Goal: Task Accomplishment & Management: Manage account settings

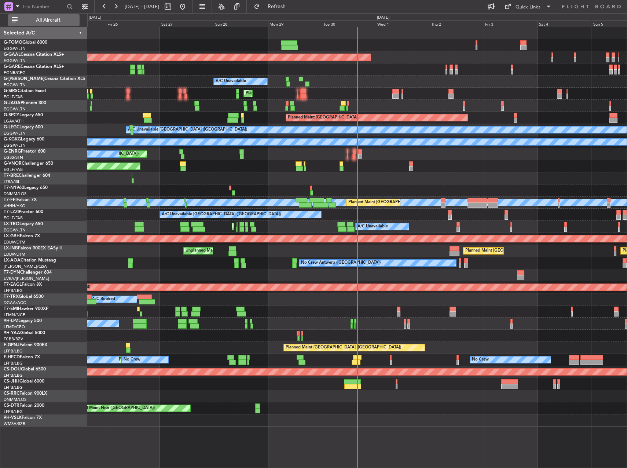
click at [48, 21] on span "All Aircraft" at bounding box center [48, 20] width 58 height 5
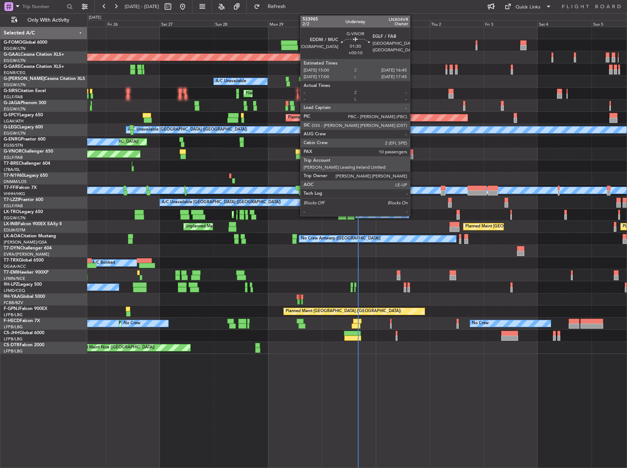
click at [413, 154] on div at bounding box center [411, 156] width 4 height 5
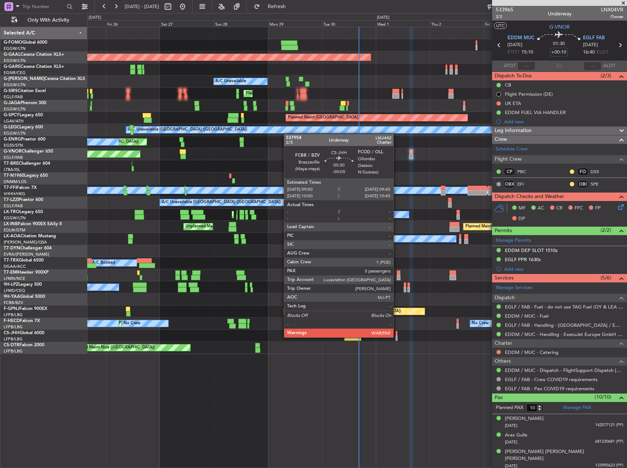
click at [396, 336] on div at bounding box center [396, 337] width 2 height 5
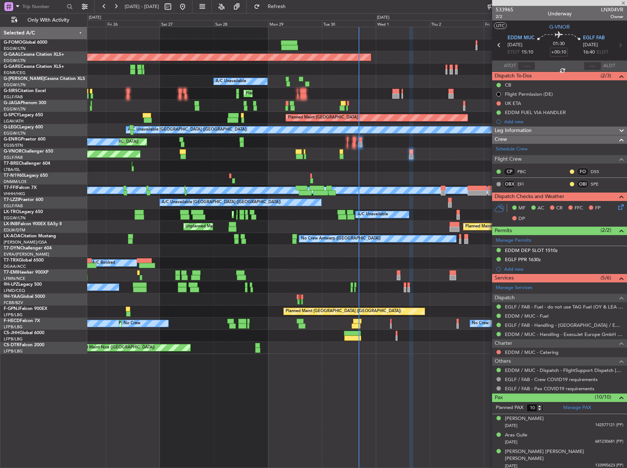
type input "-00:05"
type input "5"
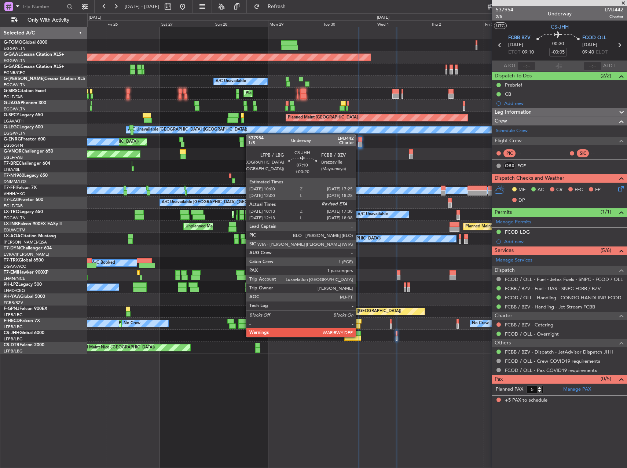
click at [359, 336] on div at bounding box center [352, 337] width 17 height 5
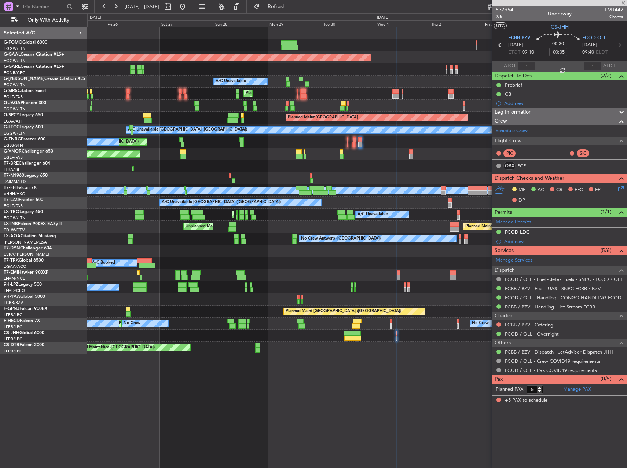
type input "+00:20"
type input "10:23"
type input "1"
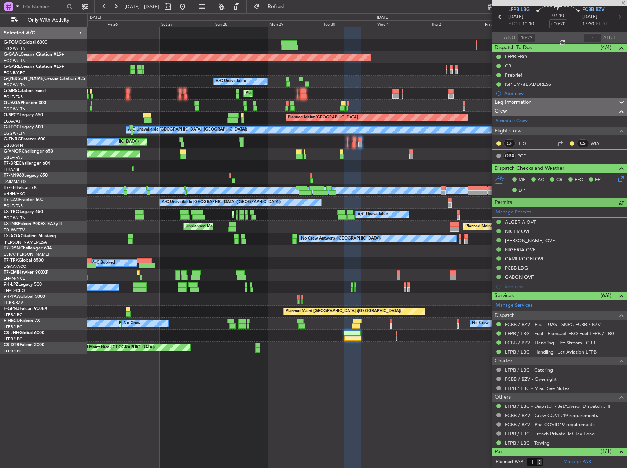
scroll to position [45, 0]
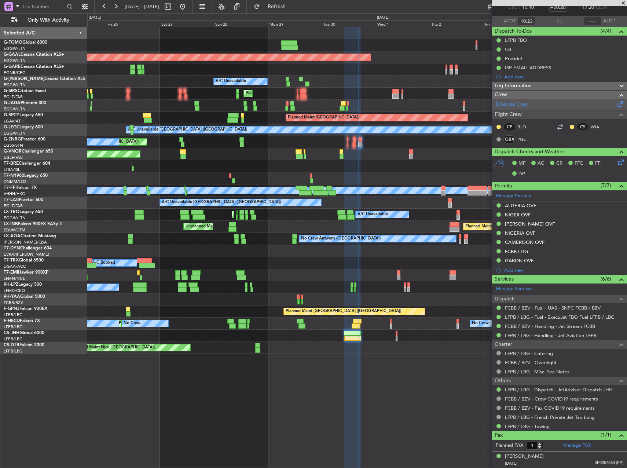
click at [509, 104] on link "Schedule Crew" at bounding box center [511, 104] width 32 height 7
click at [412, 376] on div "Planned Maint London (Luton) Planned Maint Dusseldorf A/C Unavailable Planned M…" at bounding box center [356, 247] width 539 height 441
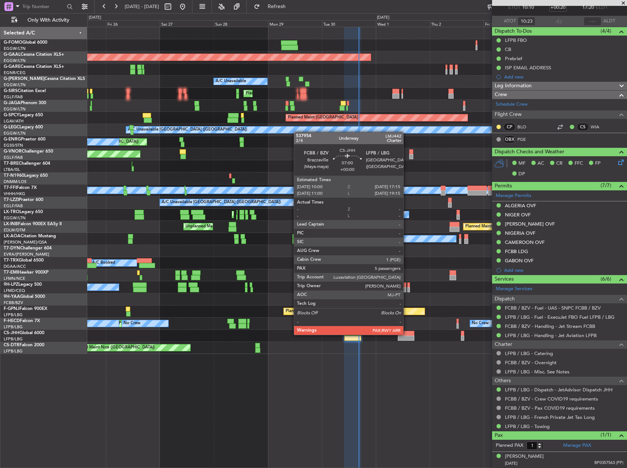
click at [406, 334] on div at bounding box center [406, 332] width 16 height 5
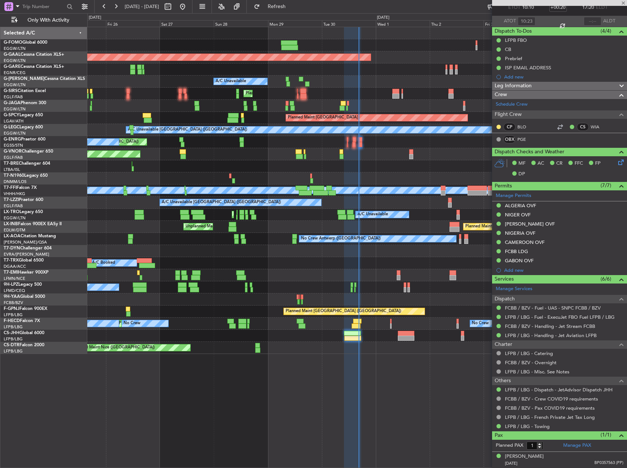
type input "5"
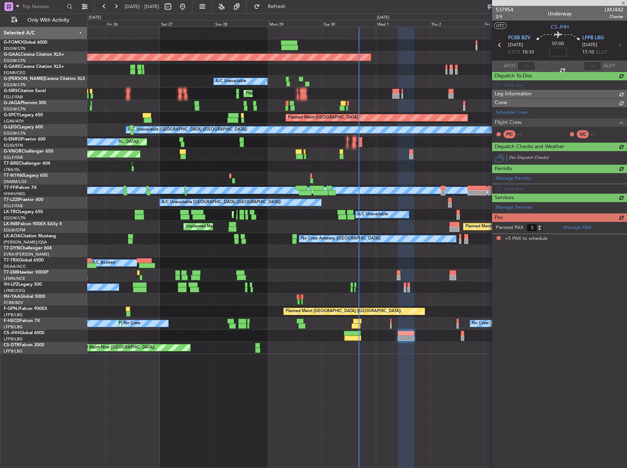
scroll to position [0, 0]
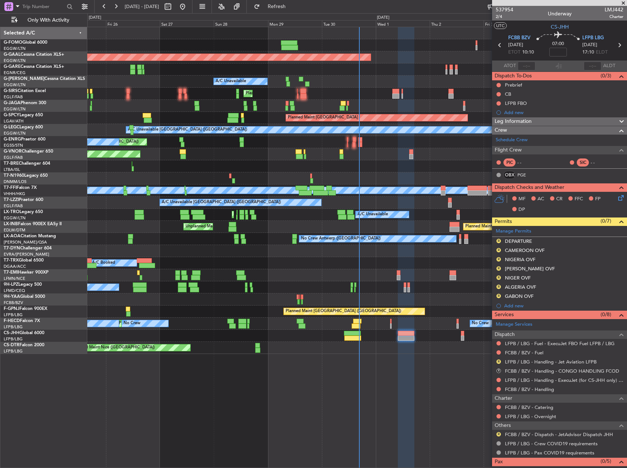
click at [335, 330] on div "Planned Maint London (Luton) Planned Maint Dusseldorf A/C Unavailable Planned M…" at bounding box center [356, 190] width 539 height 326
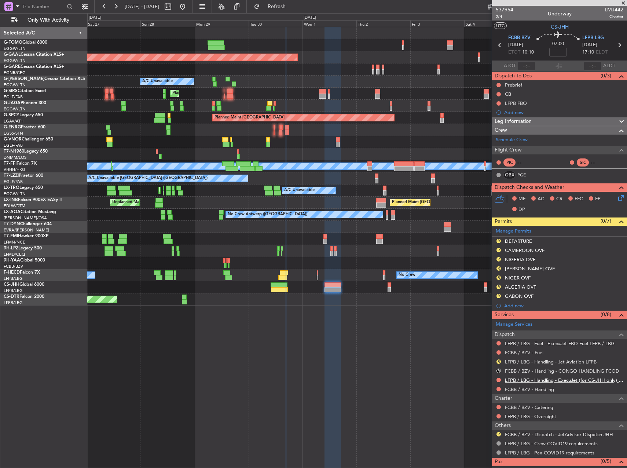
click at [525, 379] on link "LFPB / LBG - Handling - ExecuJet (for CS-JHH only) LFPB / LBG" at bounding box center [564, 380] width 118 height 6
click at [539, 382] on div "FCBB / BZV - Handling - CONGO HANDLING FCOD" at bounding box center [561, 382] width 100 height 9
click at [516, 379] on div "FCBB / BZV - Handling - CONGO HANDLING FCOD" at bounding box center [561, 382] width 100 height 9
click at [505, 379] on link "LFPB / LBG - Handling - ExecuJet (for CS-JHH only) LFPB / LBG" at bounding box center [564, 380] width 118 height 6
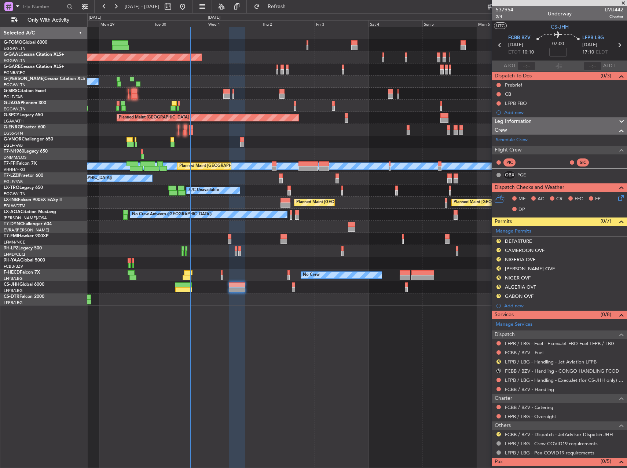
click at [332, 357] on div "Planned Maint Dusseldorf Owner Owner A/C Unavailable Planned Maint London (Luto…" at bounding box center [356, 247] width 539 height 441
click at [616, 231] on span at bounding box center [620, 228] width 9 height 5
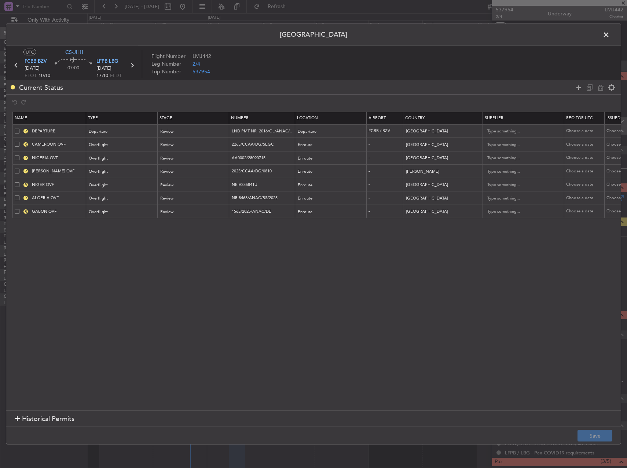
click at [19, 172] on span at bounding box center [17, 171] width 5 height 5
click at [20, 169] on input "checkbox" at bounding box center [20, 169] width 0 height 0
click at [600, 91] on icon at bounding box center [600, 87] width 9 height 9
type input "NIGER OVF"
type input "NE-V255841U"
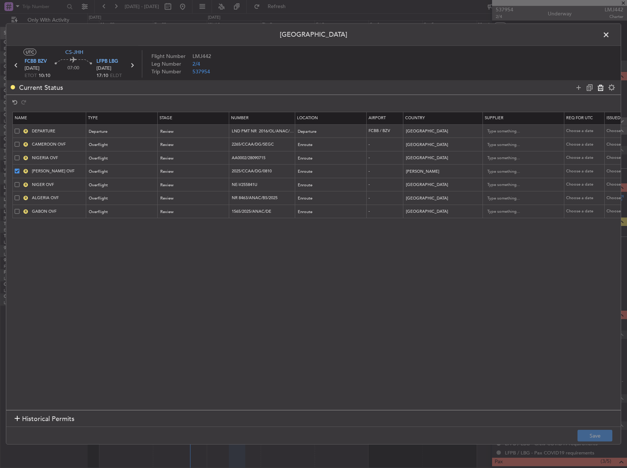
type input "Niger"
type input "ALGERIA OVF"
type input "NR 8463/ANAC/BS/2025"
type input "Algeria"
type input "GABON OVF"
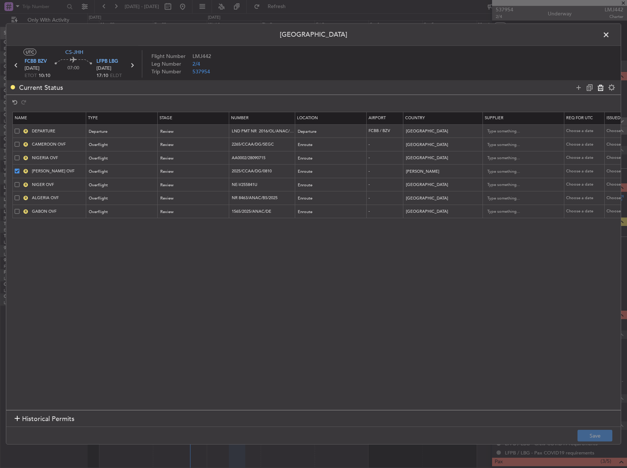
type input "1565/2025/ANAC/DE"
type input "Gabon"
click at [177, 144] on div "Review" at bounding box center [190, 144] width 61 height 11
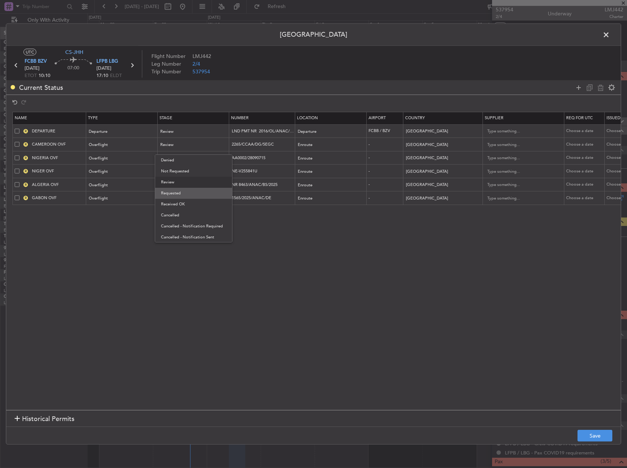
click at [172, 192] on span "Requested" at bounding box center [193, 193] width 65 height 11
click at [176, 160] on div "Review" at bounding box center [190, 158] width 61 height 11
click at [178, 207] on span "Requested" at bounding box center [193, 206] width 65 height 11
click at [186, 164] on mat-form-field "Requested" at bounding box center [193, 157] width 71 height 13
click at [181, 175] on div "Review" at bounding box center [190, 171] width 61 height 11
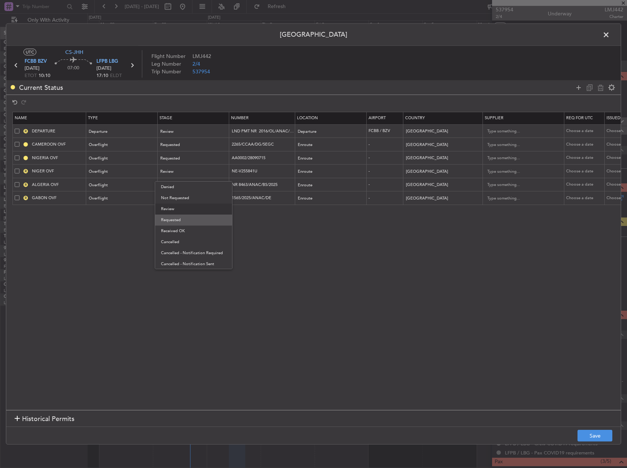
click at [178, 223] on span "Requested" at bounding box center [193, 219] width 65 height 11
click at [180, 185] on div "Review" at bounding box center [190, 185] width 61 height 11
click at [186, 233] on span "Requested" at bounding box center [193, 233] width 65 height 11
click at [184, 196] on div "Review" at bounding box center [190, 198] width 61 height 11
click at [186, 244] on span "Requested" at bounding box center [193, 246] width 65 height 11
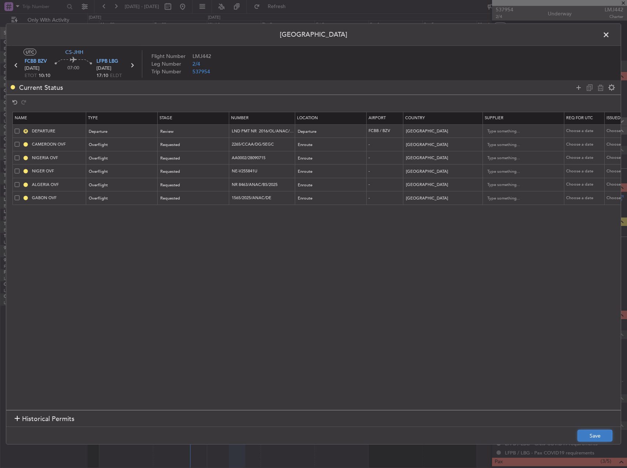
click at [595, 436] on button "Save" at bounding box center [594, 435] width 35 height 12
click at [609, 33] on span at bounding box center [609, 36] width 0 height 15
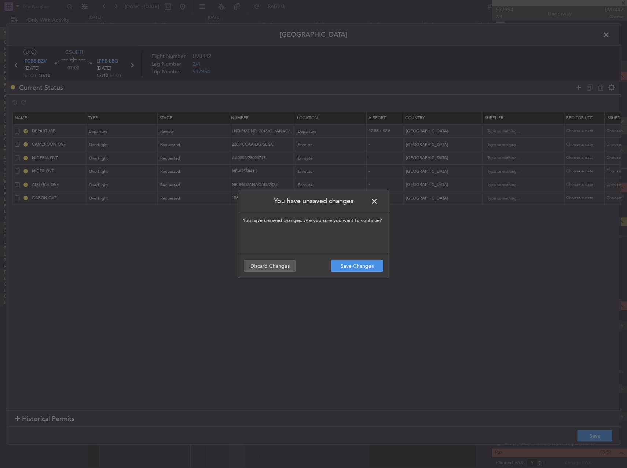
click at [378, 204] on span at bounding box center [378, 203] width 0 height 15
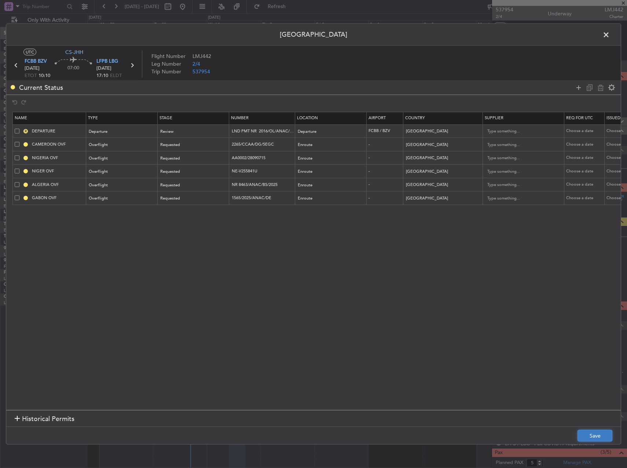
click at [590, 433] on button "Save" at bounding box center [594, 435] width 35 height 12
click at [609, 34] on span at bounding box center [609, 36] width 0 height 15
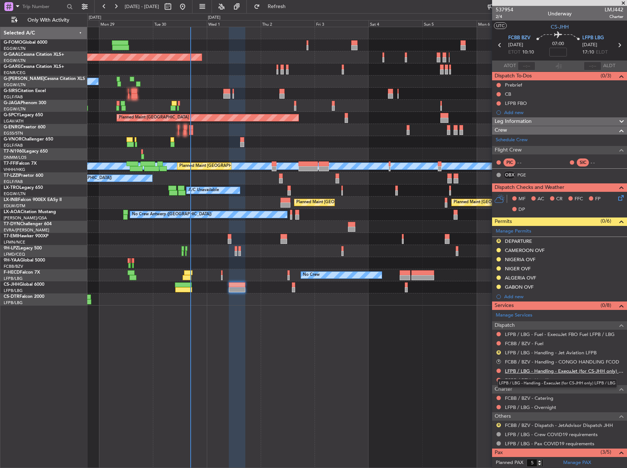
click at [566, 370] on link "LFPB / LBG - Handling - ExecuJet (for CS-JHH only) LFPB / LBG" at bounding box center [564, 370] width 118 height 6
click at [498, 359] on button "R" at bounding box center [498, 361] width 4 height 4
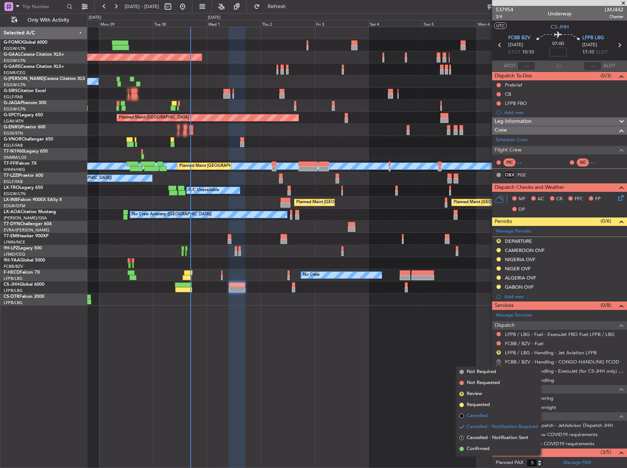
click at [473, 418] on span "Cancelled" at bounding box center [476, 415] width 21 height 7
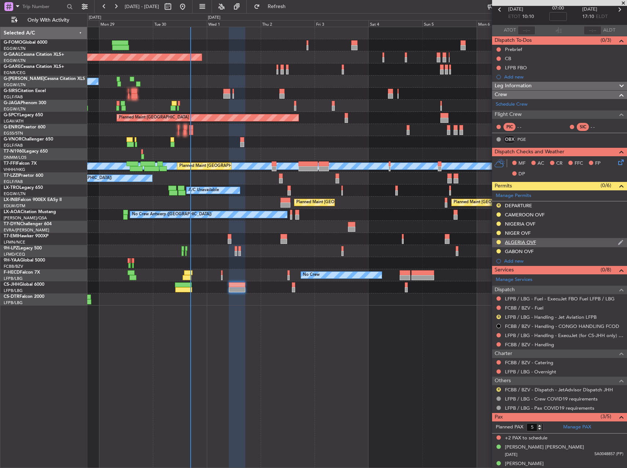
scroll to position [59, 0]
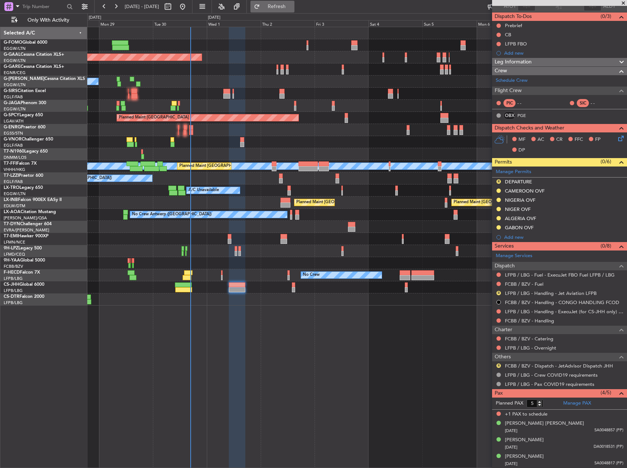
click at [292, 9] on span "Refresh" at bounding box center [276, 6] width 31 height 5
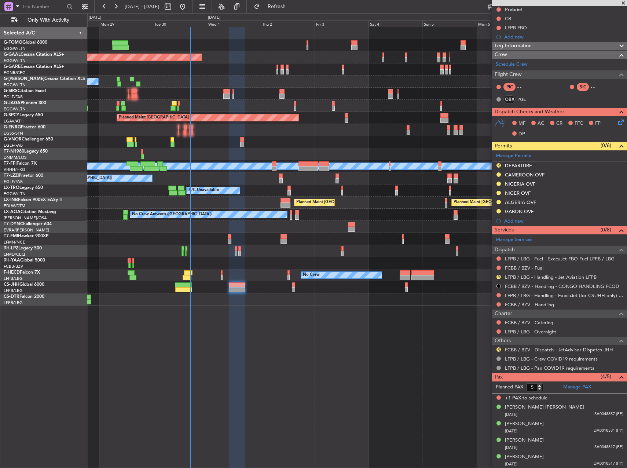
scroll to position [76, 0]
click at [497, 347] on button "R" at bounding box center [498, 349] width 4 height 4
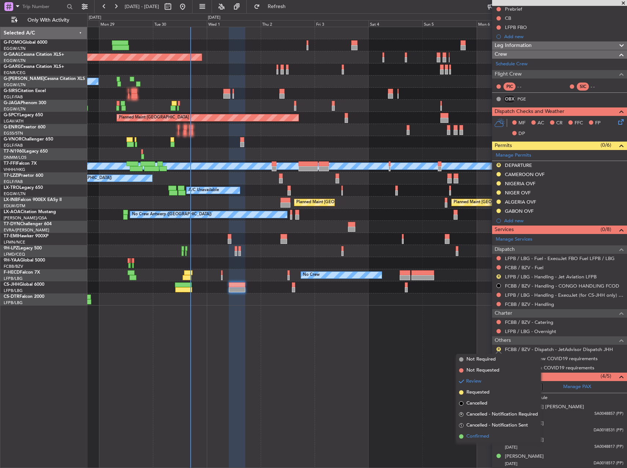
click at [485, 436] on span "Confirmed" at bounding box center [477, 435] width 23 height 7
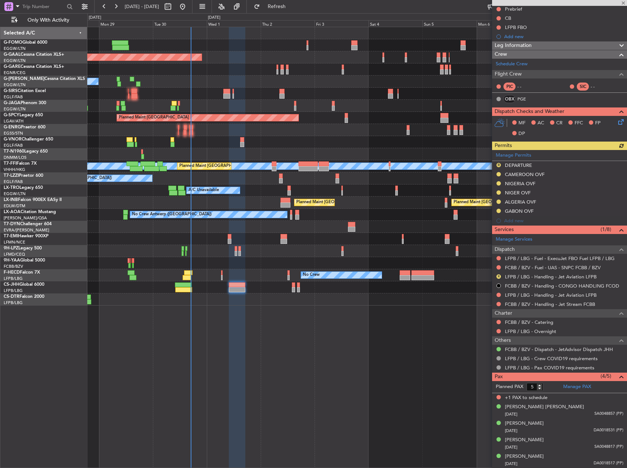
type input "4"
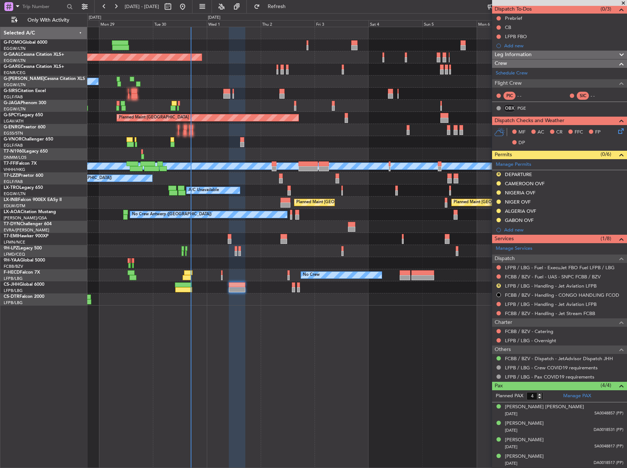
click at [387, 351] on div "Planned Maint Dusseldorf Owner Owner A/C Unavailable Planned Maint London (Luto…" at bounding box center [356, 247] width 539 height 441
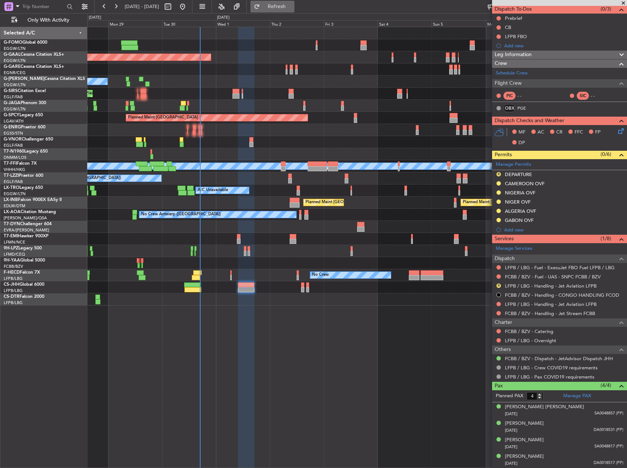
click at [292, 8] on span "Refresh" at bounding box center [276, 6] width 31 height 5
click at [497, 285] on button "R" at bounding box center [498, 285] width 4 height 4
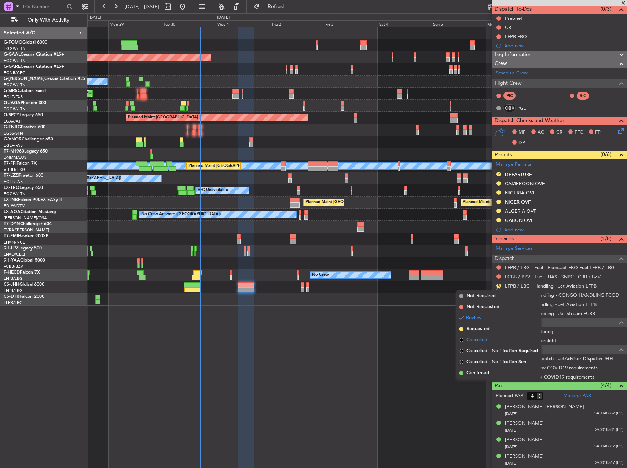
click at [470, 340] on span "Cancelled" at bounding box center [476, 339] width 21 height 7
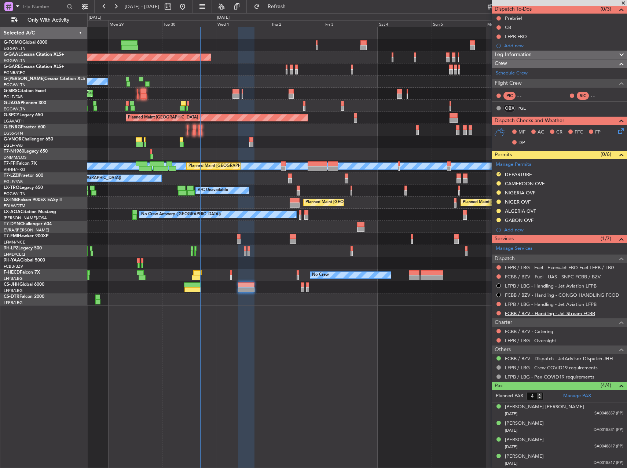
click at [570, 313] on link "FCBB / BZV - Handling - Jet Stream FCBB" at bounding box center [550, 313] width 90 height 6
click at [292, 8] on span "Refresh" at bounding box center [276, 6] width 31 height 5
click at [498, 174] on div "Manage Permits R DEPARTURE CAMEROON OVF NIGERIA OVF NIGER OVF ALGERIA OVF GABON…" at bounding box center [559, 196] width 135 height 75
click at [498, 174] on button "R" at bounding box center [498, 174] width 4 height 4
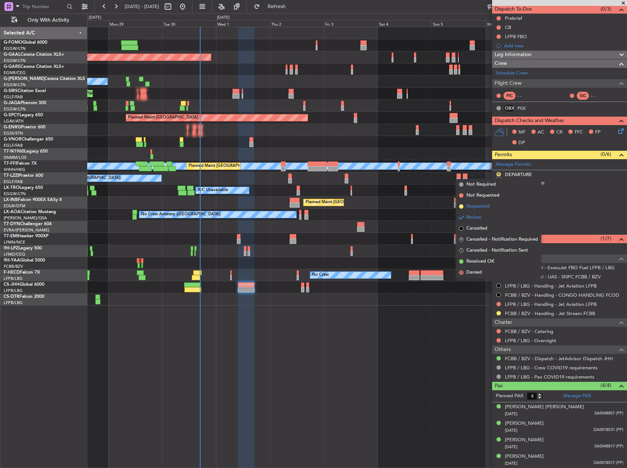
click at [484, 206] on span "Requested" at bounding box center [477, 206] width 23 height 7
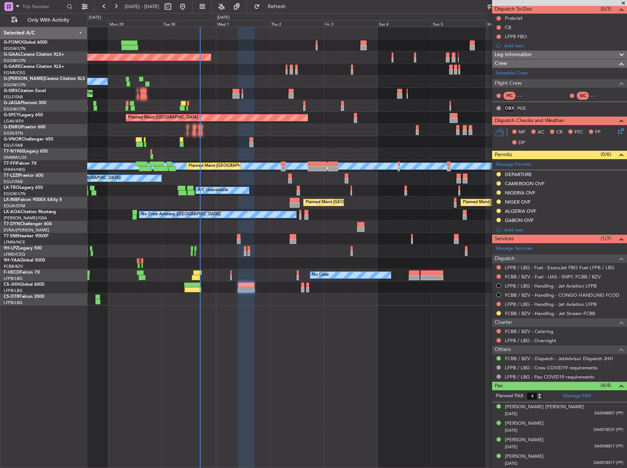
click at [443, 326] on div "Planned Maint Dusseldorf Owner A/C Unavailable Planned Maint London (Luton) Pla…" at bounding box center [356, 247] width 539 height 441
click at [531, 303] on link "LFPB / LBG - Handling - Jet Aviation LFPB" at bounding box center [551, 304] width 92 height 6
click at [292, 5] on span "Refresh" at bounding box center [276, 6] width 31 height 5
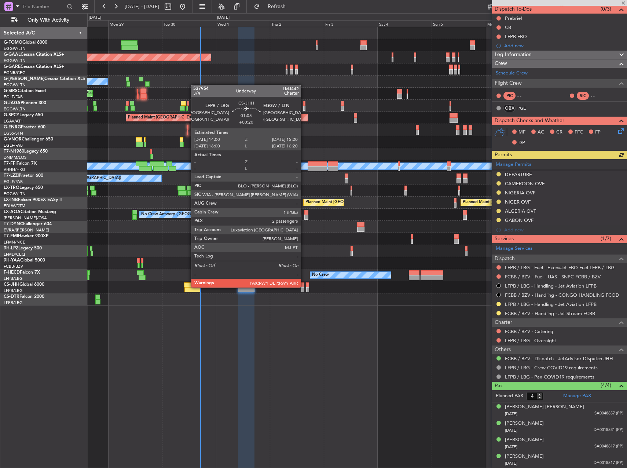
click at [304, 287] on div at bounding box center [302, 284] width 3 height 5
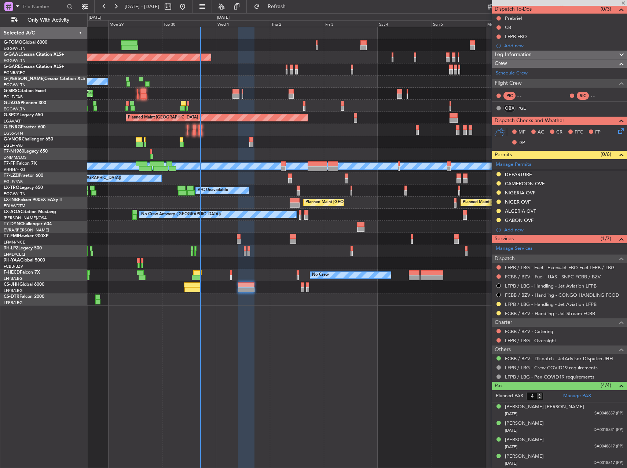
type input "+00:20"
type input "3"
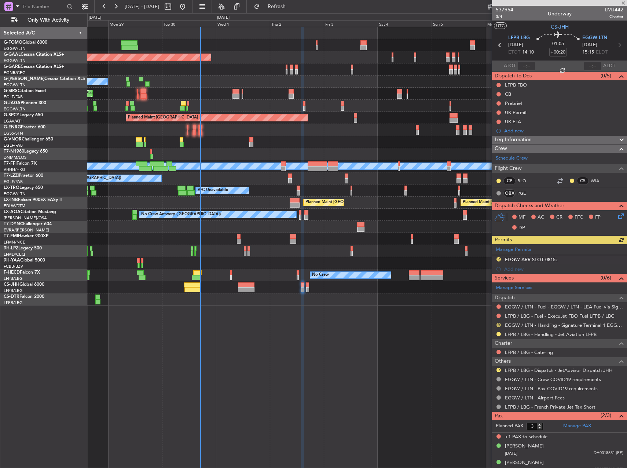
click at [499, 324] on button "R" at bounding box center [498, 324] width 4 height 4
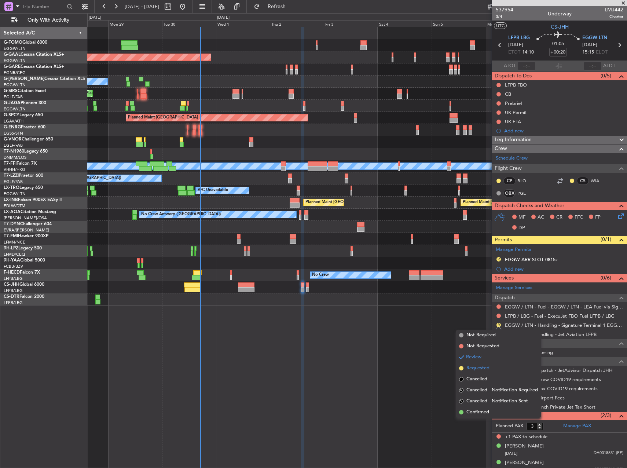
click at [472, 366] on span "Requested" at bounding box center [477, 367] width 23 height 7
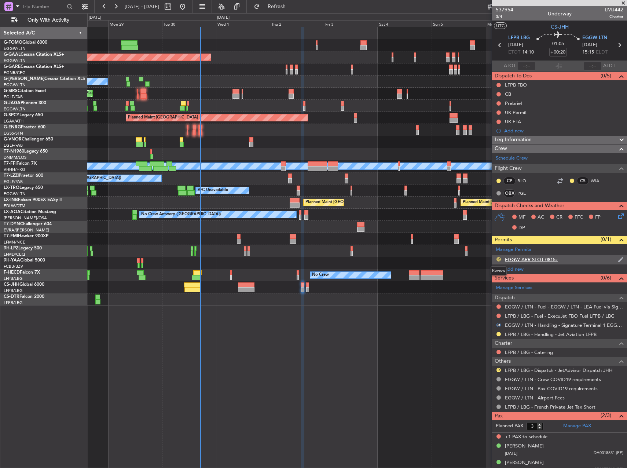
click at [500, 259] on button "R" at bounding box center [498, 259] width 4 height 4
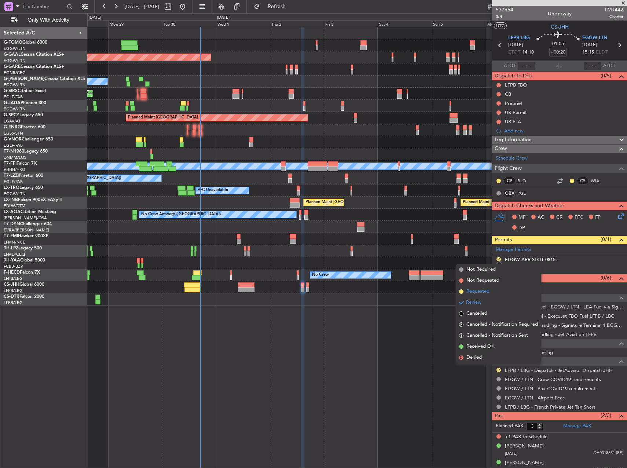
click at [477, 294] on span "Requested" at bounding box center [477, 291] width 23 height 7
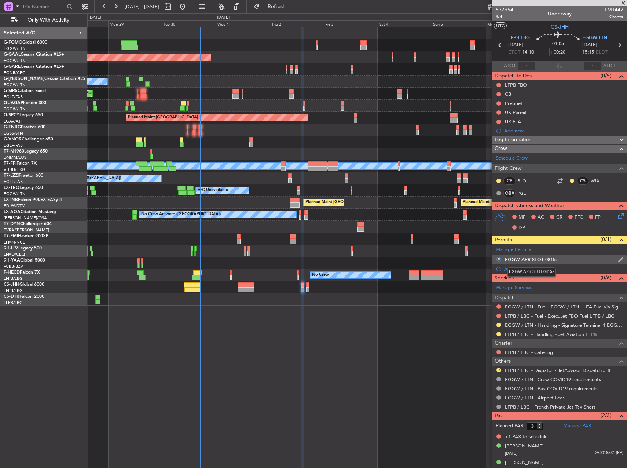
click at [544, 259] on div "EGGW ARR SLOT 0815z" at bounding box center [531, 259] width 53 height 6
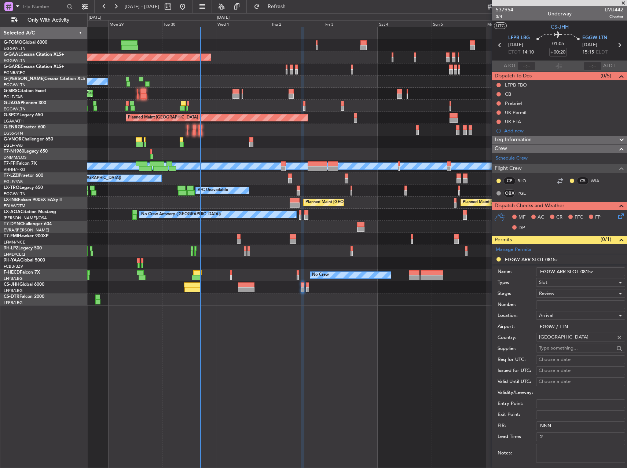
click at [587, 274] on input "EGGW ARR SLOT 0815z" at bounding box center [580, 271] width 89 height 9
click at [589, 274] on input "EGGW ARR SLOT 0815z" at bounding box center [580, 271] width 89 height 9
type input "EGGW ARR SLOT 1515z"
click at [576, 296] on div "Review" at bounding box center [578, 293] width 78 height 11
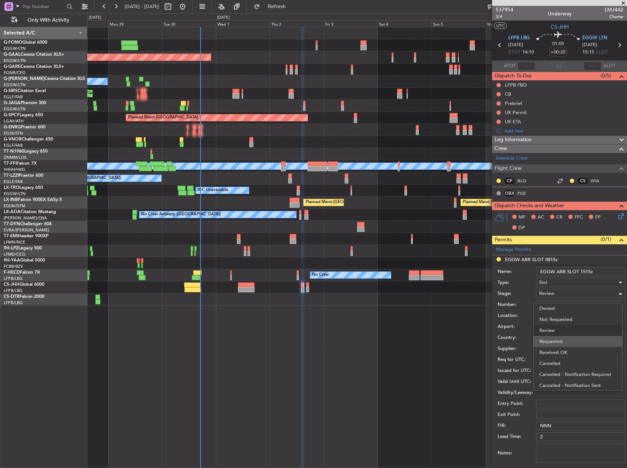
click at [565, 339] on span "Requested" at bounding box center [577, 341] width 77 height 11
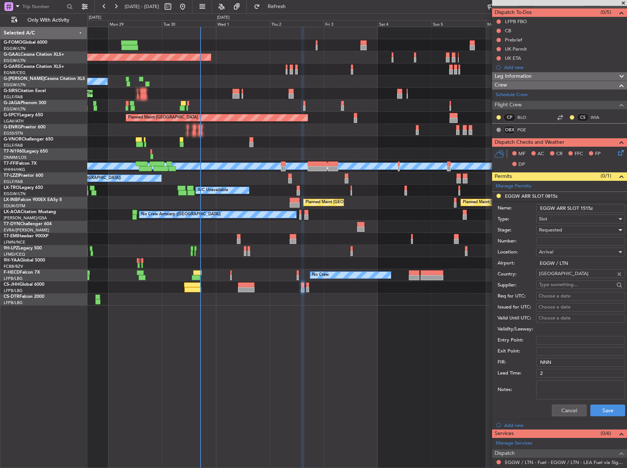
scroll to position [73, 0]
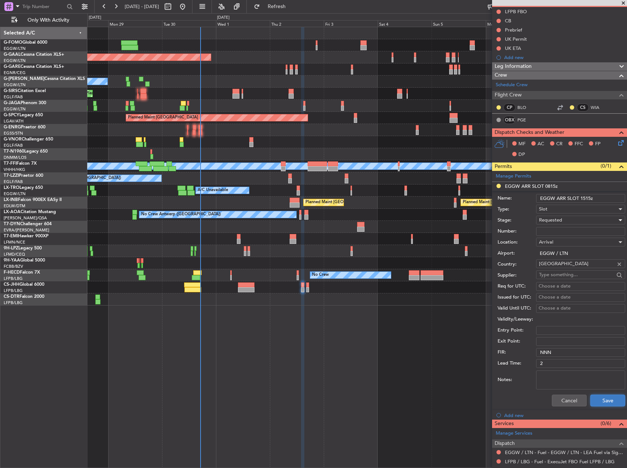
click at [606, 399] on button "Save" at bounding box center [607, 400] width 35 height 12
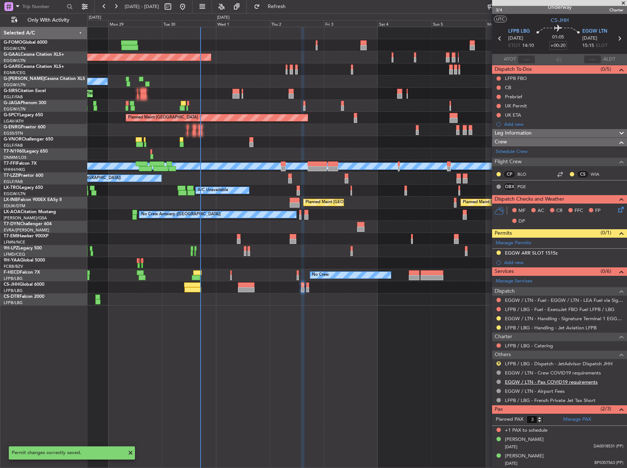
scroll to position [6, 0]
click at [498, 363] on button "R" at bounding box center [498, 363] width 4 height 4
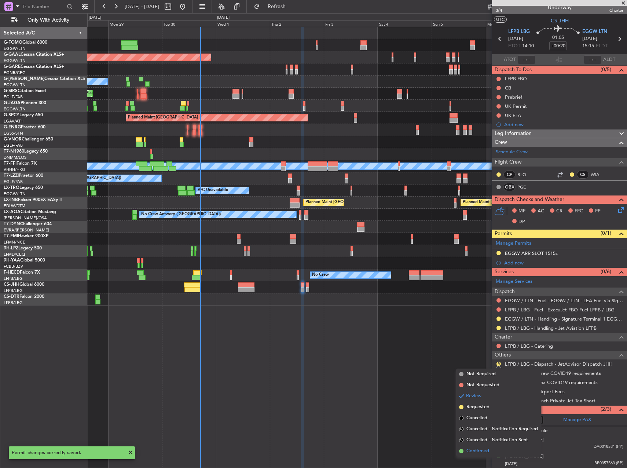
click at [489, 451] on li "Confirmed" at bounding box center [498, 450] width 85 height 11
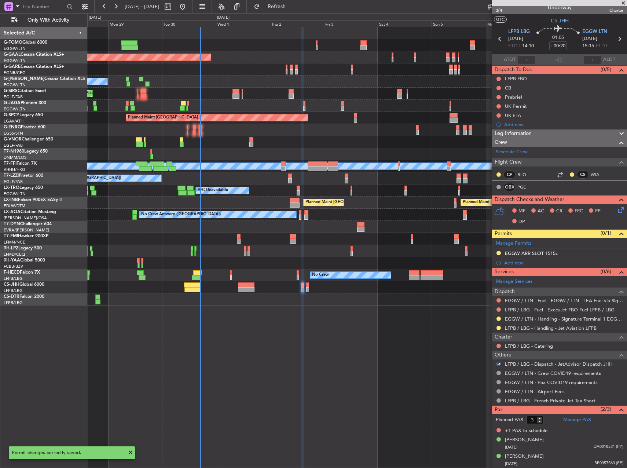
click at [410, 368] on div "Planned Maint Dusseldorf Owner A/C Unavailable Planned Maint London (Luton) Pla…" at bounding box center [356, 247] width 539 height 441
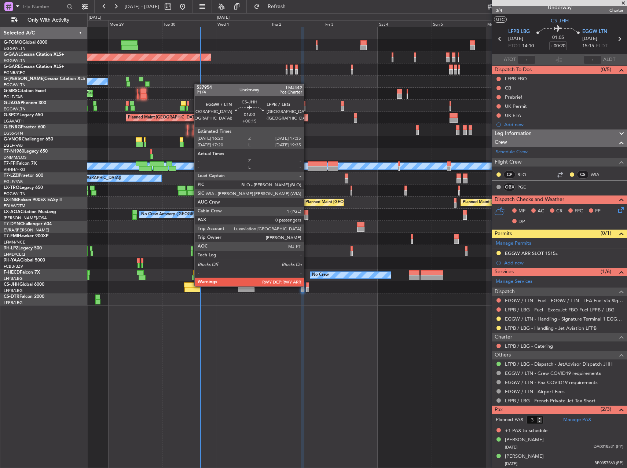
click at [307, 285] on div at bounding box center [307, 284] width 3 height 5
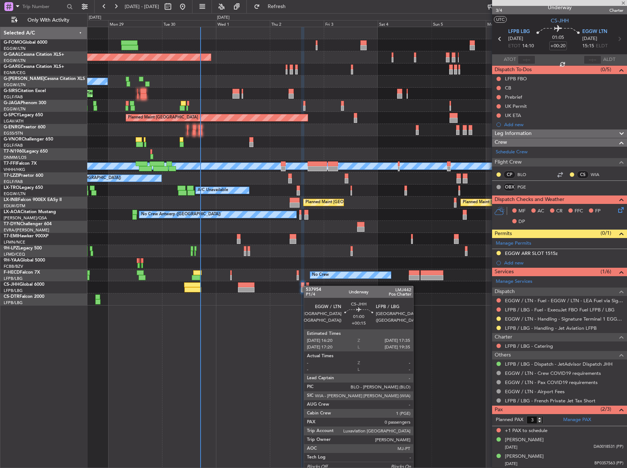
type input "+00:15"
type input "0"
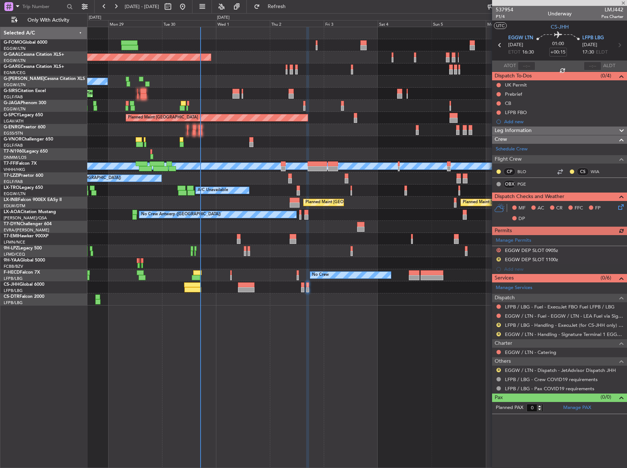
click at [409, 320] on div "Planned Maint Dusseldorf Owner A/C Unavailable Planned Maint London (Luton) Pla…" at bounding box center [356, 247] width 539 height 441
click at [621, 240] on span at bounding box center [620, 238] width 9 height 5
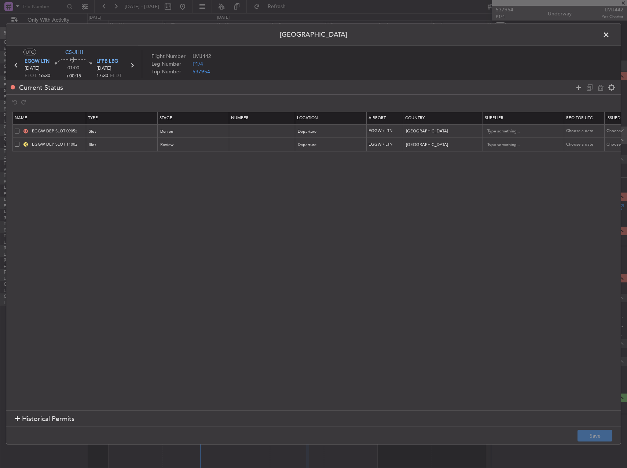
click at [16, 132] on span at bounding box center [17, 130] width 5 height 5
click at [20, 128] on input "checkbox" at bounding box center [20, 128] width 0 height 0
click at [597, 89] on icon at bounding box center [600, 87] width 9 height 9
type input "EGGW DEP SLOT 1100z"
click at [598, 431] on button "Save" at bounding box center [594, 435] width 35 height 12
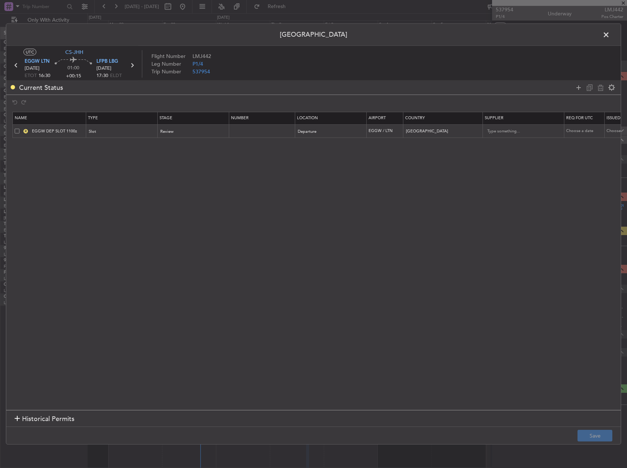
click at [609, 35] on span at bounding box center [609, 36] width 0 height 15
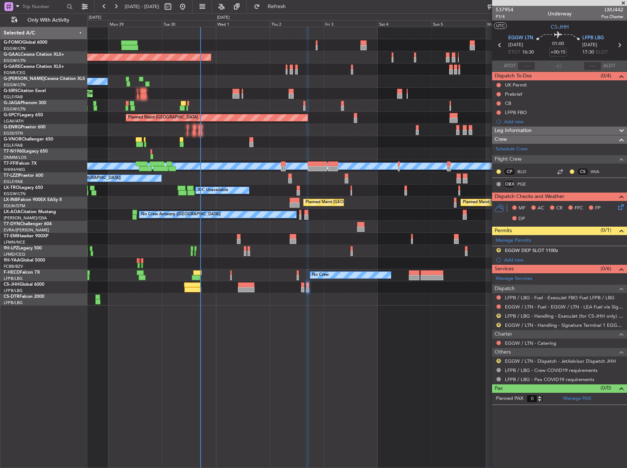
click at [497, 360] on button "R" at bounding box center [498, 360] width 4 height 4
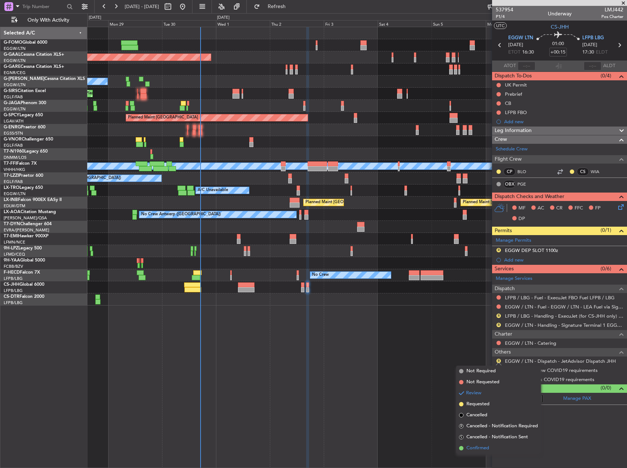
click at [490, 448] on li "Confirmed" at bounding box center [498, 447] width 85 height 11
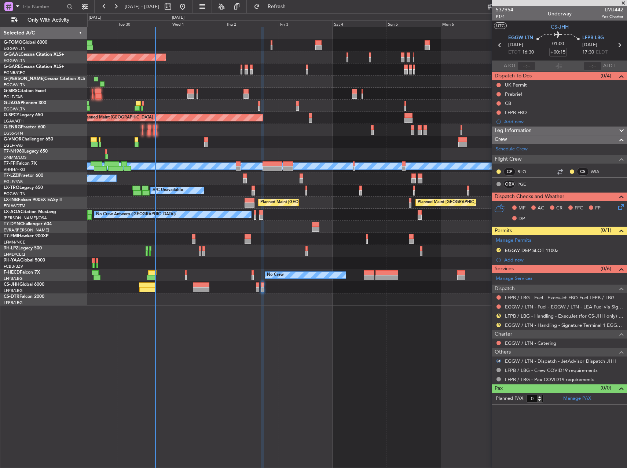
click at [365, 299] on div "Planned Maint Nice (Côte d'Azur Airport)" at bounding box center [356, 299] width 539 height 12
click at [518, 318] on link "LFPB / LBG - Handling - ExecuJet (for CS-JHH only) LFPB / LBG" at bounding box center [564, 316] width 118 height 6
click at [531, 325] on mat-tooltip-component "EGGW / LTN - Fuel - EGGW / LTN - LEA Fuel via Signature in EGGW" at bounding box center [553, 318] width 140 height 19
click at [533, 325] on link "EGGW / LTN - Handling - Signature Terminal 1 EGGW / LTN" at bounding box center [564, 325] width 118 height 6
click at [499, 251] on button "R" at bounding box center [498, 250] width 4 height 4
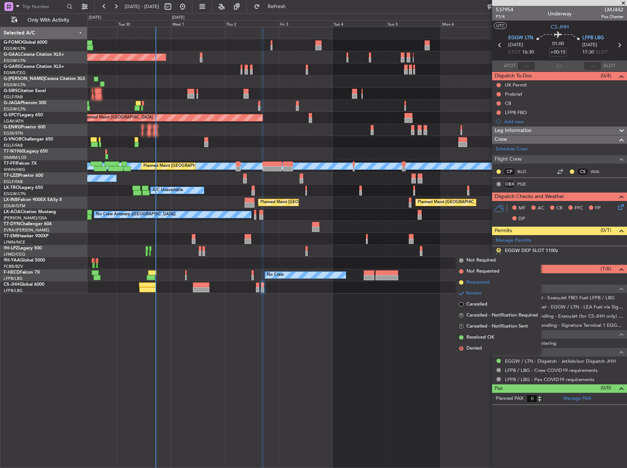
click at [490, 279] on li "Requested" at bounding box center [498, 282] width 85 height 11
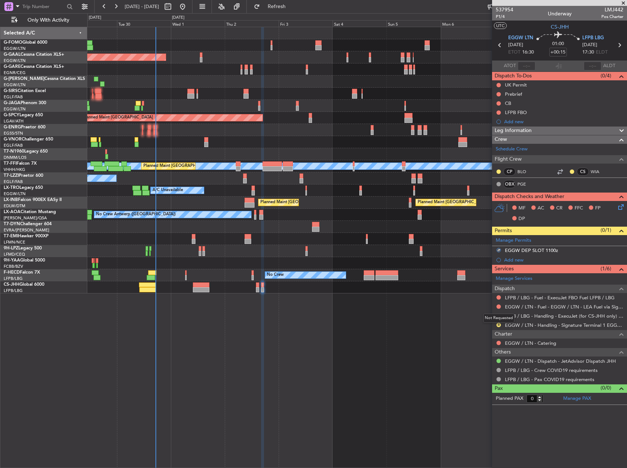
click at [498, 325] on mat-tooltip-component "Not Requested" at bounding box center [498, 317] width 41 height 19
click at [498, 326] on button "R" at bounding box center [498, 324] width 4 height 4
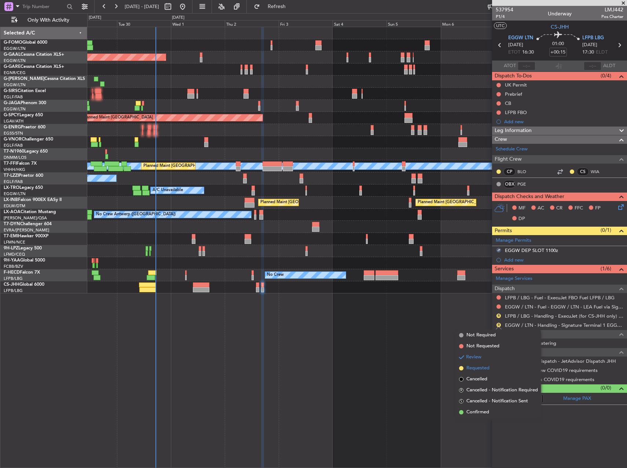
click at [478, 367] on span "Requested" at bounding box center [477, 367] width 23 height 7
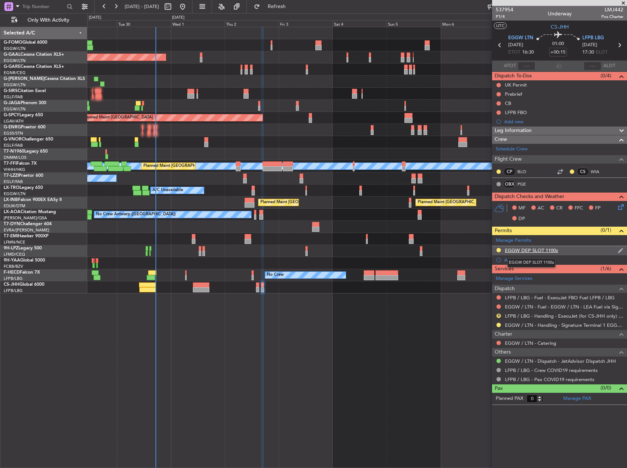
click at [541, 247] on div "EGGW DEP SLOT 1100z" at bounding box center [531, 250] width 53 height 6
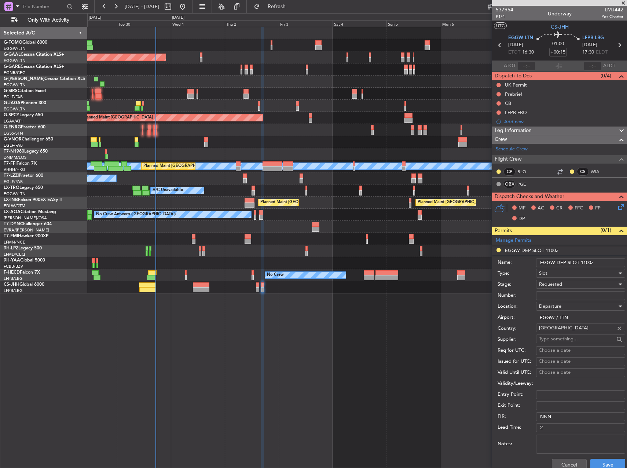
click at [586, 261] on input "EGGW DEP SLOT 1100z" at bounding box center [580, 262] width 89 height 9
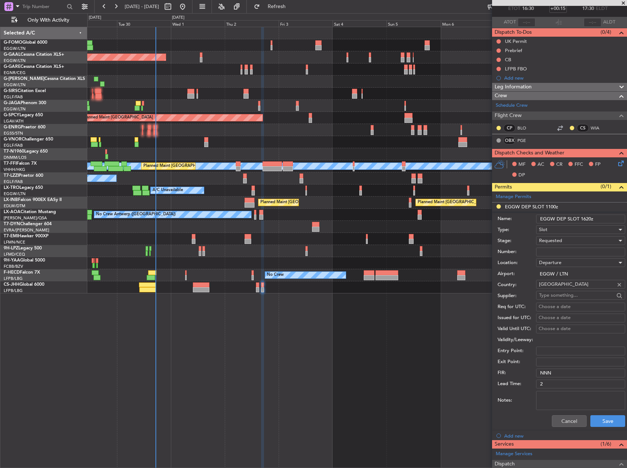
scroll to position [73, 0]
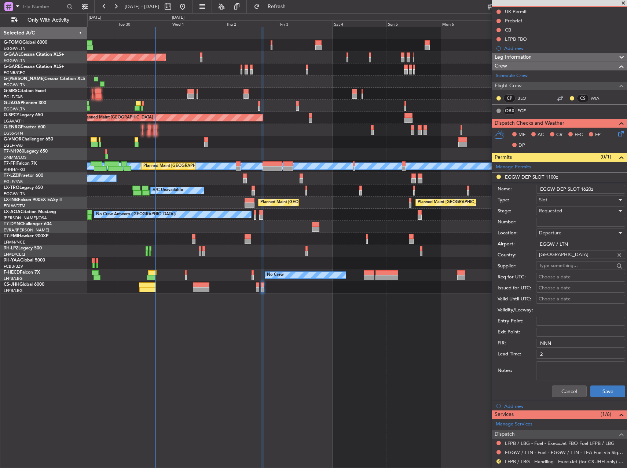
type input "EGGW DEP SLOT 1620z"
click at [613, 388] on button "Save" at bounding box center [607, 391] width 35 height 12
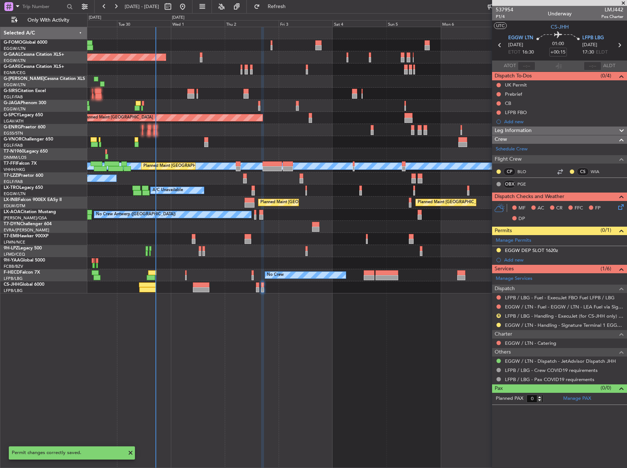
scroll to position [0, 0]
click at [599, 316] on link "LFPB / LBG - Handling - ExecuJet (for CS-JHH only) LFPB / LBG" at bounding box center [564, 316] width 118 height 6
click at [292, 8] on span "Refresh" at bounding box center [276, 6] width 31 height 5
click at [367, 323] on div "Planned Maint Dusseldorf Owner Owner A/C Unavailable Planned Maint London (Luto…" at bounding box center [356, 247] width 539 height 441
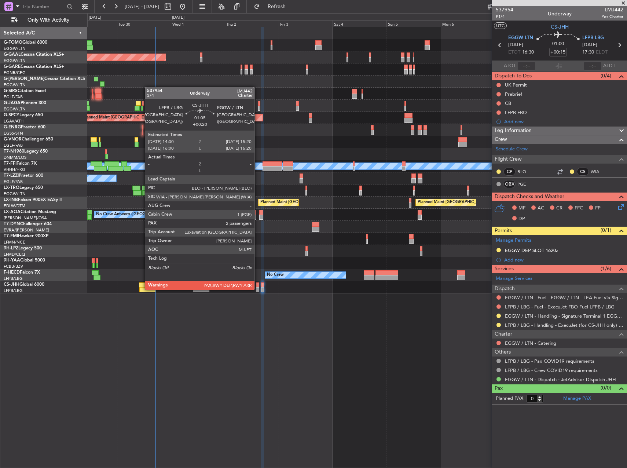
click at [258, 289] on div at bounding box center [257, 289] width 3 height 5
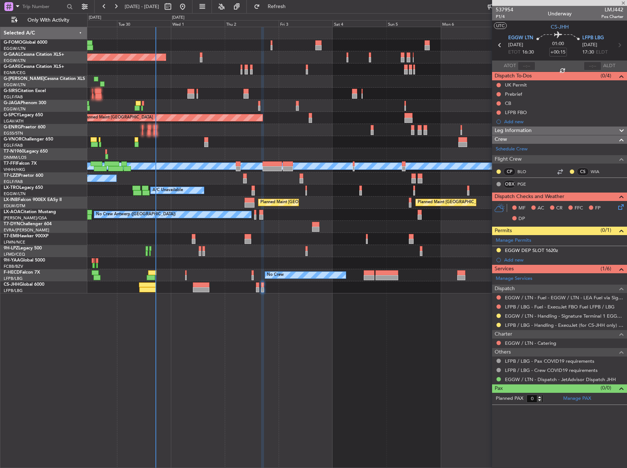
type input "+00:20"
type input "3"
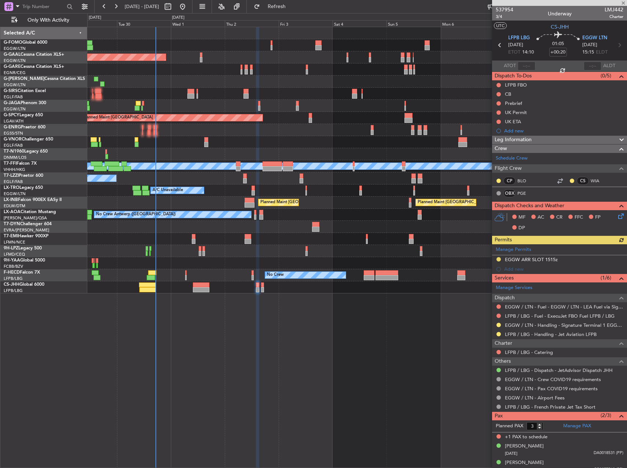
click at [338, 347] on div "Planned Maint Dusseldorf Owner Owner A/C Unavailable Planned Maint London (Luto…" at bounding box center [356, 247] width 539 height 441
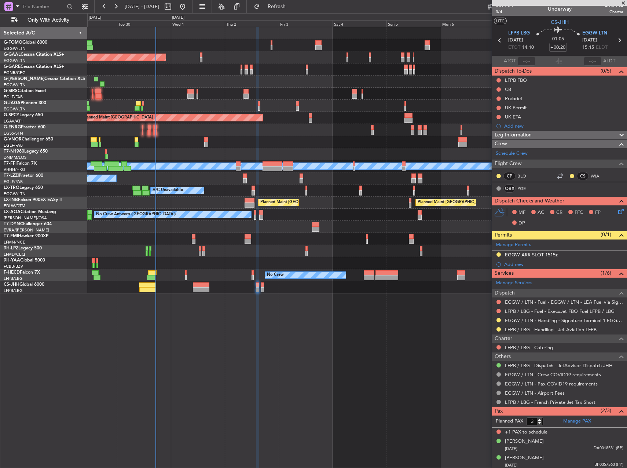
scroll to position [6, 0]
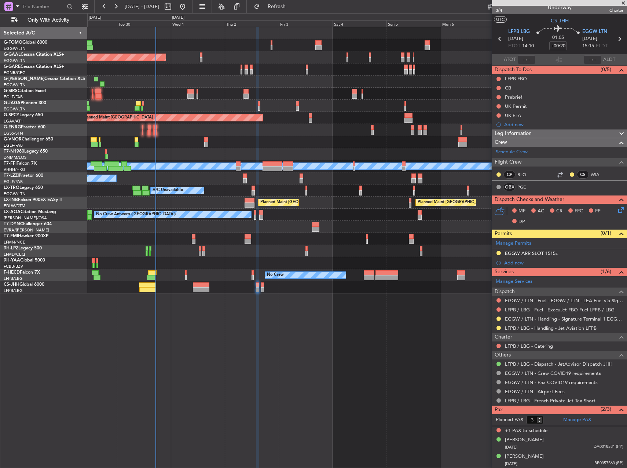
click at [562, 132] on div "Leg Information" at bounding box center [559, 133] width 135 height 8
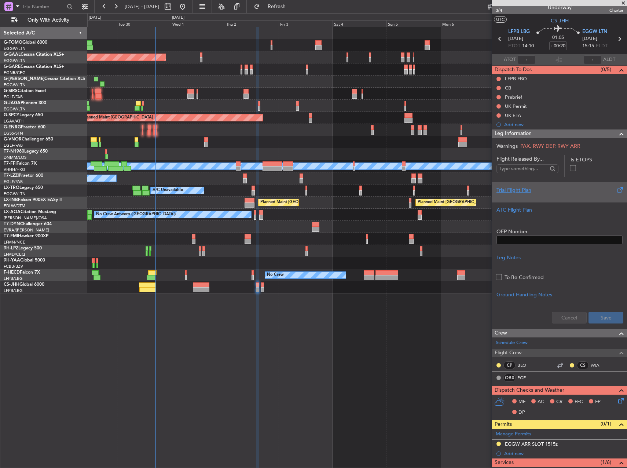
click at [539, 199] on div "Trial Flight Plan" at bounding box center [559, 192] width 135 height 20
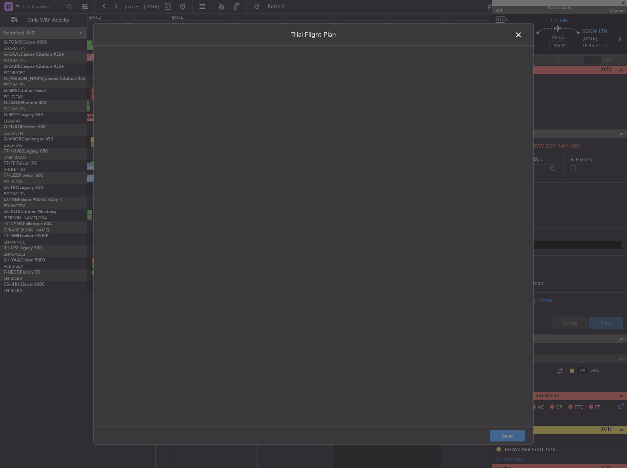
click at [281, 148] on quill-editor at bounding box center [313, 228] width 424 height 350
click at [281, 148] on div at bounding box center [313, 244] width 424 height 350
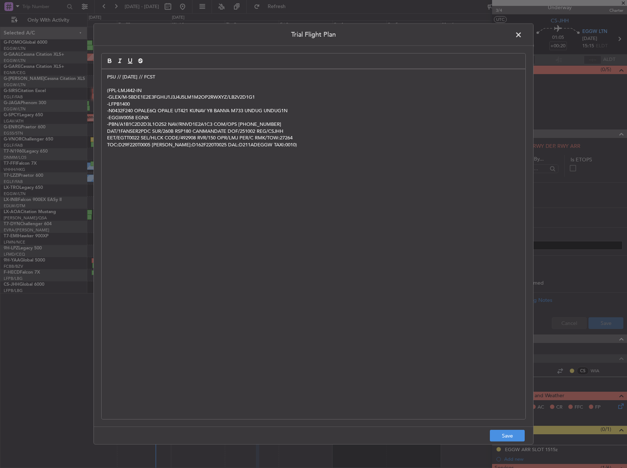
scroll to position [0, 0]
click at [520, 440] on button "Save" at bounding box center [506, 435] width 35 height 12
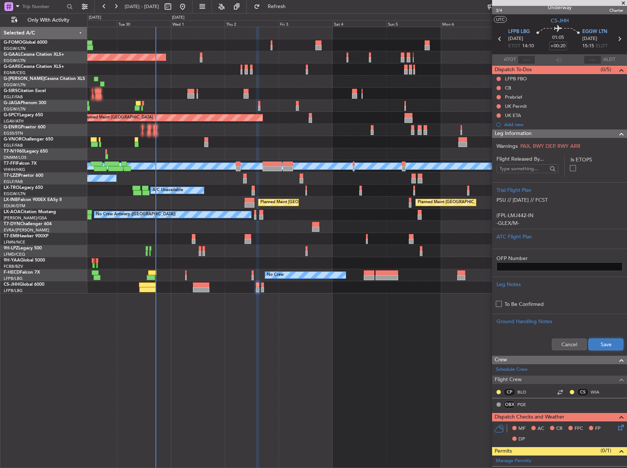
click at [596, 341] on button "Save" at bounding box center [605, 344] width 35 height 12
click at [557, 45] on mat-tooltip-component "Flight Time" at bounding box center [556, 50] width 34 height 19
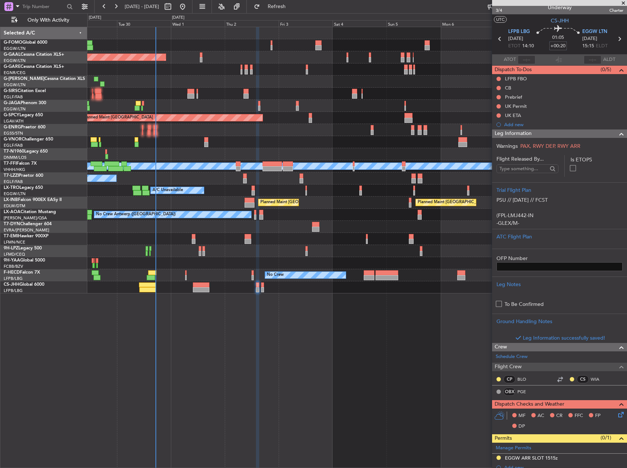
click at [561, 45] on input "+00:20" at bounding box center [558, 45] width 18 height 9
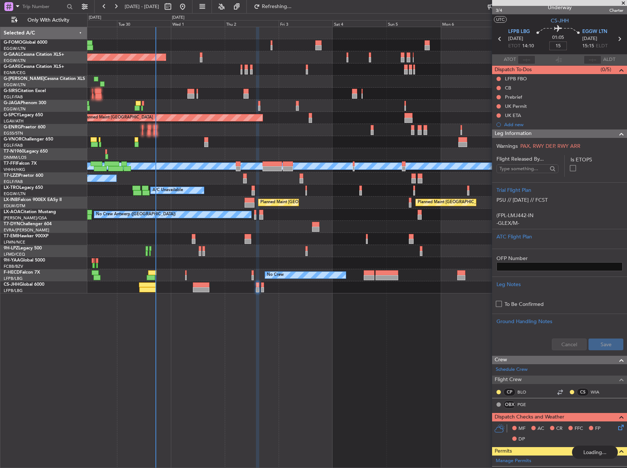
click at [437, 88] on div "Planned Maint [GEOGRAPHIC_DATA] ([GEOGRAPHIC_DATA])" at bounding box center [356, 94] width 539 height 12
type input "+00:15"
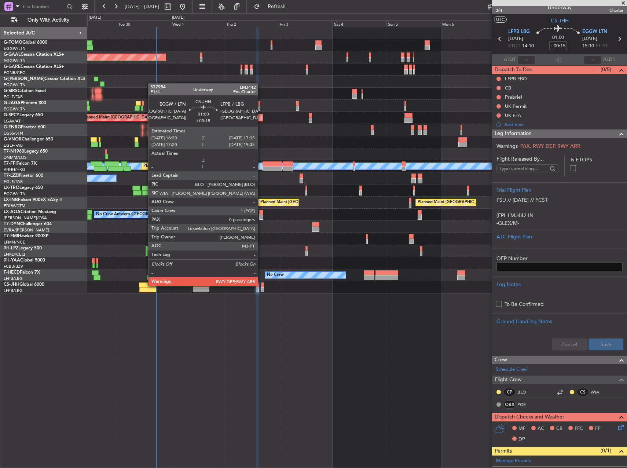
click at [261, 285] on div at bounding box center [262, 284] width 3 height 5
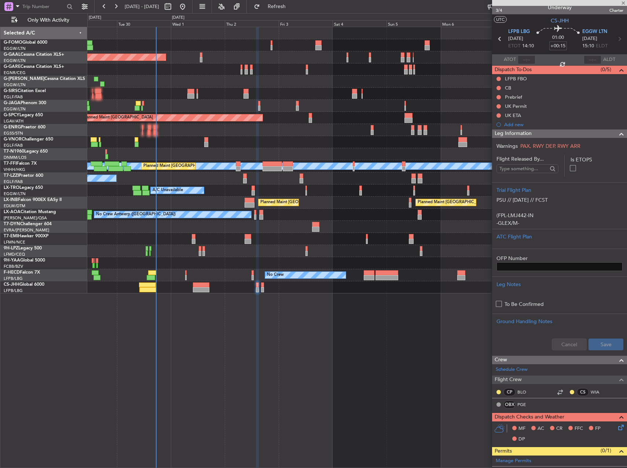
type input "0"
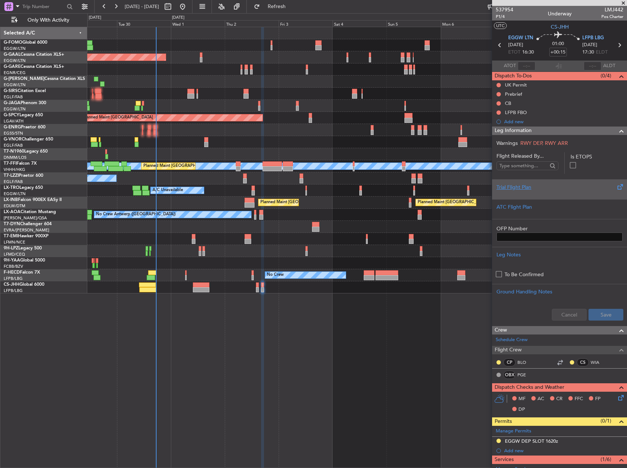
click at [557, 184] on div "Trial Flight Plan" at bounding box center [559, 187] width 126 height 8
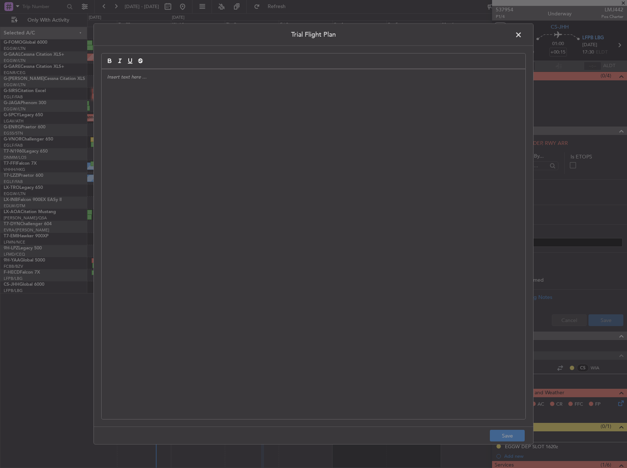
click at [300, 135] on div at bounding box center [313, 244] width 424 height 350
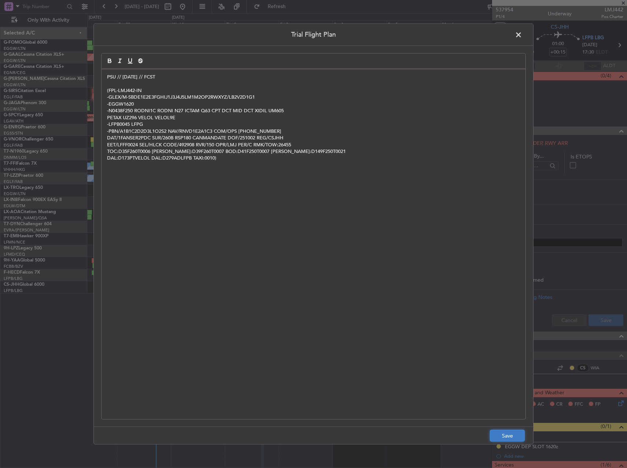
click at [502, 440] on button "Save" at bounding box center [506, 435] width 35 height 12
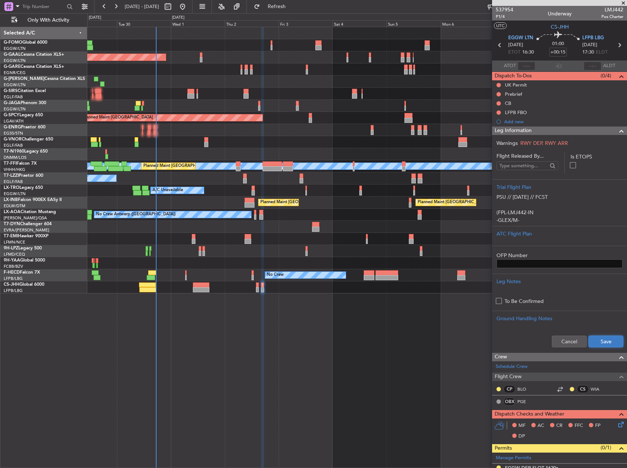
click at [599, 337] on button "Save" at bounding box center [605, 341] width 35 height 12
click at [499, 92] on button at bounding box center [498, 94] width 4 height 4
click at [498, 116] on span "In Progress" at bounding box center [501, 115] width 25 height 7
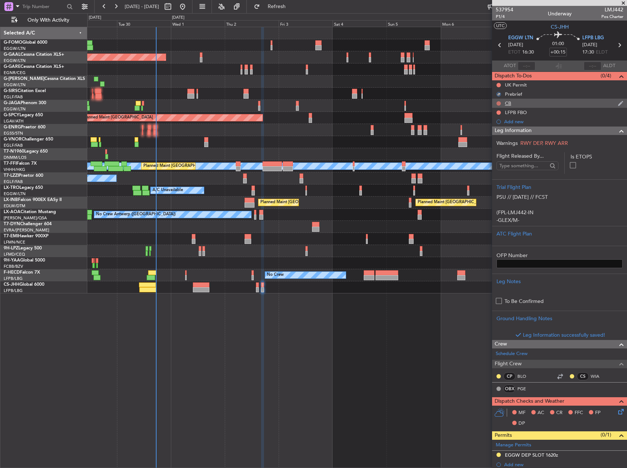
click at [499, 104] on button at bounding box center [498, 103] width 4 height 4
click at [495, 133] on span "Completed" at bounding box center [501, 135] width 24 height 7
click at [430, 155] on div at bounding box center [356, 154] width 539 height 12
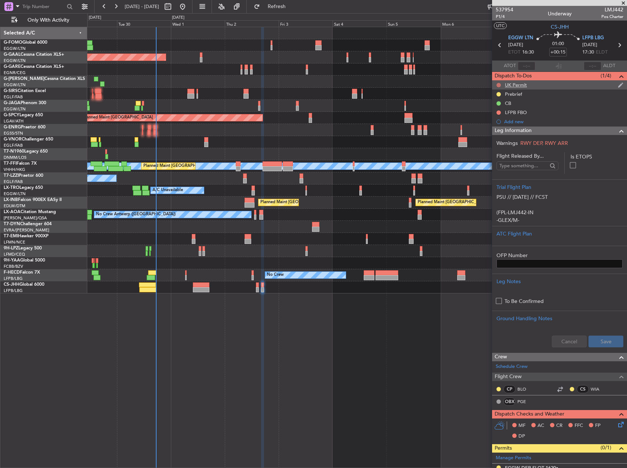
click at [498, 83] on button at bounding box center [498, 85] width 4 height 4
click at [501, 131] on span "Cancelled" at bounding box center [499, 128] width 21 height 7
click at [439, 96] on div "Planned Maint [GEOGRAPHIC_DATA] ([GEOGRAPHIC_DATA])" at bounding box center [356, 94] width 539 height 12
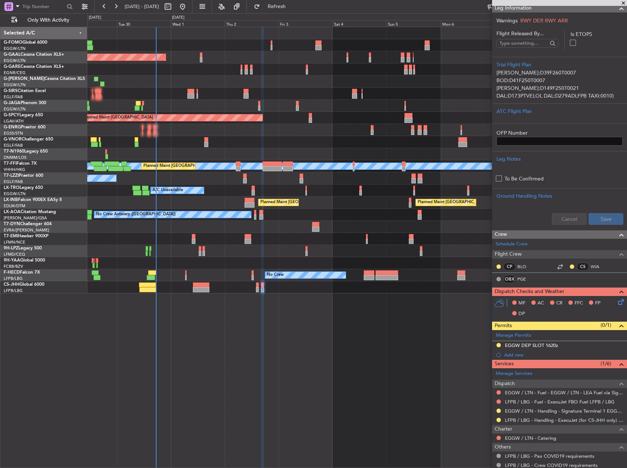
scroll to position [110, 0]
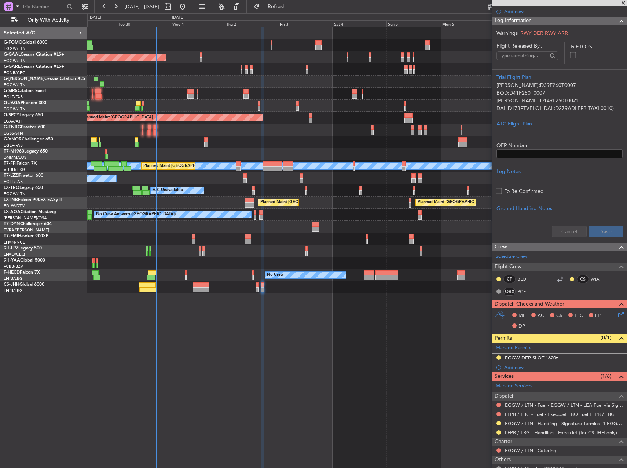
click at [616, 314] on icon at bounding box center [619, 313] width 6 height 6
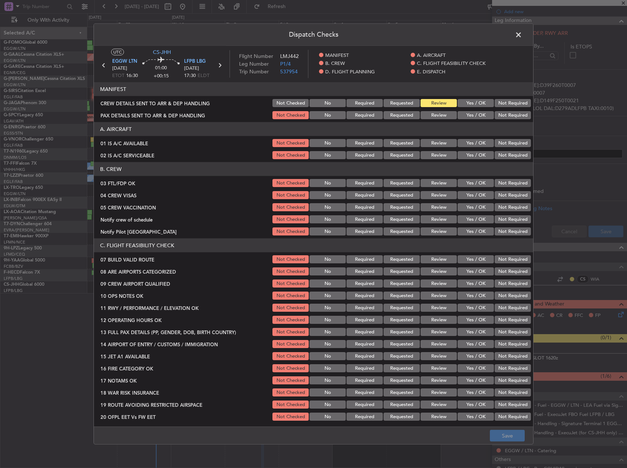
drag, startPoint x: 477, startPoint y: 141, endPoint x: 475, endPoint y: 152, distance: 10.6
click at [477, 142] on button "Yes / OK" at bounding box center [475, 143] width 36 height 8
click at [475, 154] on button "Yes / OK" at bounding box center [475, 155] width 36 height 8
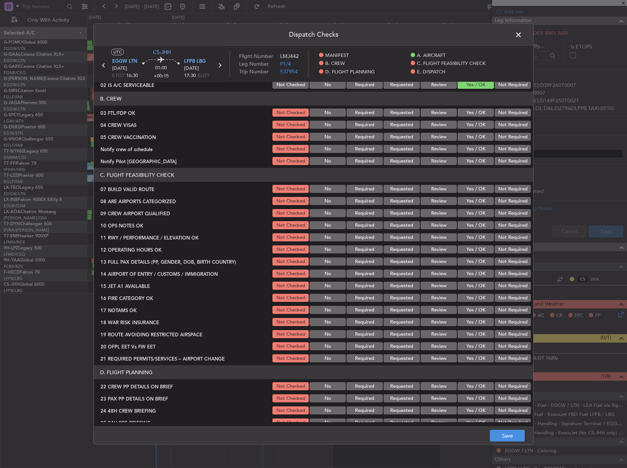
scroll to position [73, 0]
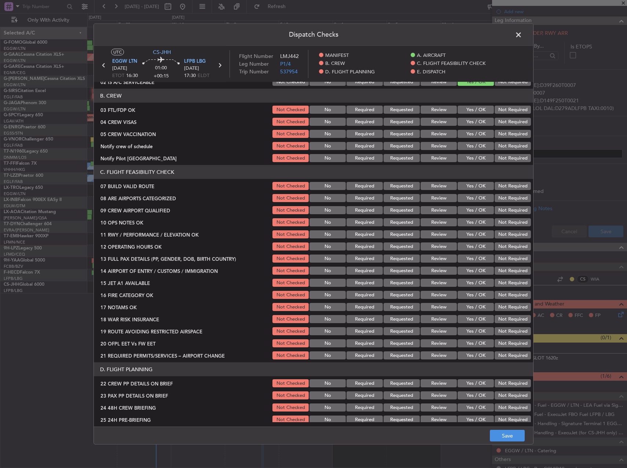
click at [478, 184] on button "Yes / OK" at bounding box center [475, 186] width 36 height 8
click at [478, 216] on section "C. FLIGHT FEASIBILITY CHECK 07 BUILD VALID ROUTE Not Checked No Required Reques…" at bounding box center [313, 262] width 439 height 195
click at [478, 222] on button "Yes / OK" at bounding box center [475, 222] width 36 height 8
click at [477, 231] on button "Yes / OK" at bounding box center [475, 234] width 36 height 8
click at [477, 247] on button "Yes / OK" at bounding box center [475, 246] width 36 height 8
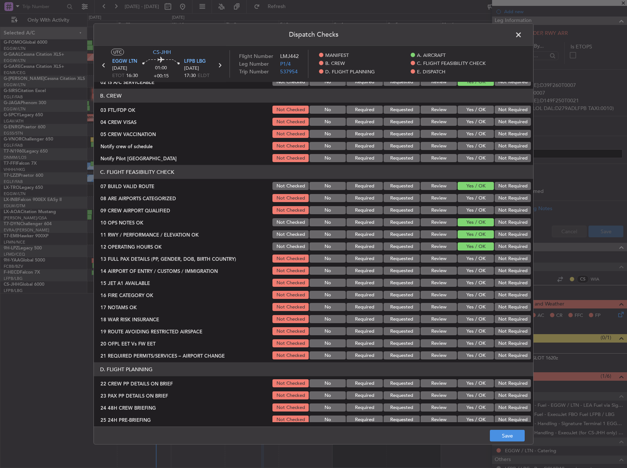
click at [477, 262] on div "Yes / OK" at bounding box center [474, 258] width 37 height 10
click at [477, 273] on button "Yes / OK" at bounding box center [475, 270] width 36 height 8
click at [471, 259] on button "Yes / OK" at bounding box center [475, 258] width 36 height 8
click at [473, 285] on button "Yes / OK" at bounding box center [475, 282] width 36 height 8
click at [473, 291] on button "Yes / OK" at bounding box center [475, 295] width 36 height 8
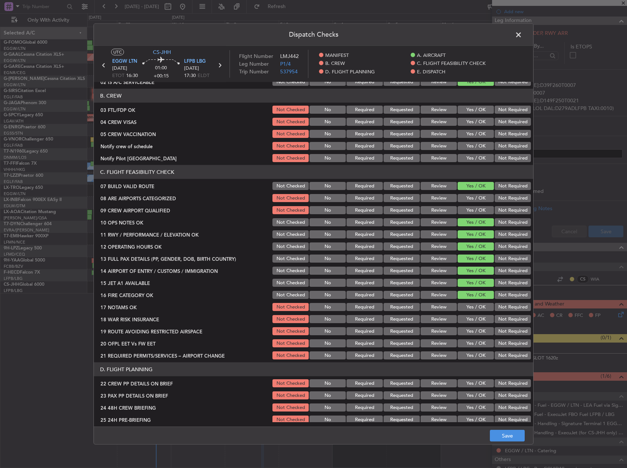
click at [474, 308] on button "Yes / OK" at bounding box center [475, 307] width 36 height 8
click at [479, 327] on button "Yes / OK" at bounding box center [475, 331] width 36 height 8
click at [480, 339] on button "Yes / OK" at bounding box center [475, 343] width 36 height 8
click at [480, 350] on div "Yes / OK" at bounding box center [474, 355] width 37 height 10
click at [480, 356] on button "Yes / OK" at bounding box center [475, 355] width 36 height 8
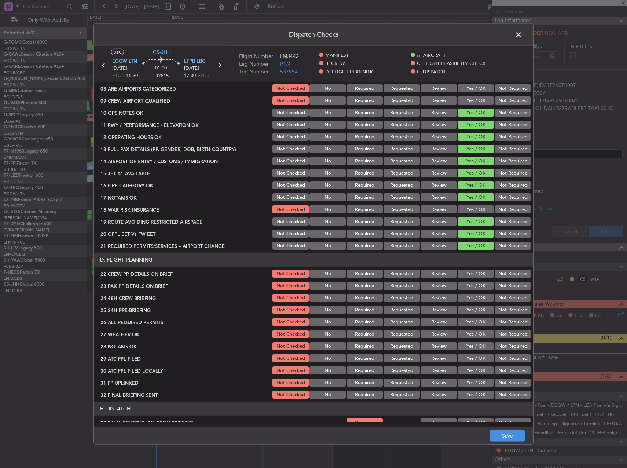
scroll to position [183, 0]
click at [473, 277] on div "Yes / OK" at bounding box center [474, 273] width 37 height 10
drag, startPoint x: 473, startPoint y: 273, endPoint x: 472, endPoint y: 280, distance: 6.3
click at [472, 273] on button "Yes / OK" at bounding box center [475, 273] width 36 height 8
drag, startPoint x: 472, startPoint y: 280, endPoint x: 472, endPoint y: 287, distance: 6.2
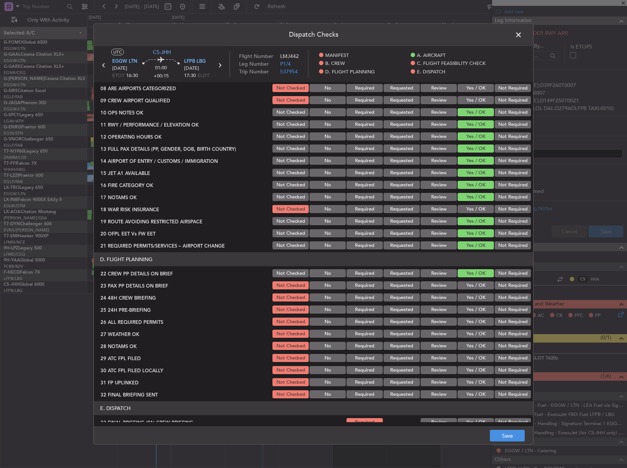
click at [472, 281] on div "Yes / OK" at bounding box center [474, 285] width 37 height 10
drag, startPoint x: 472, startPoint y: 287, endPoint x: 472, endPoint y: 290, distance: 3.7
click at [472, 287] on button "Yes / OK" at bounding box center [475, 285] width 36 height 8
click at [473, 292] on div "Yes / OK" at bounding box center [474, 297] width 37 height 10
drag, startPoint x: 476, startPoint y: 295, endPoint x: 479, endPoint y: 298, distance: 3.9
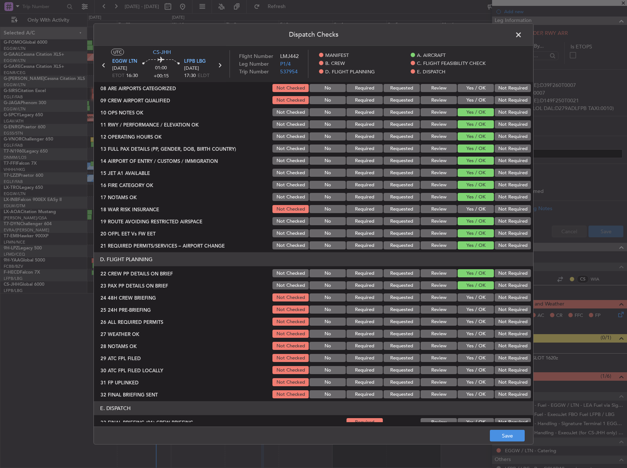
click at [478, 298] on button "Yes / OK" at bounding box center [475, 297] width 36 height 8
drag, startPoint x: 496, startPoint y: 306, endPoint x: 500, endPoint y: 327, distance: 21.6
click at [496, 306] on button "Not Required" at bounding box center [512, 309] width 36 height 8
click at [507, 434] on button "Save" at bounding box center [506, 435] width 35 height 12
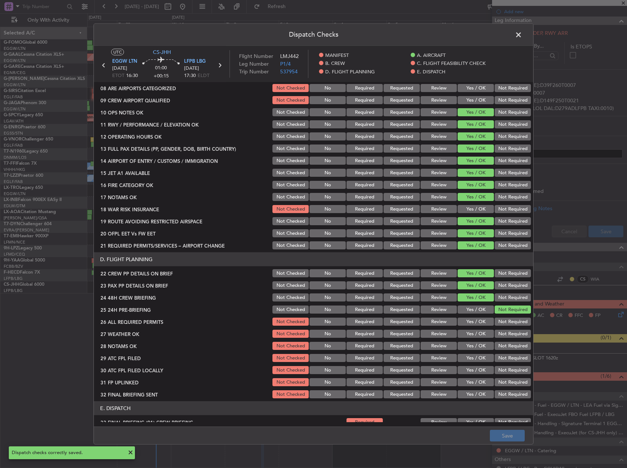
click at [522, 34] on span at bounding box center [522, 36] width 0 height 15
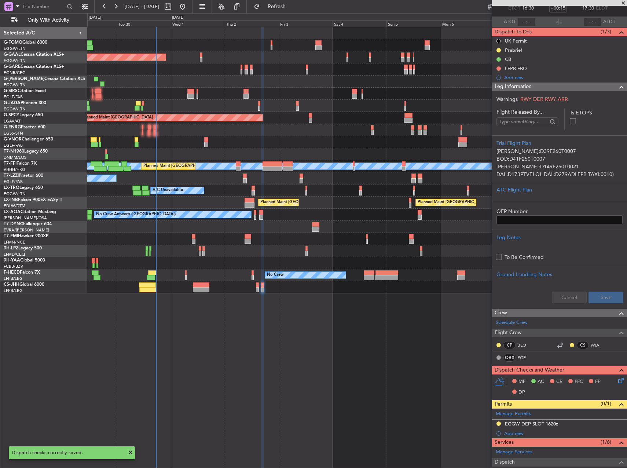
scroll to position [0, 0]
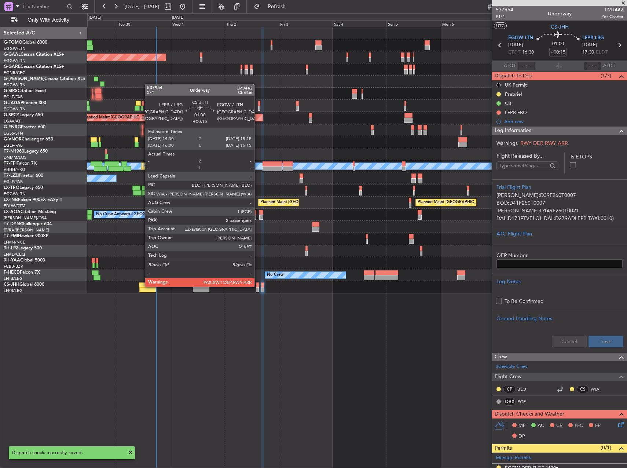
click at [258, 286] on div at bounding box center [257, 284] width 3 height 5
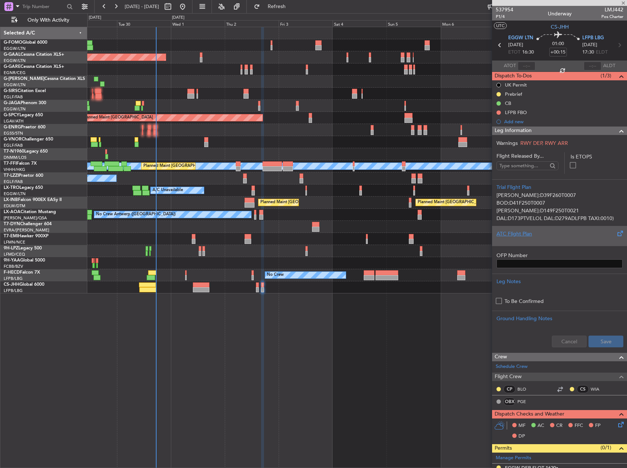
type input "3"
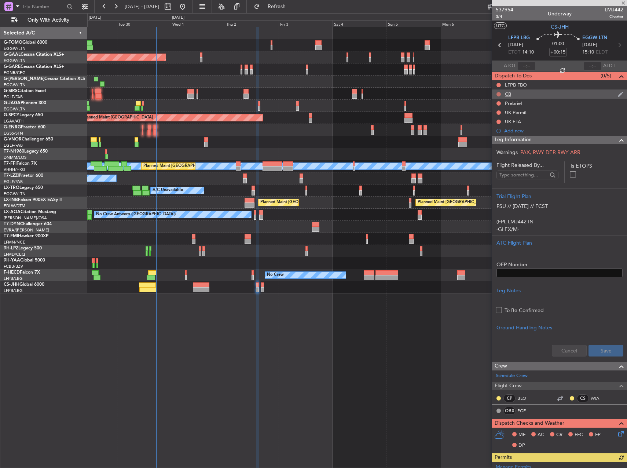
click at [498, 93] on button at bounding box center [498, 94] width 4 height 4
click at [499, 129] on span "Completed" at bounding box center [501, 126] width 24 height 7
click at [498, 106] on div at bounding box center [498, 103] width 6 height 6
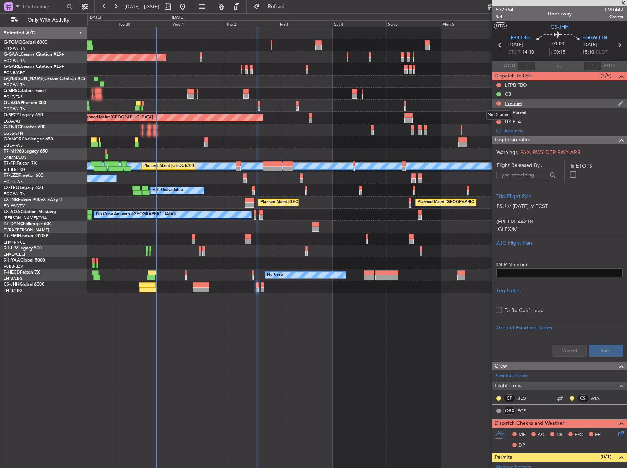
drag, startPoint x: 498, startPoint y: 104, endPoint x: 544, endPoint y: 104, distance: 46.5
click at [544, 104] on div "Prebrief" at bounding box center [559, 103] width 135 height 9
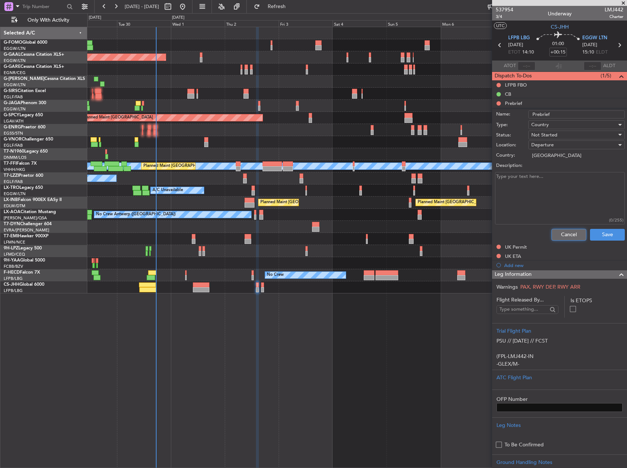
click at [561, 232] on button "Cancel" at bounding box center [568, 235] width 35 height 12
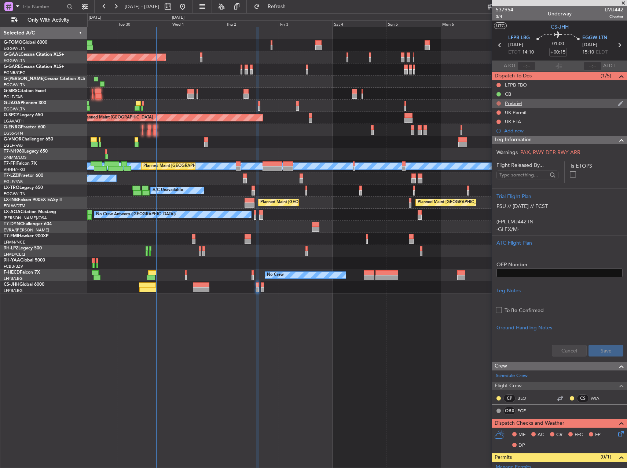
click at [496, 103] on button at bounding box center [498, 103] width 4 height 4
click at [499, 124] on span "In Progress" at bounding box center [501, 124] width 25 height 7
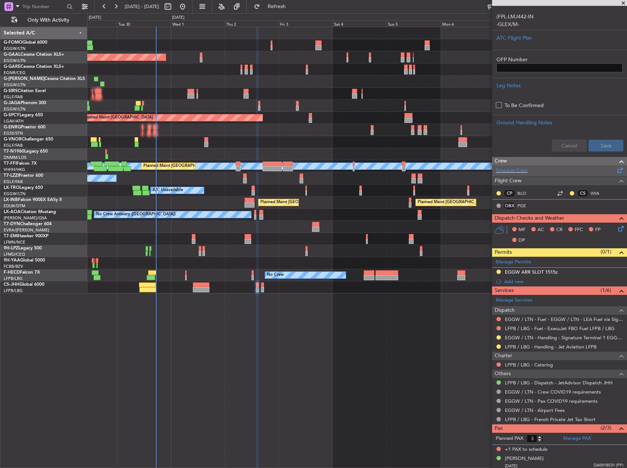
scroll to position [223, 0]
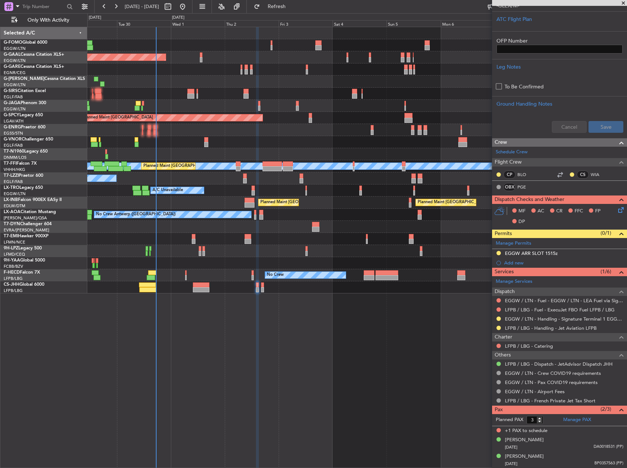
click at [617, 207] on icon at bounding box center [619, 209] width 6 height 6
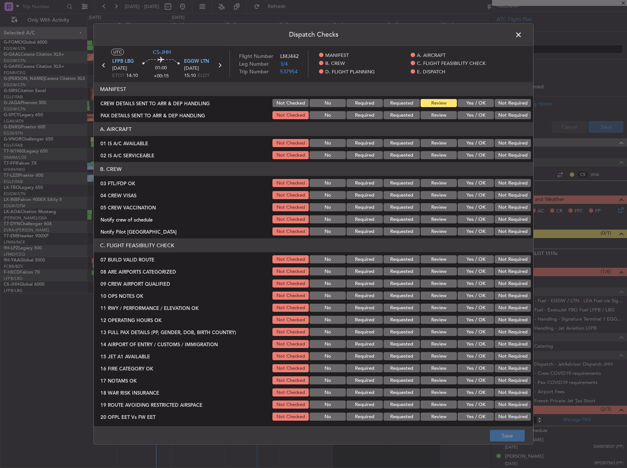
click at [470, 140] on button "Yes / OK" at bounding box center [475, 143] width 36 height 8
click at [470, 152] on button "Yes / OK" at bounding box center [475, 155] width 36 height 8
drag, startPoint x: 472, startPoint y: 262, endPoint x: 472, endPoint y: 254, distance: 8.4
click at [473, 262] on button "Yes / OK" at bounding box center [475, 259] width 36 height 8
drag, startPoint x: 472, startPoint y: 254, endPoint x: 473, endPoint y: 269, distance: 15.8
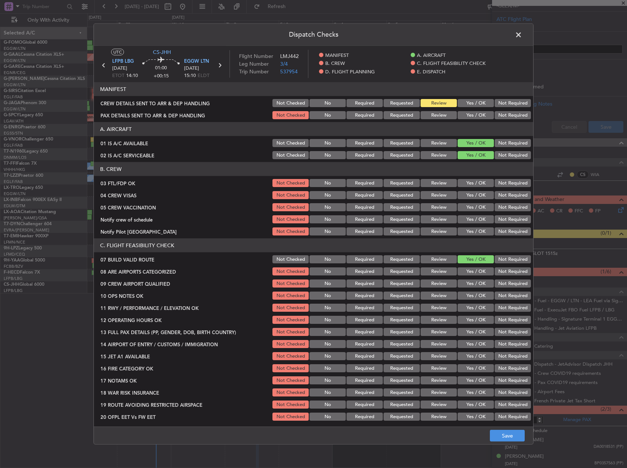
click at [472, 254] on section "C. FLIGHT FEASIBILITY CHECK 07 BUILD VALID ROUTE Not Checked No Required Reques…" at bounding box center [313, 335] width 439 height 195
click at [473, 287] on div "Yes / OK" at bounding box center [474, 283] width 37 height 10
click at [473, 292] on button "Yes / OK" at bounding box center [475, 295] width 36 height 8
click at [474, 300] on div "Yes / OK" at bounding box center [474, 295] width 37 height 10
click at [474, 311] on button "Yes / OK" at bounding box center [475, 307] width 36 height 8
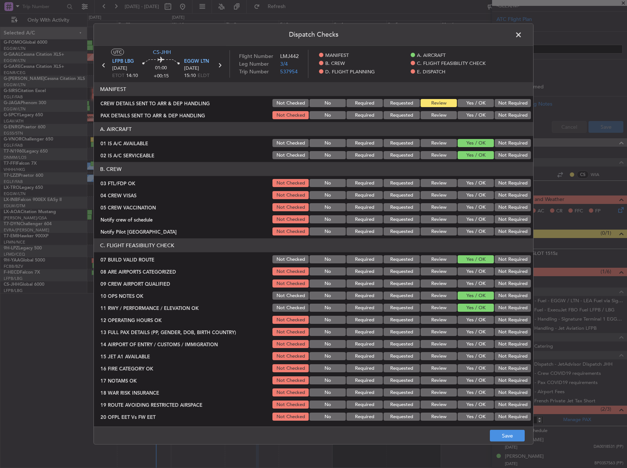
click at [473, 321] on button "Yes / OK" at bounding box center [475, 319] width 36 height 8
drag, startPoint x: 472, startPoint y: 334, endPoint x: 472, endPoint y: 342, distance: 7.7
click at [472, 335] on button "Yes / OK" at bounding box center [475, 332] width 36 height 8
click at [472, 342] on button "Yes / OK" at bounding box center [475, 344] width 36 height 8
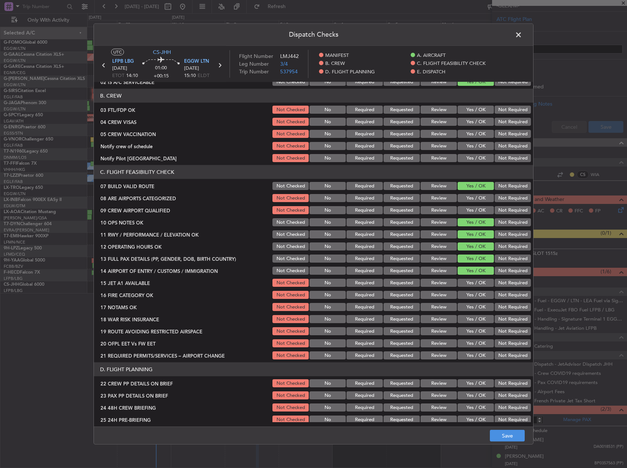
click at [470, 284] on button "Yes / OK" at bounding box center [475, 282] width 36 height 8
click at [470, 292] on button "Yes / OK" at bounding box center [475, 295] width 36 height 8
click at [468, 305] on button "Yes / OK" at bounding box center [475, 307] width 36 height 8
click at [472, 322] on button "Yes / OK" at bounding box center [475, 319] width 36 height 8
click at [277, 315] on button "Not Checked" at bounding box center [290, 319] width 36 height 8
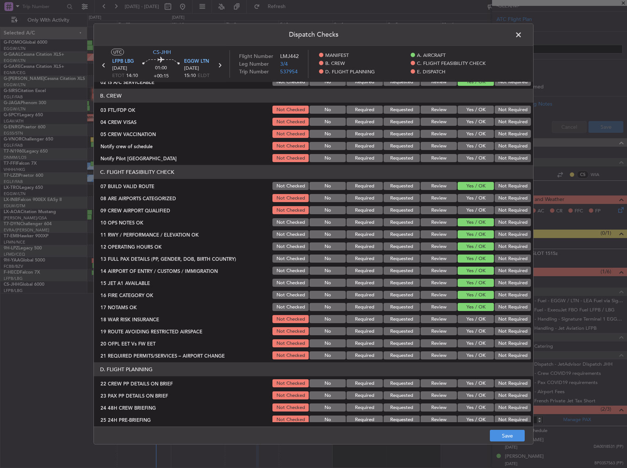
click at [494, 328] on button "Not Required" at bounding box center [512, 331] width 36 height 8
click at [468, 333] on button "Yes / OK" at bounding box center [475, 331] width 36 height 8
click at [470, 341] on button "Yes / OK" at bounding box center [475, 343] width 36 height 8
click at [470, 354] on button "Yes / OK" at bounding box center [475, 355] width 36 height 8
drag, startPoint x: 480, startPoint y: 384, endPoint x: 478, endPoint y: 394, distance: 9.6
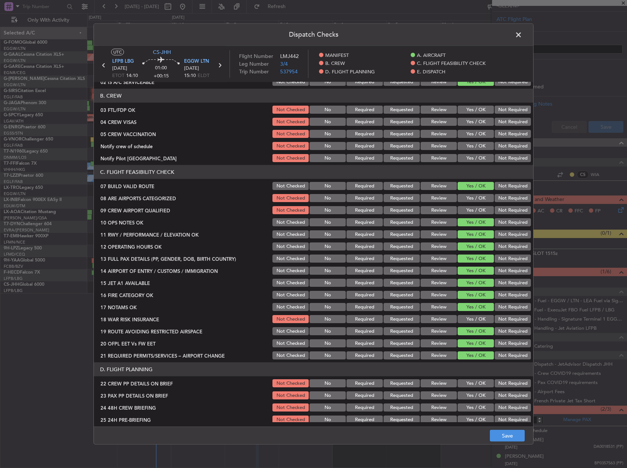
click at [480, 385] on button "Yes / OK" at bounding box center [475, 383] width 36 height 8
drag, startPoint x: 478, startPoint y: 394, endPoint x: 478, endPoint y: 398, distance: 4.0
click at [478, 395] on button "Yes / OK" at bounding box center [475, 395] width 36 height 8
click at [476, 407] on button "Yes / OK" at bounding box center [475, 407] width 36 height 8
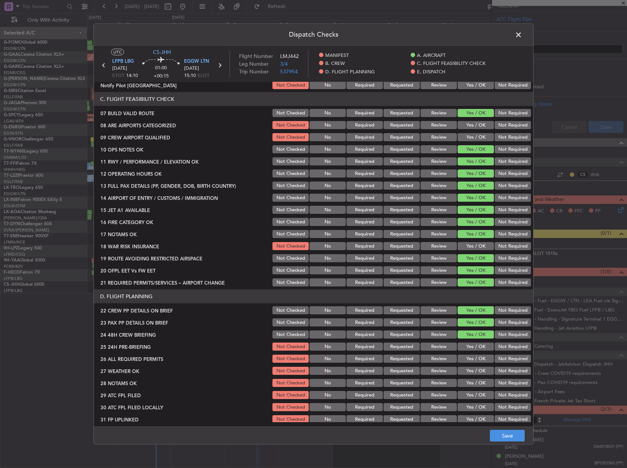
scroll to position [147, 0]
click at [498, 348] on button "Not Required" at bounding box center [512, 346] width 36 height 8
click at [504, 432] on button "Save" at bounding box center [506, 435] width 35 height 12
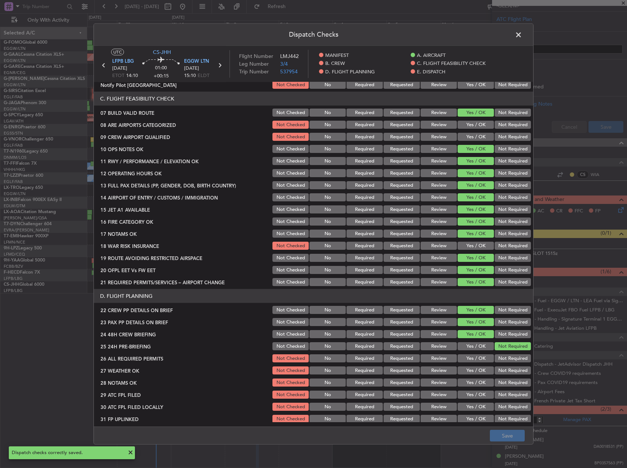
click at [522, 33] on span at bounding box center [522, 36] width 0 height 15
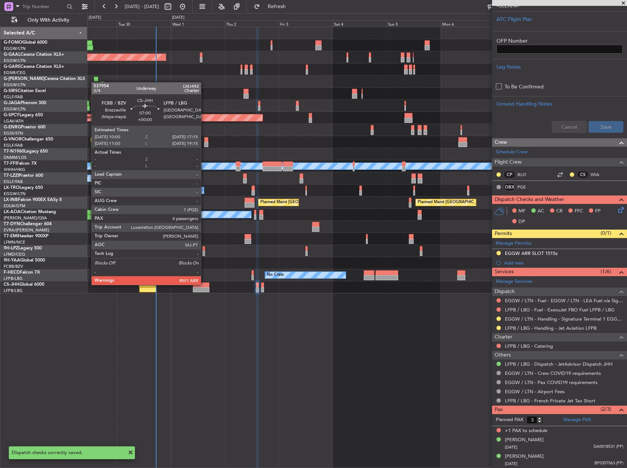
click at [203, 284] on div at bounding box center [201, 284] width 16 height 5
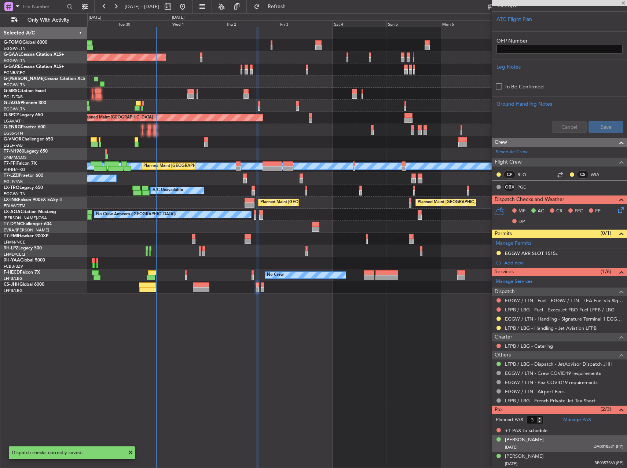
type input "4"
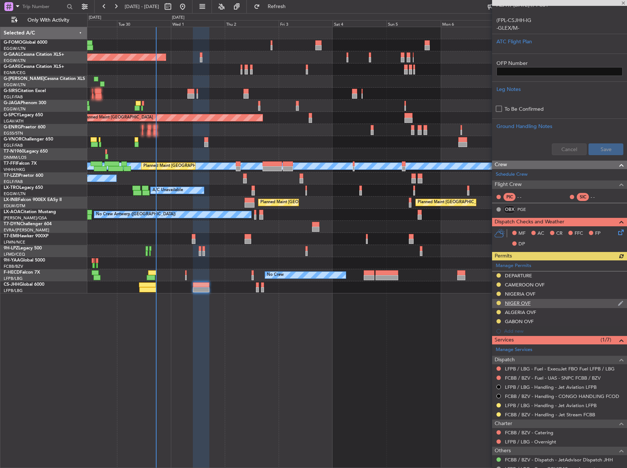
scroll to position [183, 0]
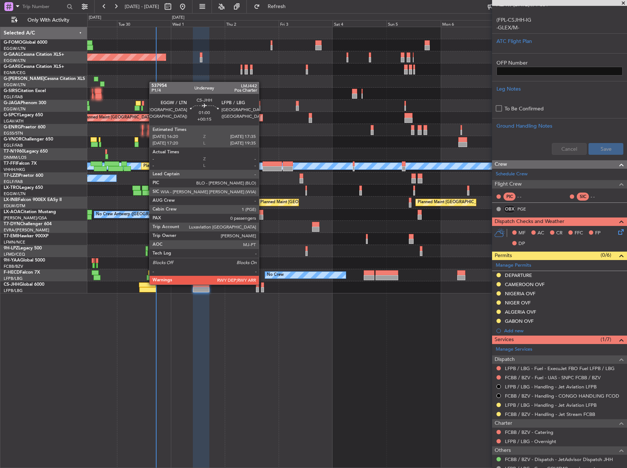
click at [262, 284] on div at bounding box center [262, 284] width 3 height 5
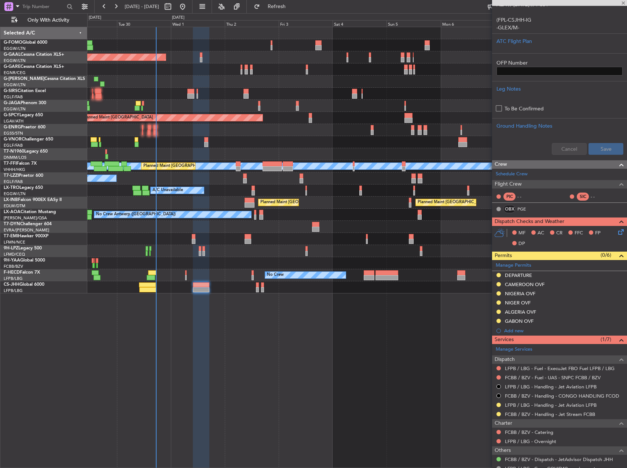
type input "+00:15"
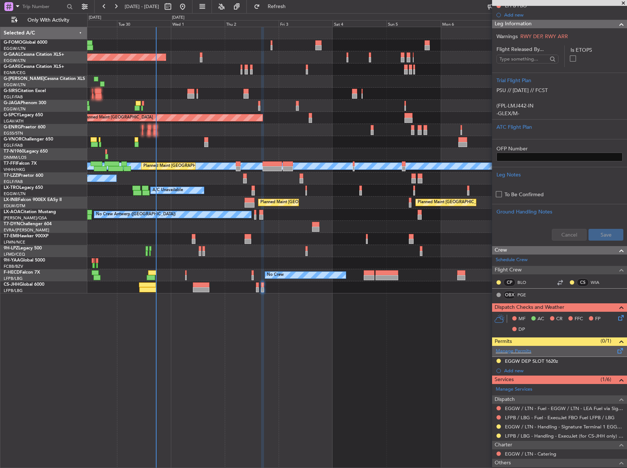
scroll to position [147, 0]
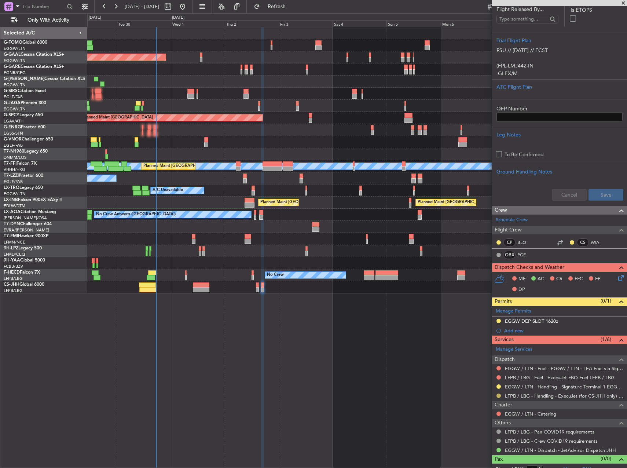
click at [498, 395] on button at bounding box center [498, 395] width 4 height 4
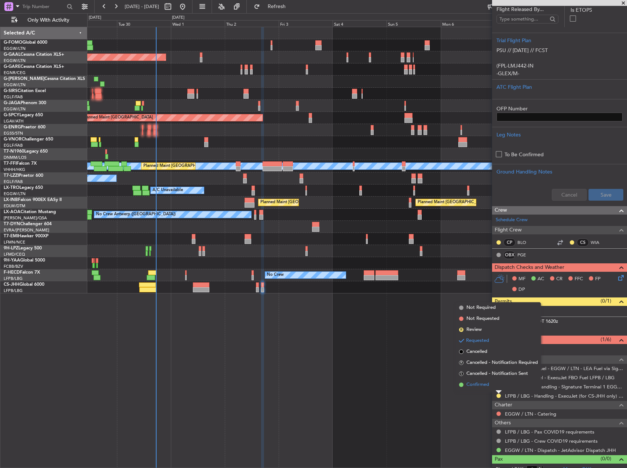
click at [489, 380] on li "Confirmed" at bounding box center [498, 384] width 85 height 11
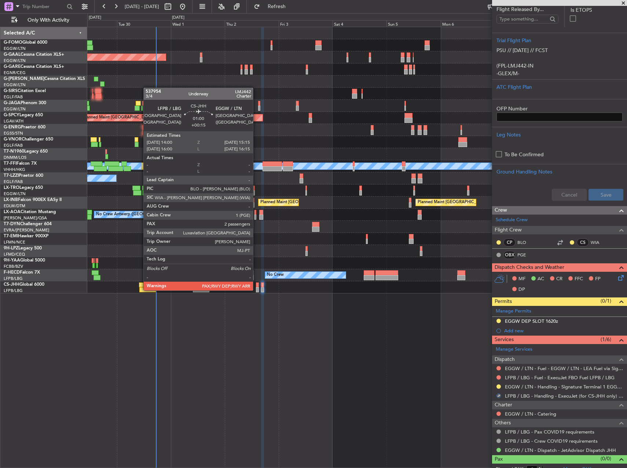
click at [256, 289] on div at bounding box center [257, 289] width 3 height 5
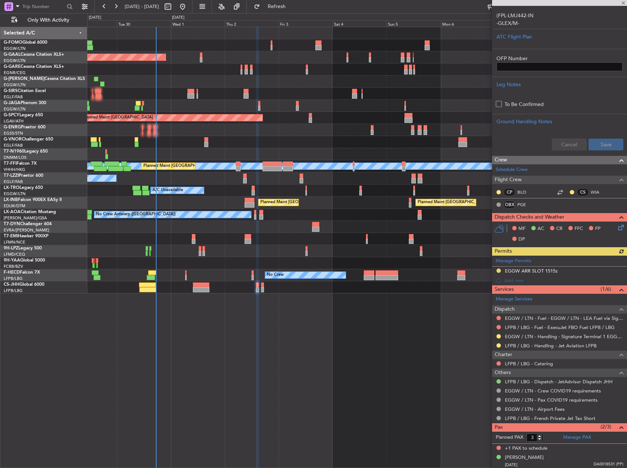
scroll to position [220, 0]
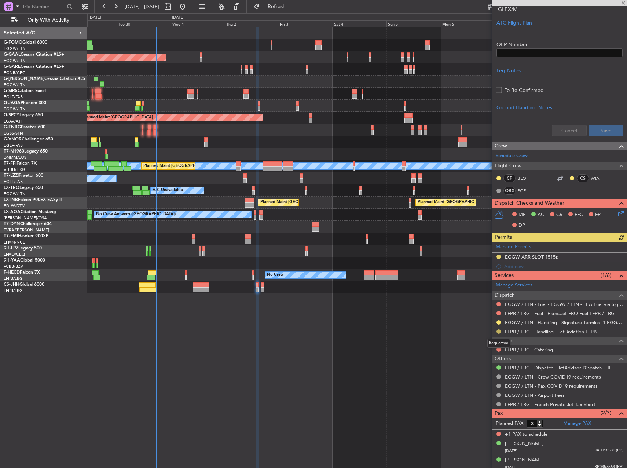
click at [500, 331] on button at bounding box center [498, 331] width 4 height 4
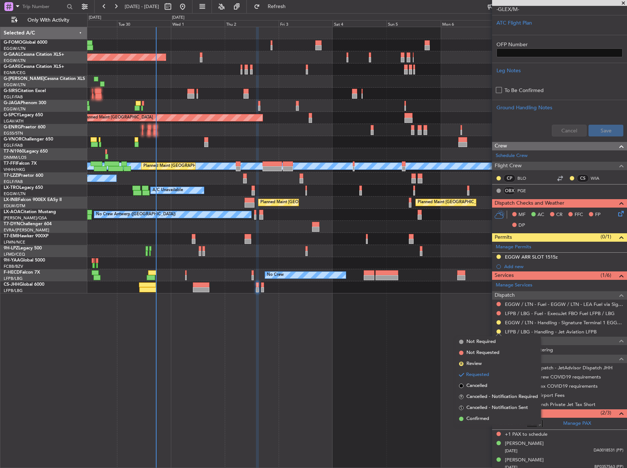
click at [411, 377] on div "Planned Maint Dusseldorf Owner Owner A/C Unavailable Planned Maint London (Luto…" at bounding box center [356, 247] width 539 height 441
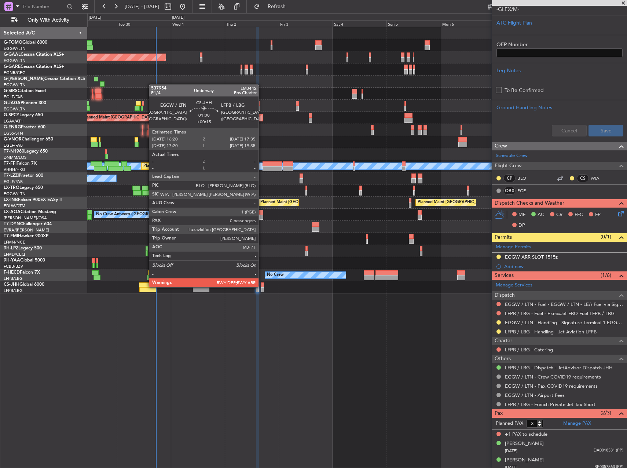
click at [262, 286] on div at bounding box center [262, 284] width 3 height 5
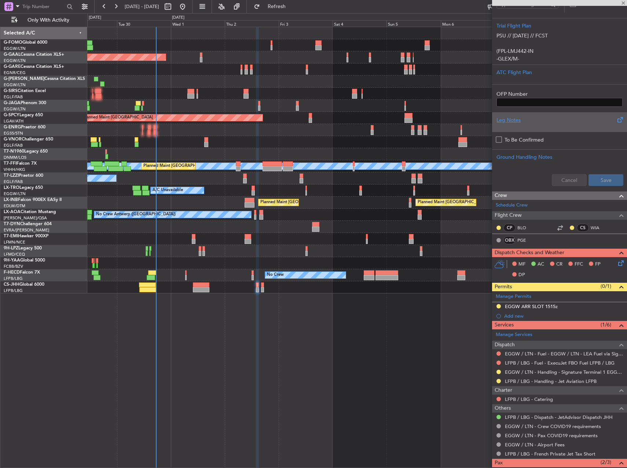
scroll to position [0, 0]
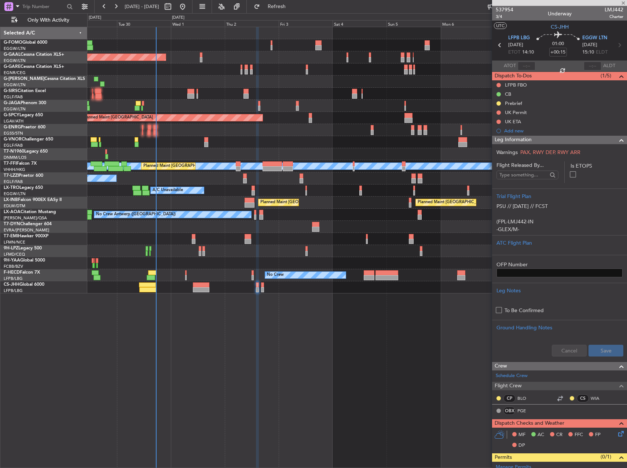
type input "0"
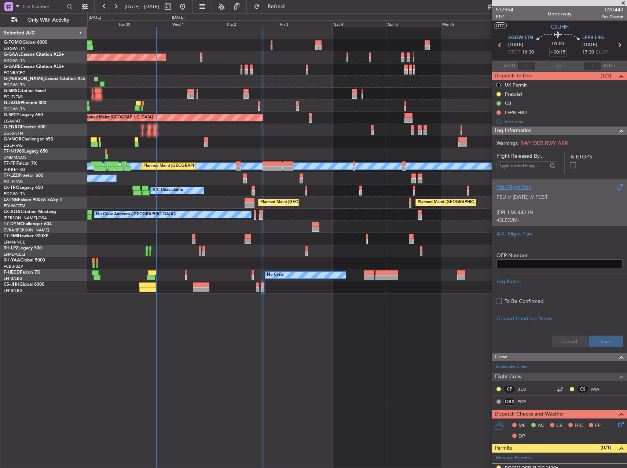
click at [569, 206] on p at bounding box center [559, 205] width 126 height 8
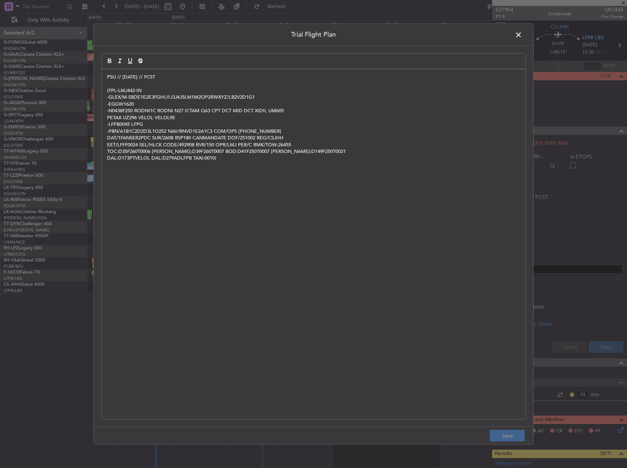
click at [522, 33] on span at bounding box center [522, 36] width 0 height 15
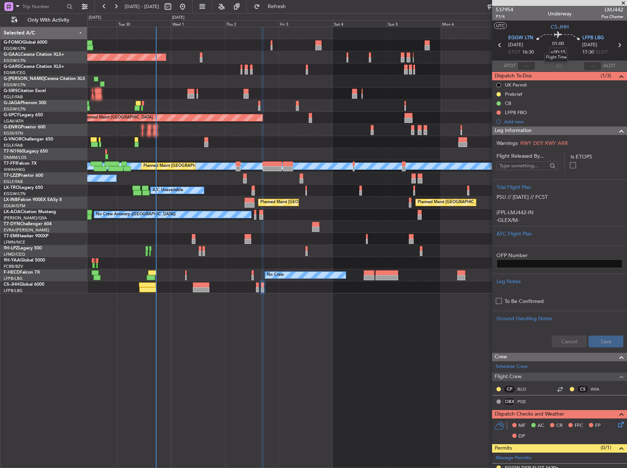
click at [560, 51] on mat-tooltip-component "Flight Time" at bounding box center [556, 57] width 34 height 19
click at [559, 54] on div "Flight Time" at bounding box center [555, 57] width 23 height 9
click at [558, 53] on input "+00:15" at bounding box center [558, 52] width 18 height 9
click at [462, 320] on div "Planned Maint Dusseldorf Owner Owner A/C Unavailable Planned Maint London (Luto…" at bounding box center [356, 247] width 539 height 441
type input "+00:00"
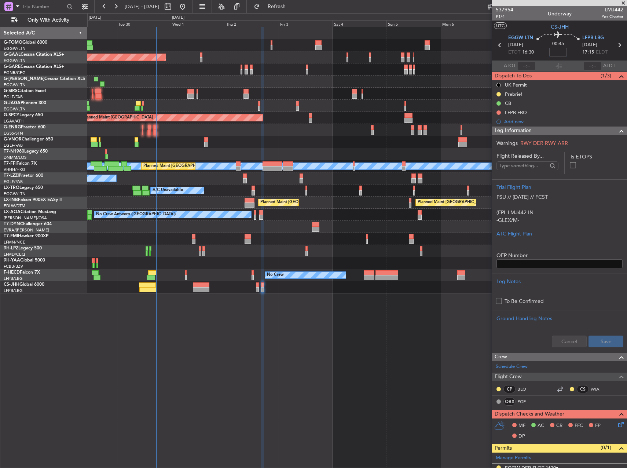
click at [435, 345] on div "Planned Maint Dusseldorf Owner Owner A/C Unavailable Planned Maint London (Luto…" at bounding box center [356, 247] width 539 height 441
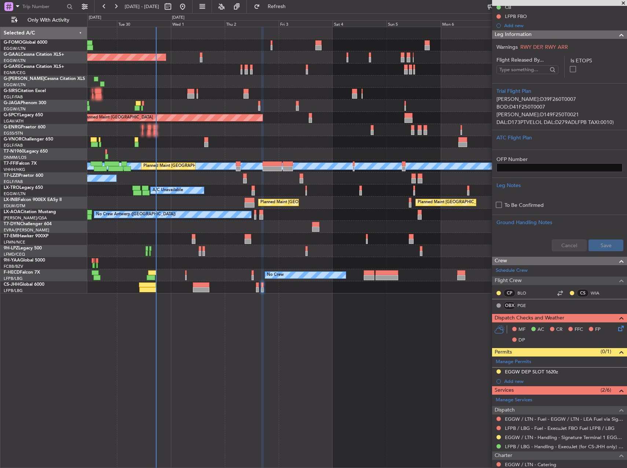
scroll to position [154, 0]
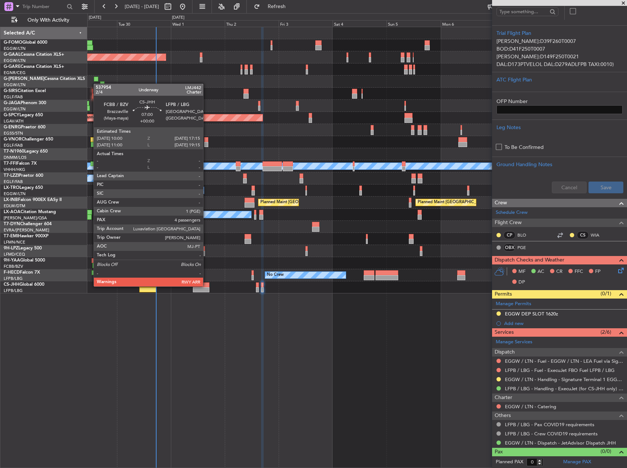
click at [206, 285] on div at bounding box center [201, 284] width 16 height 5
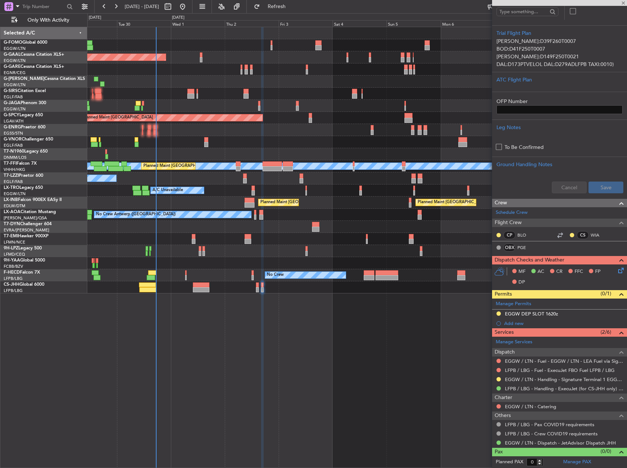
scroll to position [0, 0]
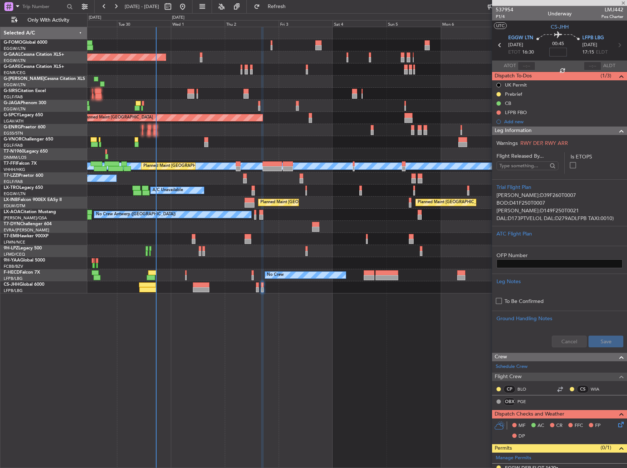
type input "4"
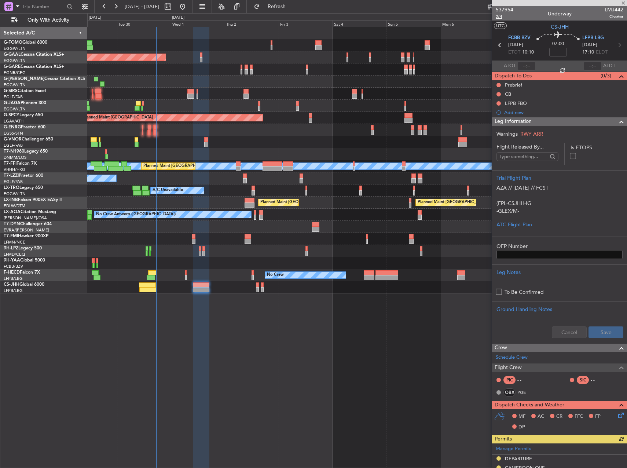
click at [501, 15] on span "2/4" at bounding box center [504, 17] width 18 height 6
click at [298, 12] on fb-refresh-button "Refresh" at bounding box center [272, 6] width 51 height 13
click at [292, 9] on span "Refresh" at bounding box center [276, 6] width 31 height 5
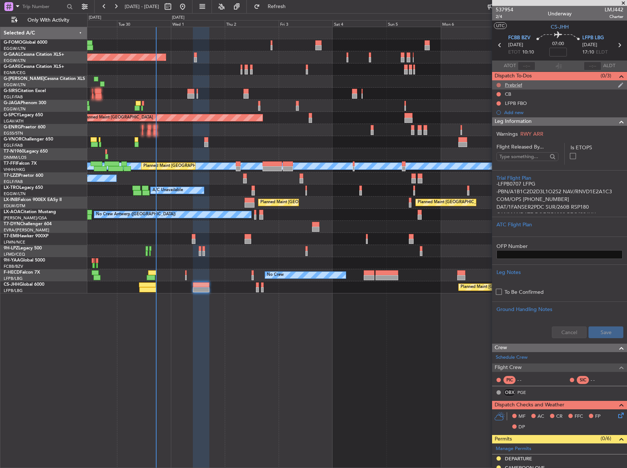
click at [498, 85] on button at bounding box center [498, 85] width 4 height 4
click at [491, 104] on span "In Progress" at bounding box center [501, 106] width 25 height 7
click at [500, 93] on button at bounding box center [498, 94] width 4 height 4
click at [498, 126] on span "Completed" at bounding box center [501, 126] width 24 height 7
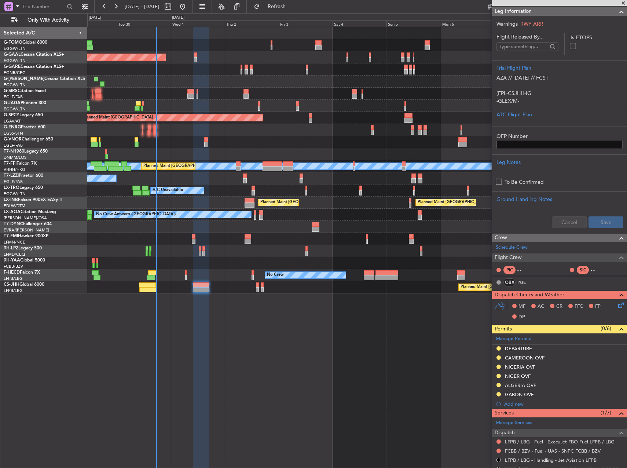
scroll to position [73, 0]
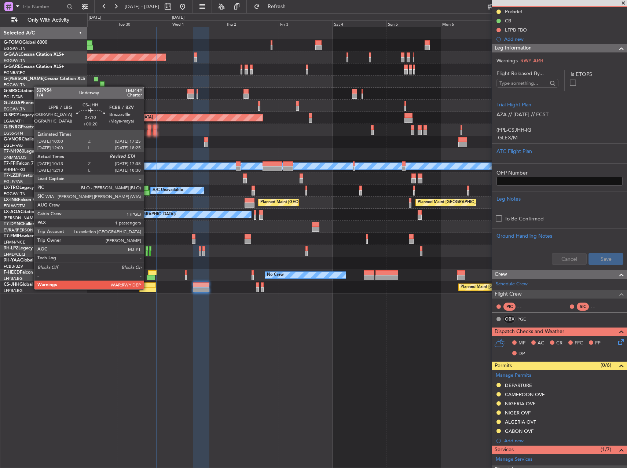
click at [147, 288] on div at bounding box center [147, 289] width 17 height 5
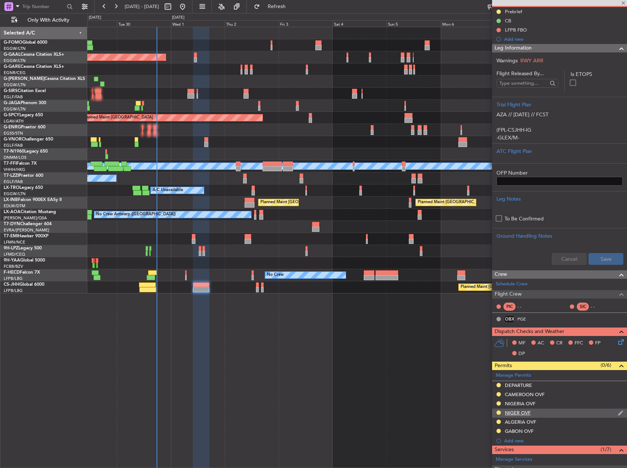
type input "+00:20"
type input "10:23"
type input "1"
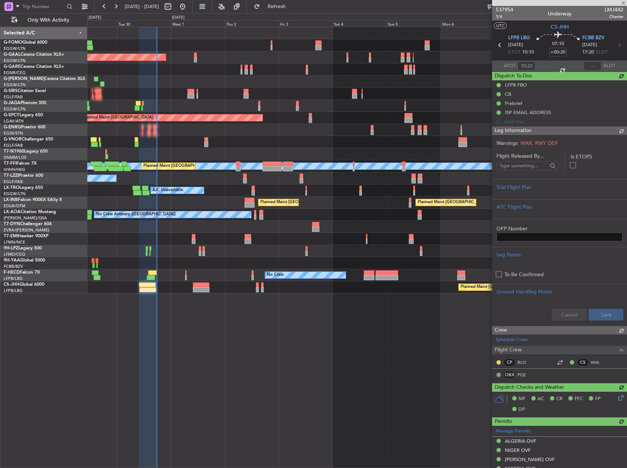
type input "17:35"
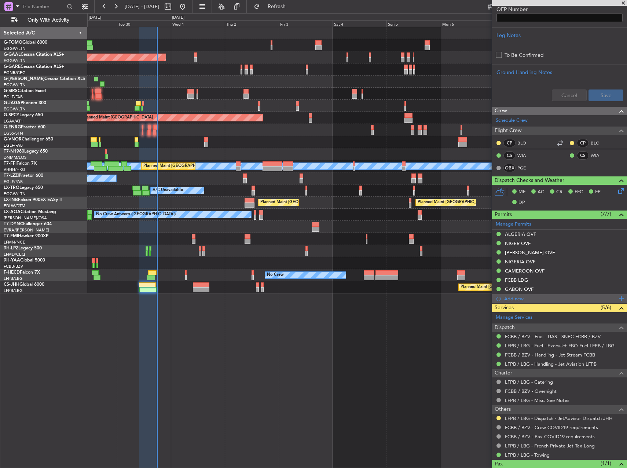
scroll to position [301, 0]
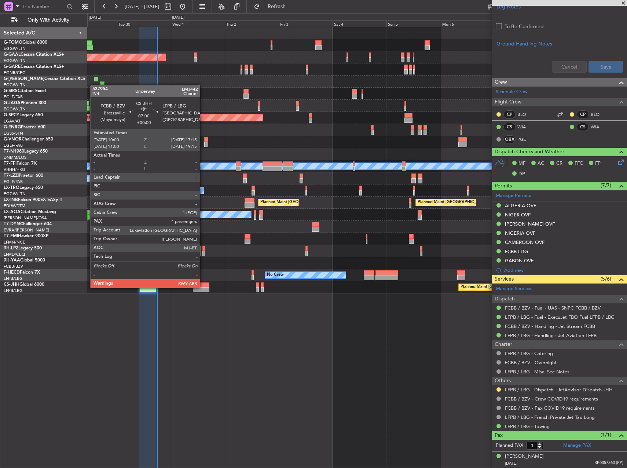
click at [203, 287] on div at bounding box center [201, 289] width 16 height 5
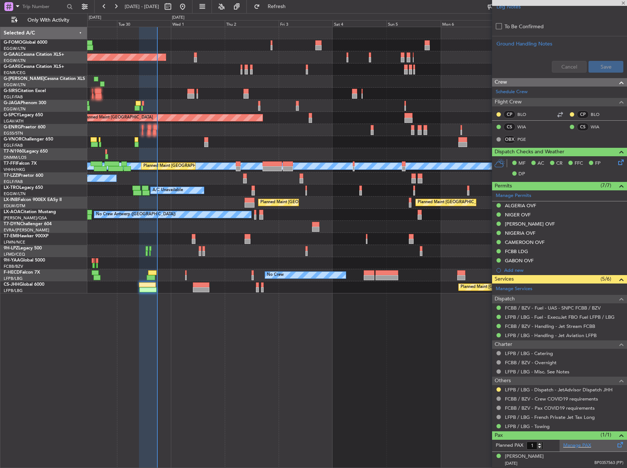
type input "4"
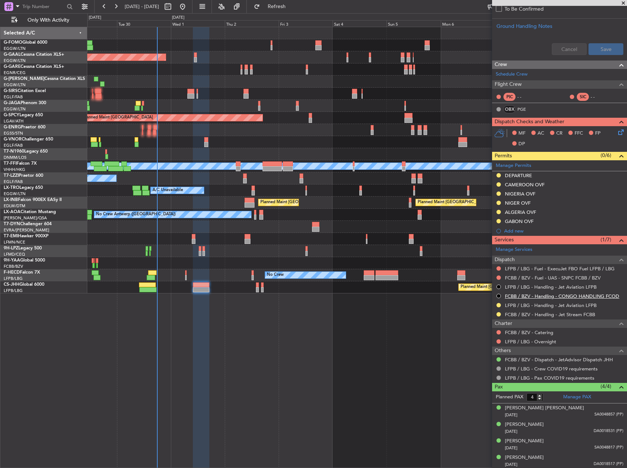
scroll to position [284, 0]
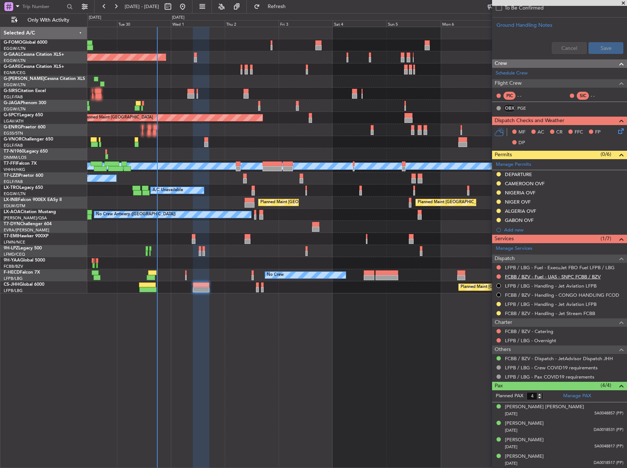
click at [584, 275] on link "FCBB / BZV - Fuel - UAS - SNPC FCBB / BZV" at bounding box center [553, 276] width 96 height 6
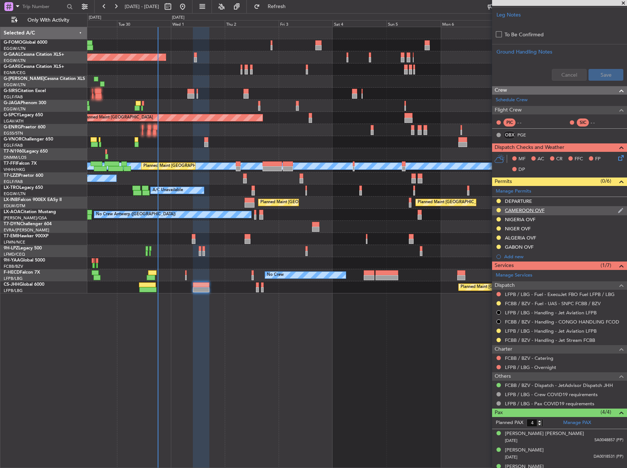
click at [527, 207] on div "CAMEROON OVF" at bounding box center [525, 210] width 40 height 6
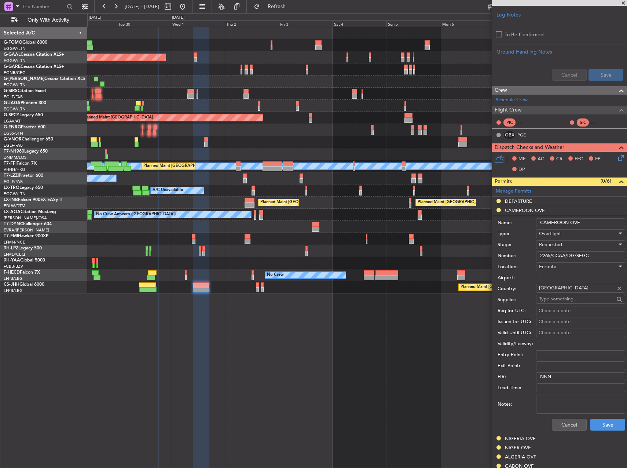
click at [560, 256] on input "2265/CCAA/DG/SEGC" at bounding box center [580, 255] width 89 height 9
paste input "304"
type input "2304/CCAA/DG/SEGC"
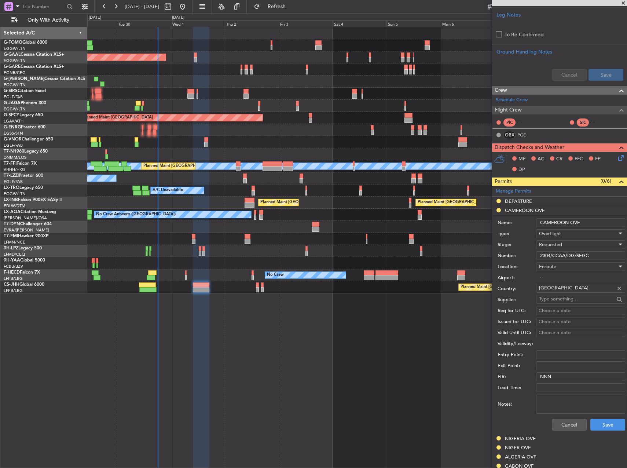
click at [560, 244] on span "Requested" at bounding box center [550, 244] width 23 height 7
click at [574, 295] on span "Received OK" at bounding box center [577, 299] width 77 height 11
click at [596, 425] on button "Save" at bounding box center [607, 424] width 35 height 12
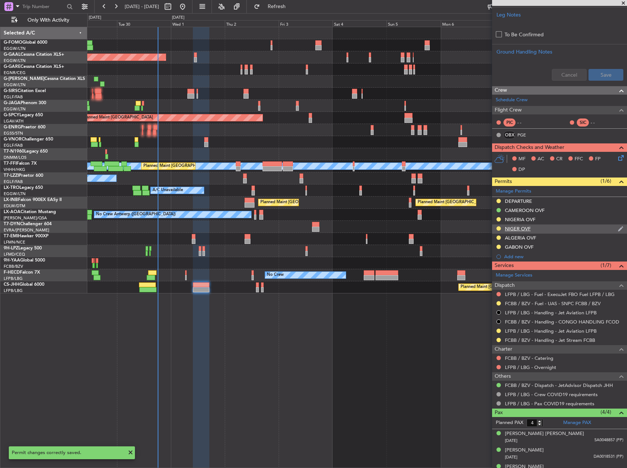
click at [516, 226] on div "NIGER OVF" at bounding box center [518, 228] width 26 height 6
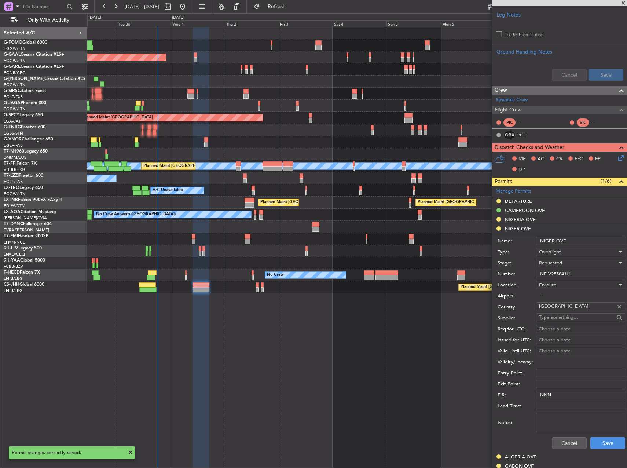
click at [575, 274] on input "NE-V255841U" at bounding box center [580, 273] width 89 height 9
paste input "/R3009"
type input "NE-V255841U/R3009"
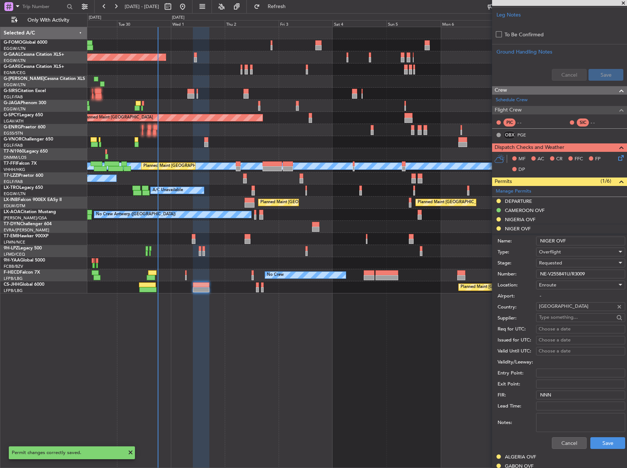
click at [587, 262] on div "Requested" at bounding box center [578, 262] width 78 height 11
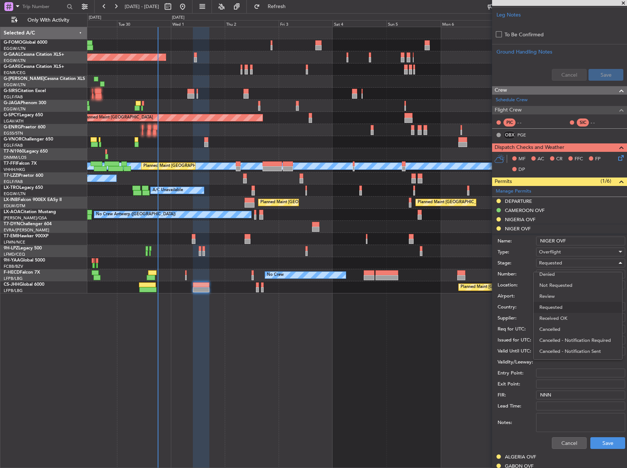
drag, startPoint x: 578, startPoint y: 317, endPoint x: 594, endPoint y: 368, distance: 53.3
click at [578, 317] on span "Received OK" at bounding box center [577, 318] width 77 height 11
click at [609, 441] on button "Save" at bounding box center [607, 443] width 35 height 12
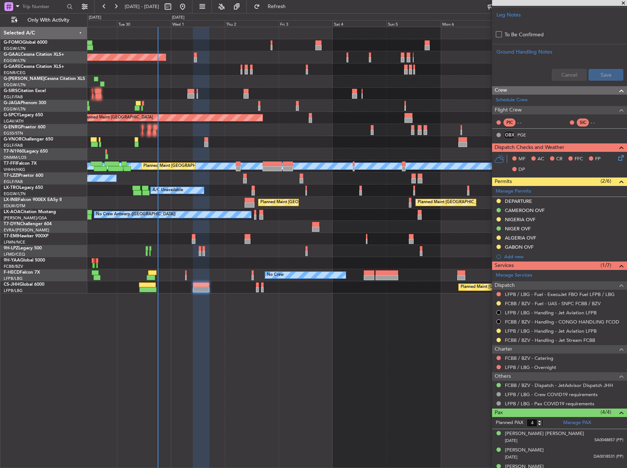
click at [515, 244] on div "GABON OVF" at bounding box center [519, 247] width 29 height 6
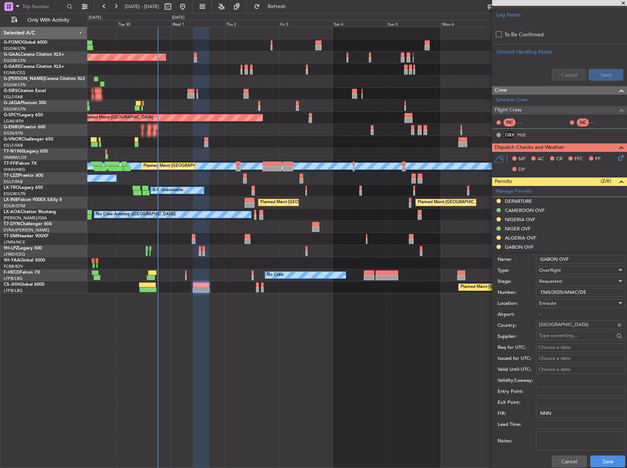
click at [555, 289] on input "1565/2025/ANAC/DE" at bounding box center [580, 292] width 89 height 9
paste input "N° 1624"
type input "N° 1624/2025/ANAC/DE"
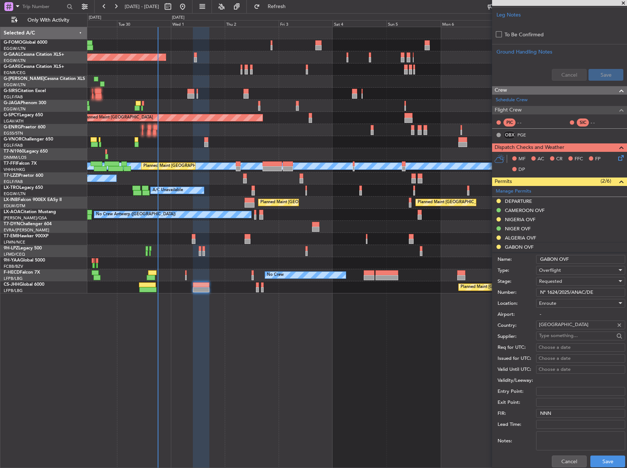
click at [557, 281] on span "Requested" at bounding box center [550, 281] width 23 height 7
click at [569, 335] on span "Received OK" at bounding box center [577, 336] width 77 height 11
click at [607, 461] on button "Save" at bounding box center [607, 461] width 35 height 12
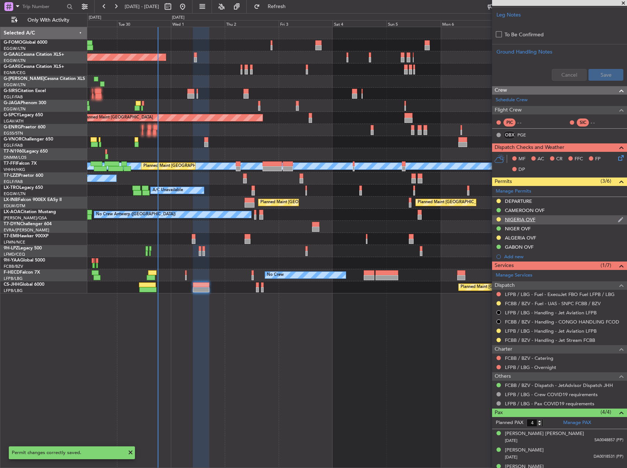
click at [522, 221] on div "NIGERIA OVF" at bounding box center [520, 219] width 30 height 6
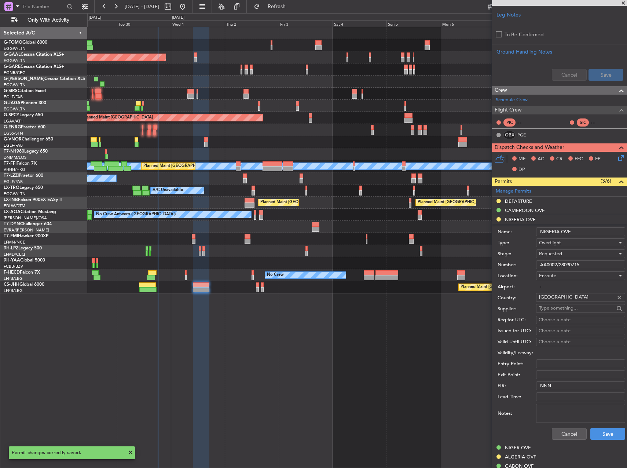
click at [553, 267] on input "AA0002/28090715" at bounding box center [580, 264] width 89 height 9
paste input "AA0002/30090539"
type input "AA0002/30090539"
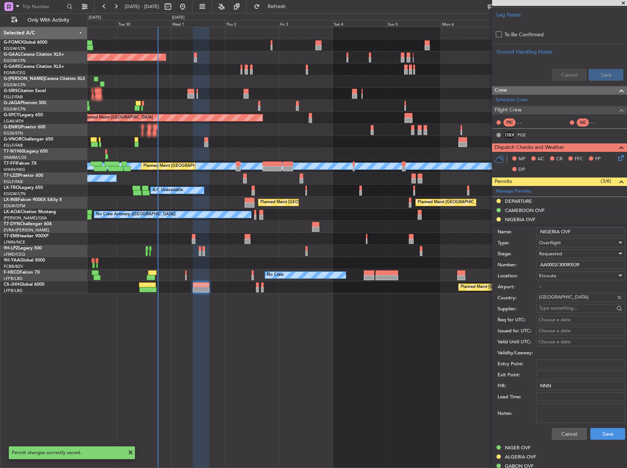
click at [558, 254] on span "Requested" at bounding box center [550, 253] width 23 height 7
click at [563, 307] on span "Received OK" at bounding box center [577, 308] width 77 height 11
click at [603, 432] on button "Save" at bounding box center [607, 434] width 35 height 12
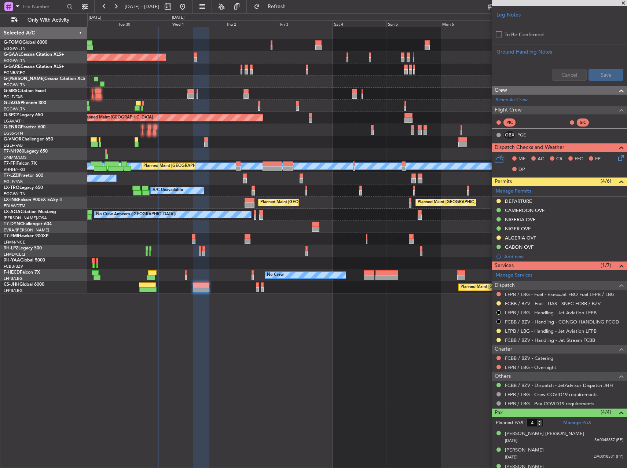
click at [220, 345] on div "Owner Planned Maint Dusseldorf Owner A/C Unavailable Planned Maint London (Luto…" at bounding box center [356, 247] width 539 height 441
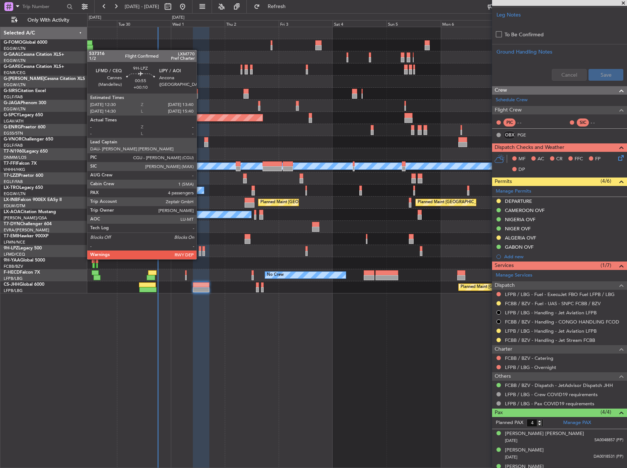
click at [200, 252] on div at bounding box center [200, 253] width 3 height 5
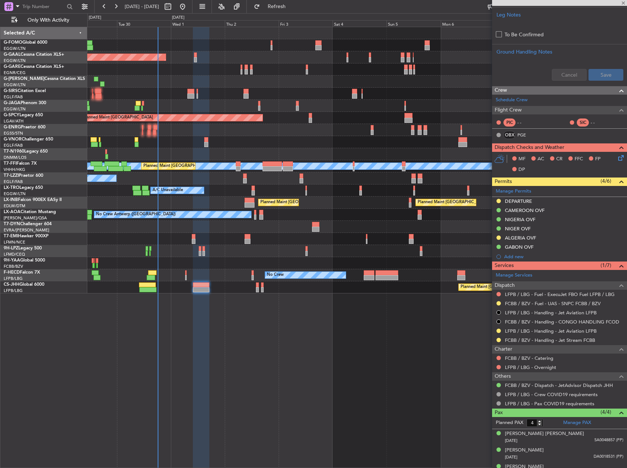
type input "+00:10"
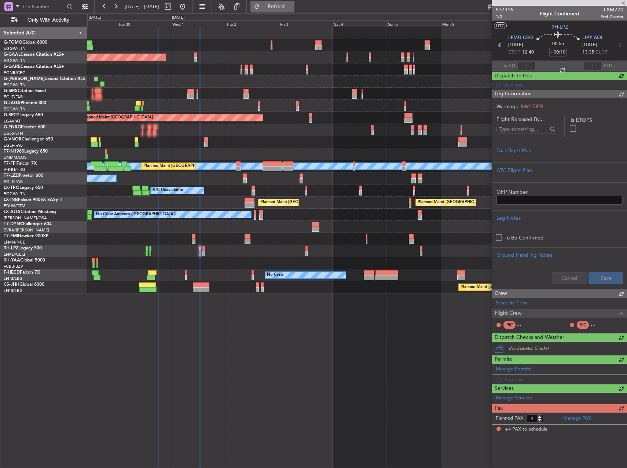
click at [292, 7] on span "Refresh" at bounding box center [276, 6] width 31 height 5
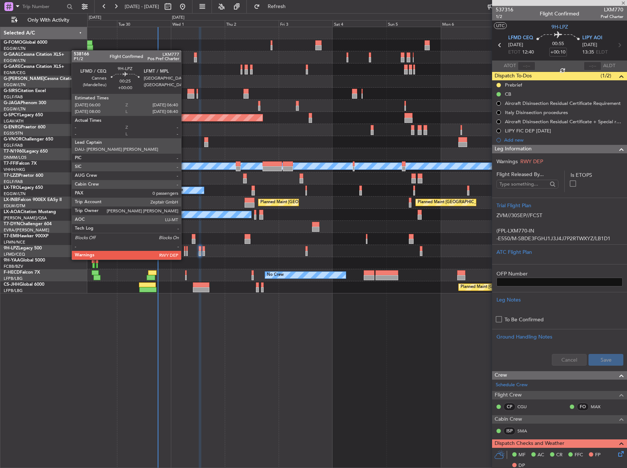
click at [184, 252] on div at bounding box center [185, 253] width 2 height 5
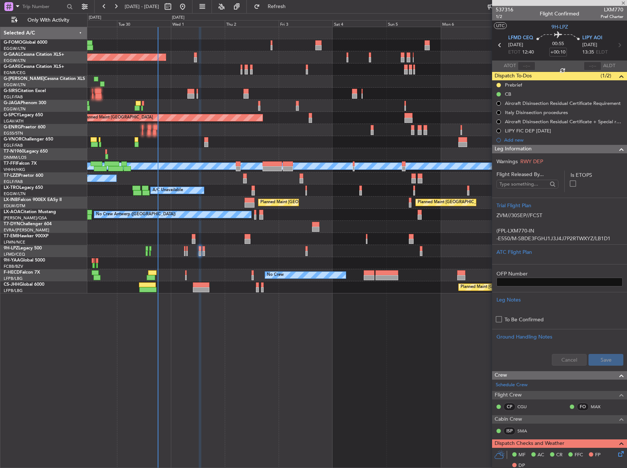
type input "0"
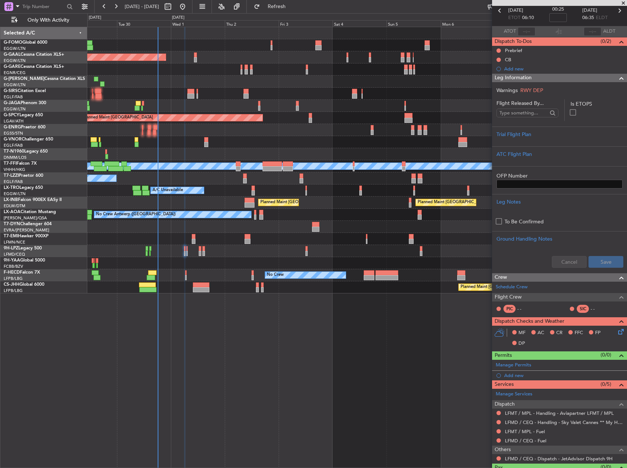
scroll to position [50, 0]
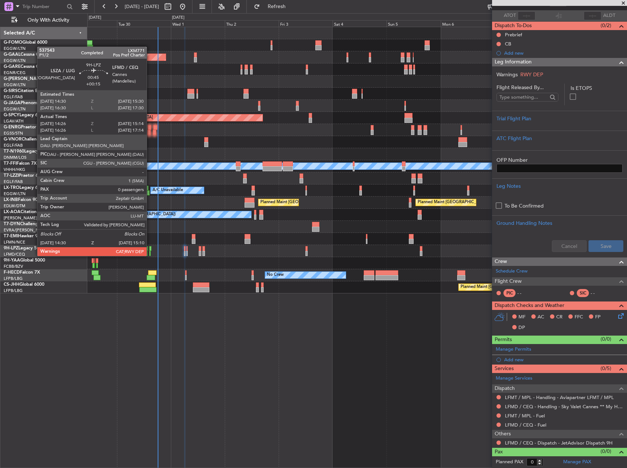
click at [150, 248] on div at bounding box center [150, 248] width 3 height 5
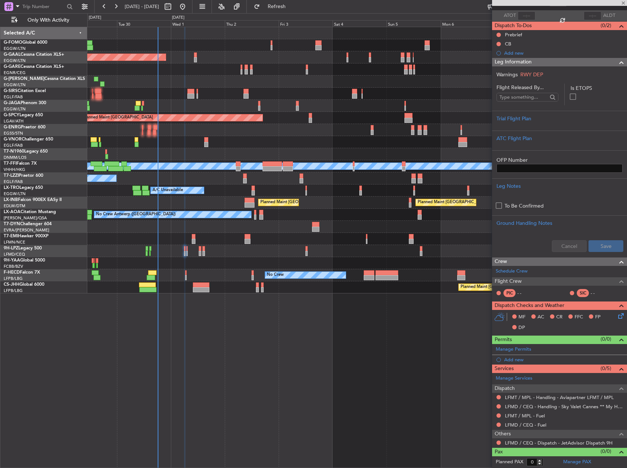
type input "+00:15"
type input "14:36"
type input "15:09"
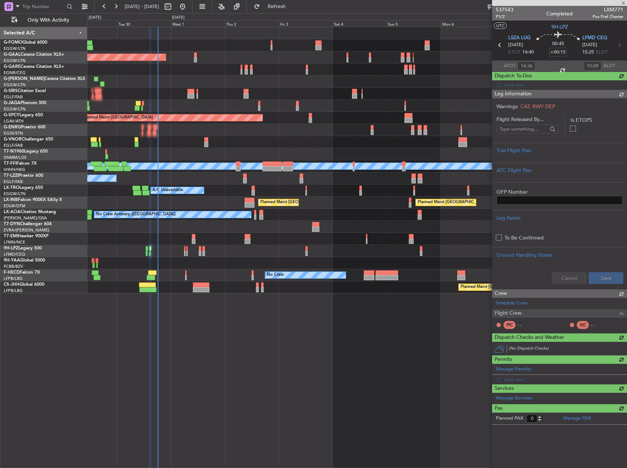
scroll to position [0, 0]
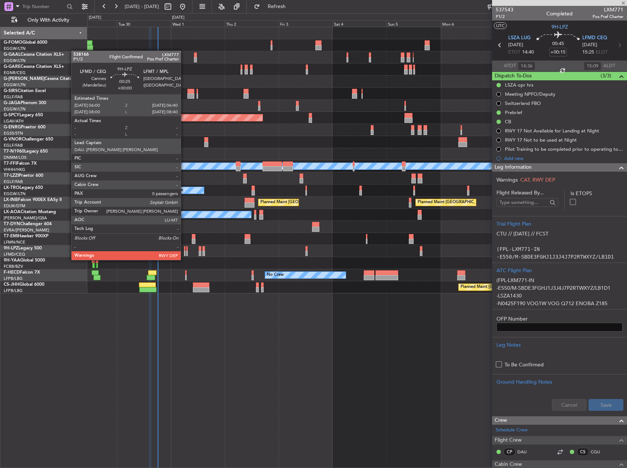
click at [184, 252] on div at bounding box center [185, 253] width 2 height 5
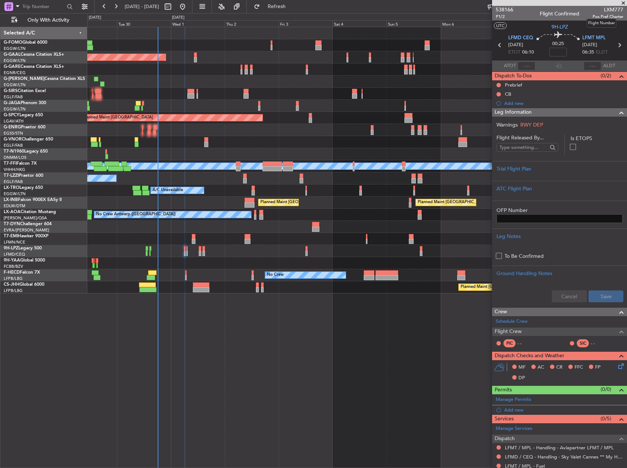
click at [607, 9] on span "LXM777" at bounding box center [607, 10] width 31 height 8
copy span "LXM777"
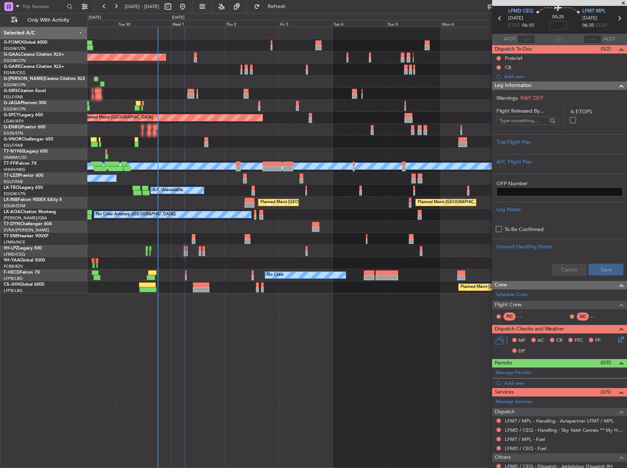
scroll to position [50, 0]
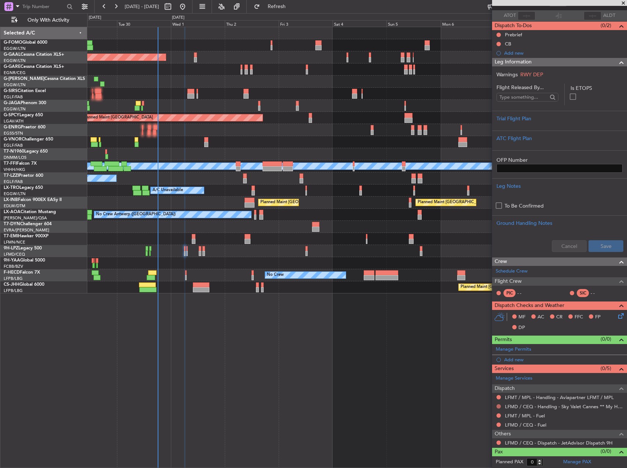
click at [498, 405] on button at bounding box center [498, 406] width 4 height 4
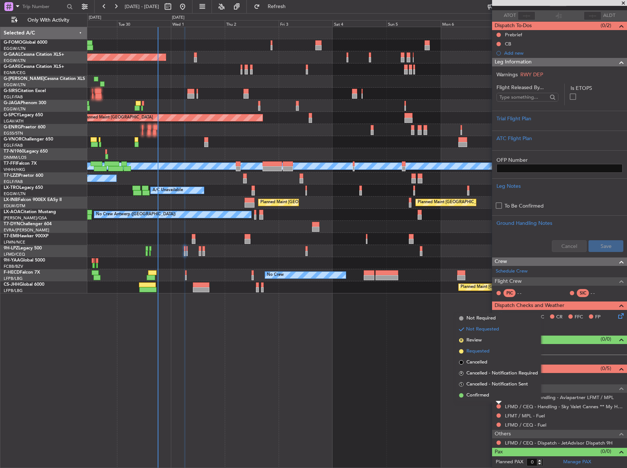
click at [472, 351] on span "Requested" at bounding box center [477, 350] width 23 height 7
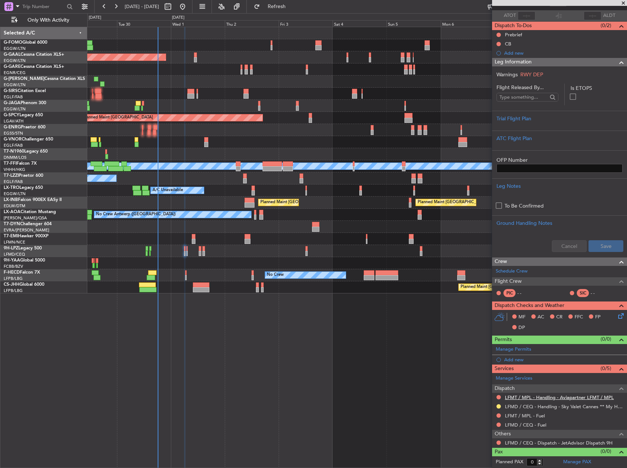
click at [565, 398] on link "LFMT / MPL - Handling - Aviapartner LFMT / MPL" at bounding box center [559, 397] width 109 height 6
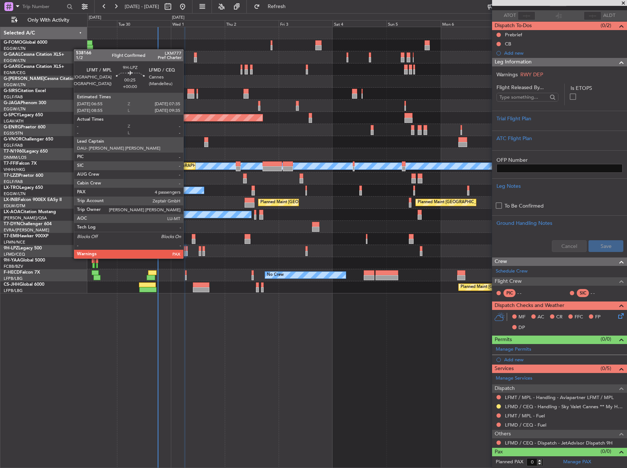
click at [186, 251] on div at bounding box center [187, 253] width 2 height 5
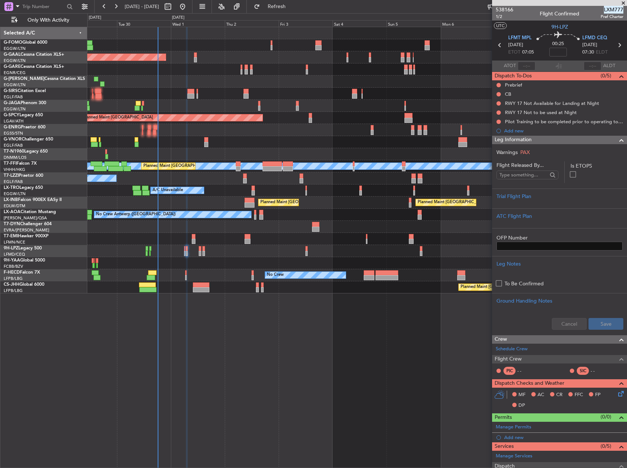
scroll to position [96, 0]
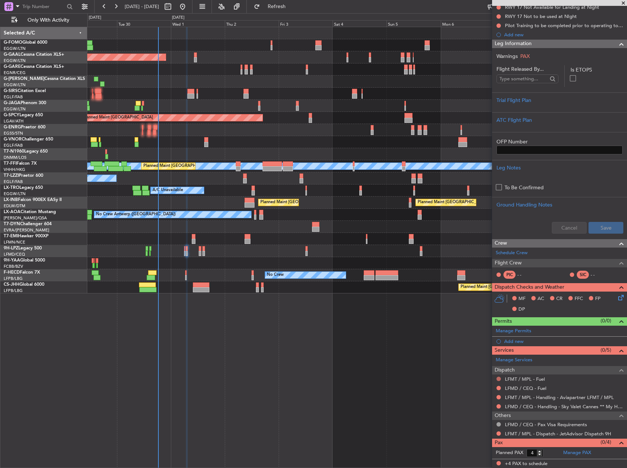
click at [499, 378] on button at bounding box center [498, 378] width 4 height 4
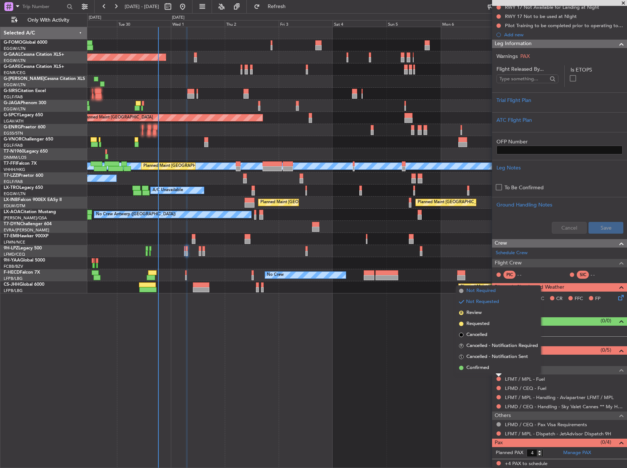
click at [481, 289] on span "Not Required" at bounding box center [480, 290] width 29 height 7
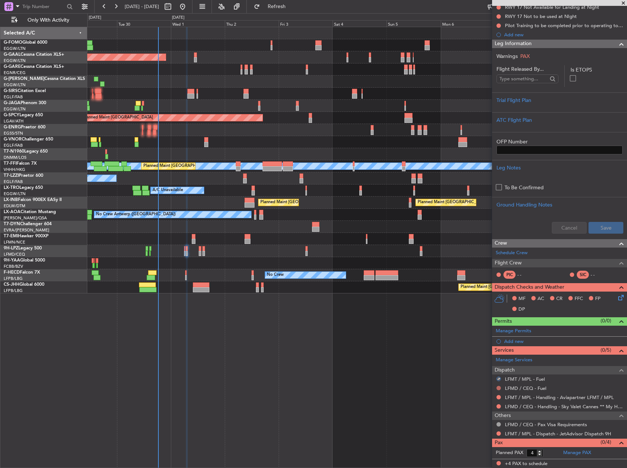
click at [498, 387] on button at bounding box center [498, 387] width 4 height 4
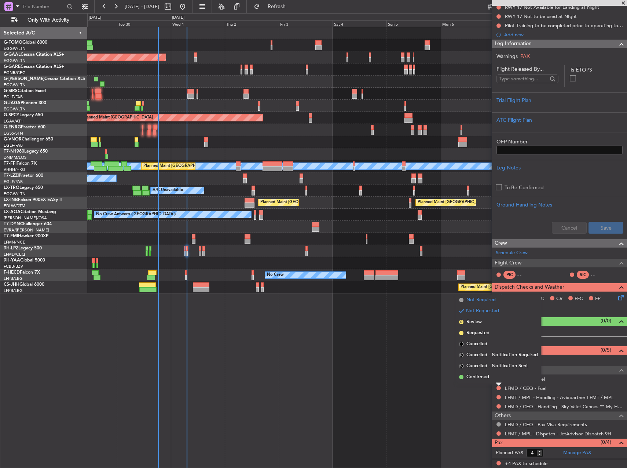
click at [483, 300] on span "Not Required" at bounding box center [480, 299] width 29 height 7
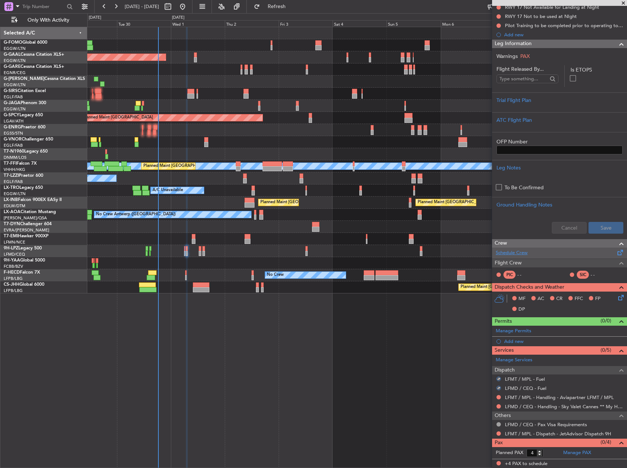
click at [509, 252] on link "Schedule Crew" at bounding box center [511, 252] width 32 height 7
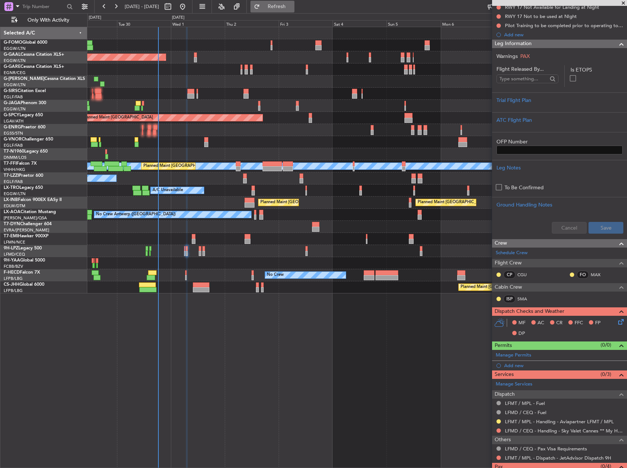
click at [294, 10] on button "Refresh" at bounding box center [272, 7] width 44 height 12
click at [498, 432] on mat-tooltip-component "Not Requested" at bounding box center [498, 441] width 41 height 19
click at [497, 431] on button at bounding box center [498, 430] width 4 height 4
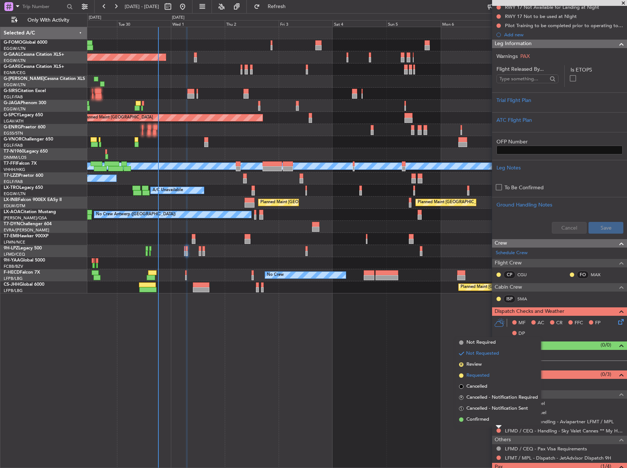
click at [471, 373] on span "Requested" at bounding box center [477, 375] width 23 height 7
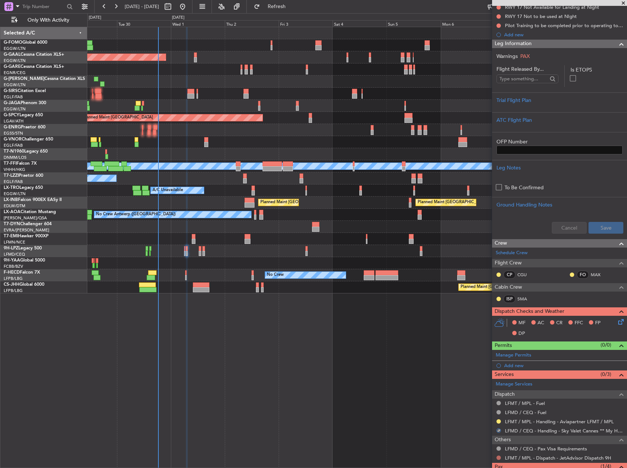
click at [498, 456] on button at bounding box center [498, 457] width 4 height 4
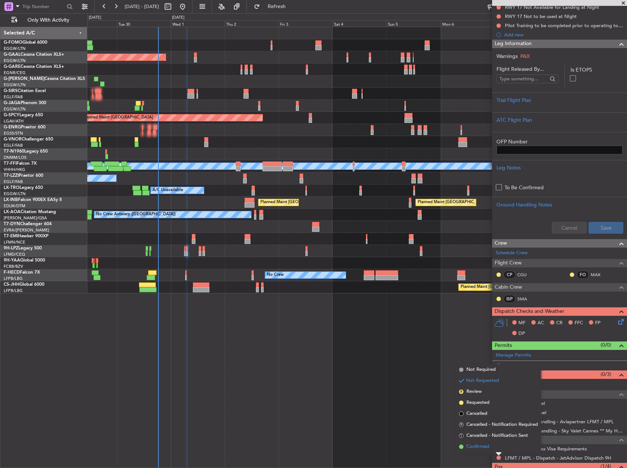
click at [468, 447] on span "Confirmed" at bounding box center [477, 446] width 23 height 7
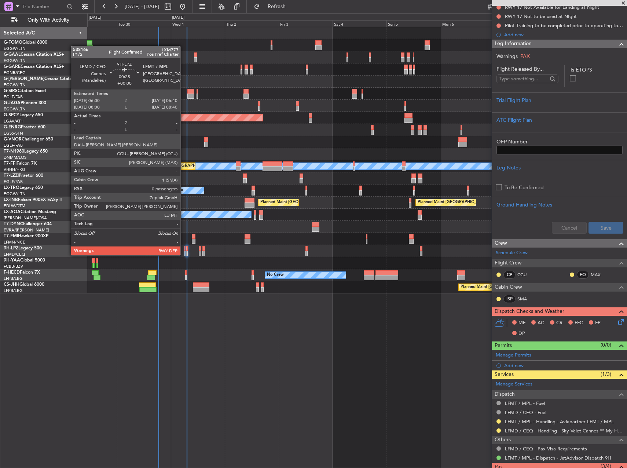
click at [184, 248] on div at bounding box center [185, 248] width 2 height 5
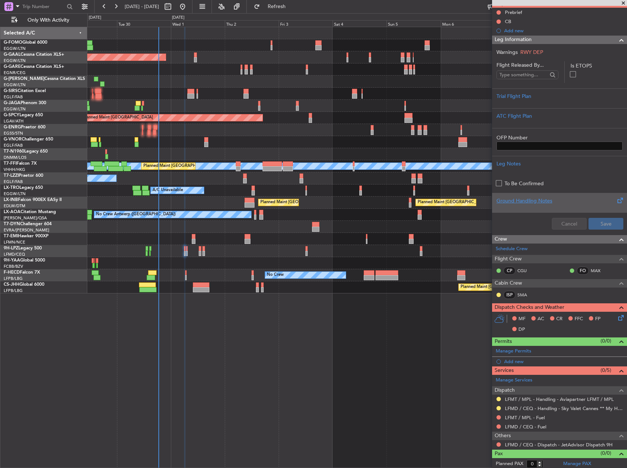
scroll to position [74, 0]
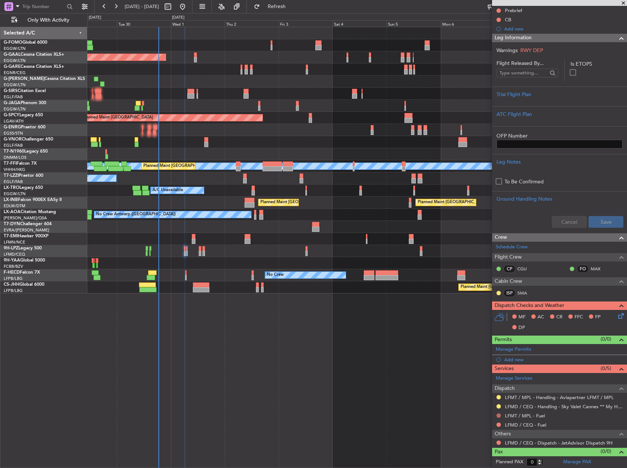
click at [499, 414] on button at bounding box center [498, 415] width 4 height 4
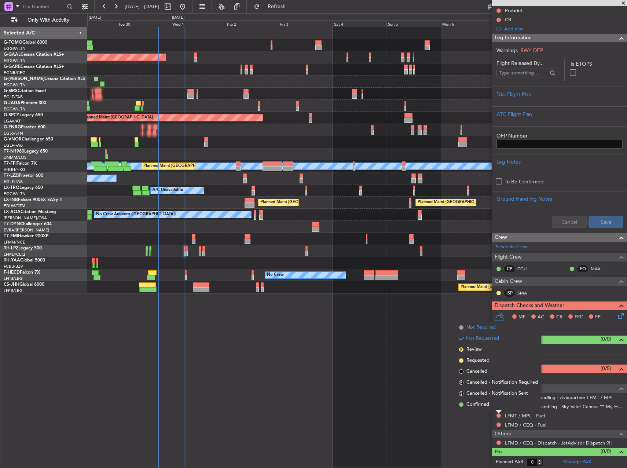
click at [477, 328] on span "Not Required" at bounding box center [480, 327] width 29 height 7
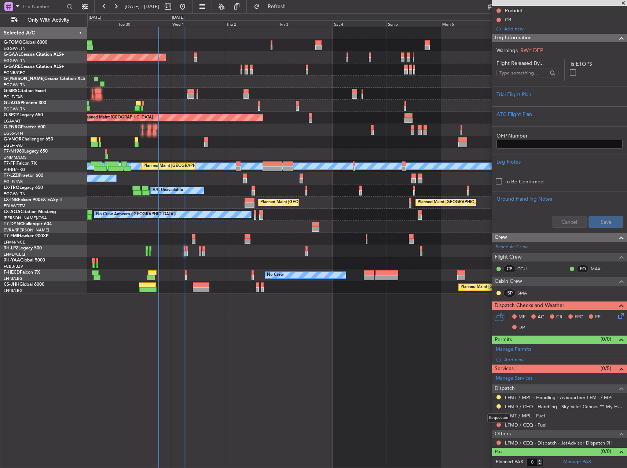
click at [499, 423] on mat-tooltip-component "Requested" at bounding box center [498, 417] width 33 height 19
click at [497, 423] on button at bounding box center [498, 424] width 4 height 4
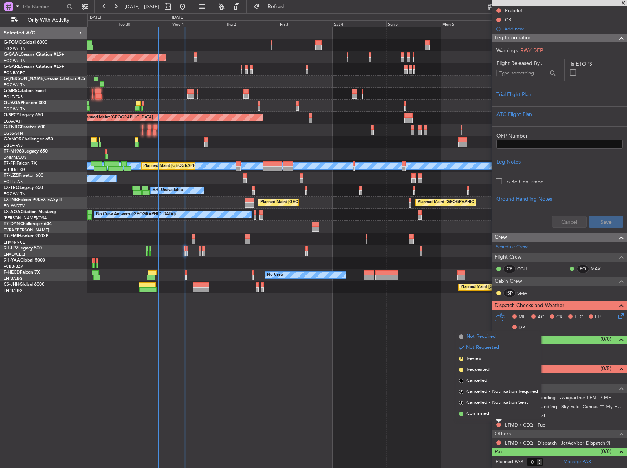
click at [475, 336] on span "Not Required" at bounding box center [480, 336] width 29 height 7
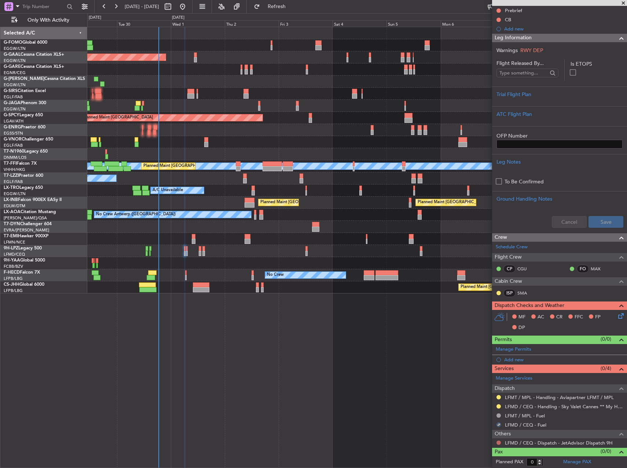
click at [497, 441] on button at bounding box center [498, 442] width 4 height 4
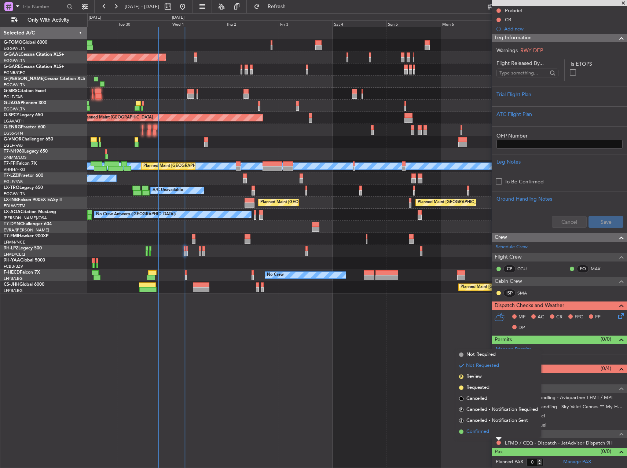
click at [465, 429] on li "Confirmed" at bounding box center [498, 431] width 85 height 11
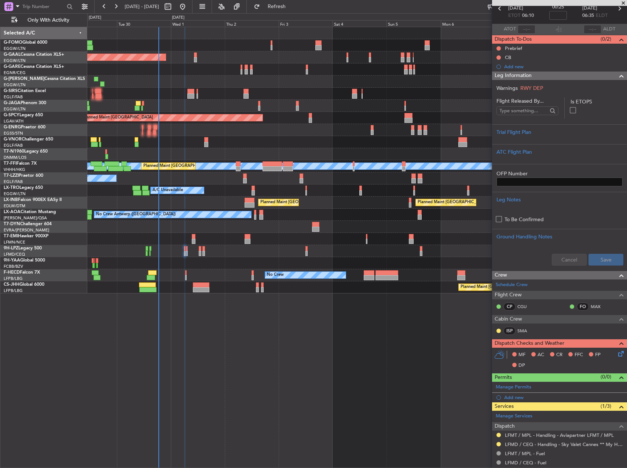
scroll to position [0, 0]
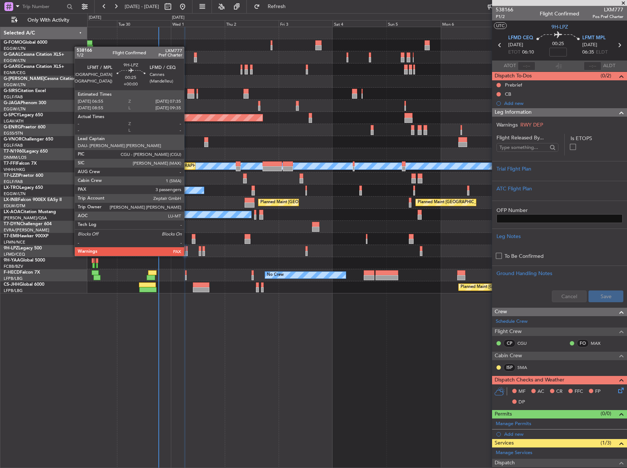
click at [187, 248] on div at bounding box center [187, 248] width 2 height 5
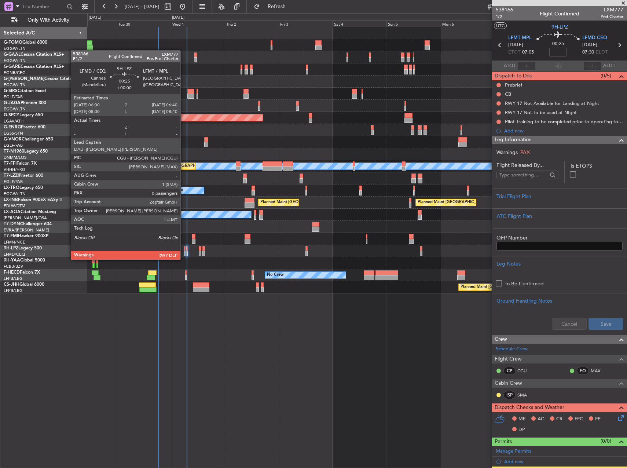
click at [184, 252] on div at bounding box center [185, 253] width 2 height 5
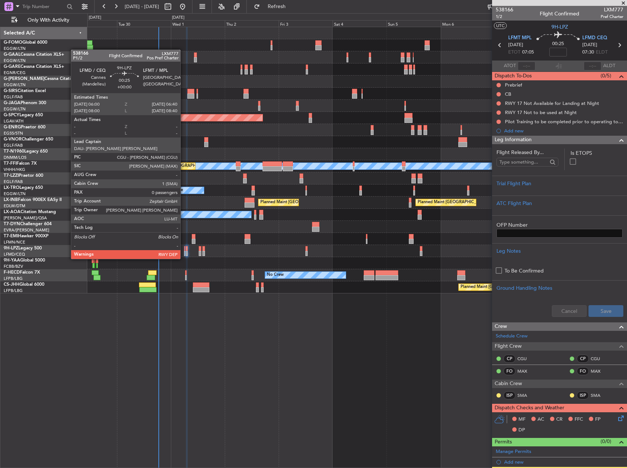
click at [184, 251] on div at bounding box center [185, 253] width 2 height 5
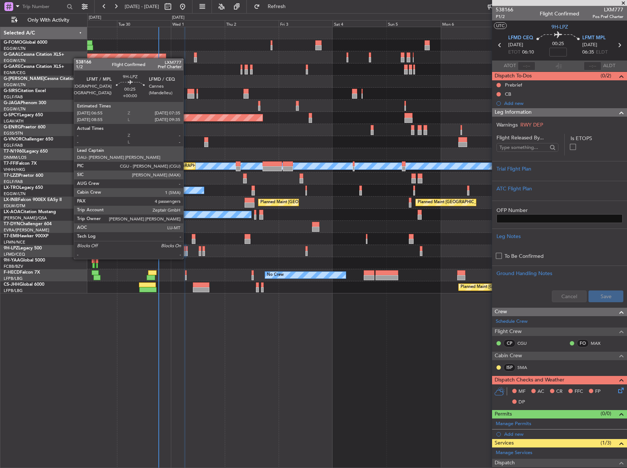
click at [186, 251] on div at bounding box center [187, 253] width 2 height 5
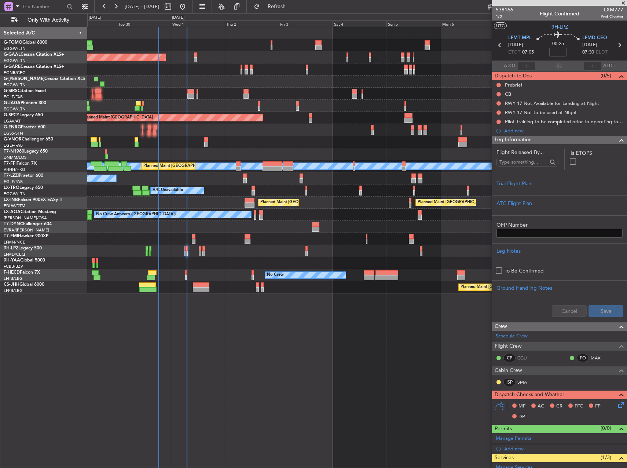
click at [265, 326] on div "Planned Maint Dusseldorf Owner Owner A/C Unavailable Planned Maint London (Luto…" at bounding box center [356, 247] width 539 height 441
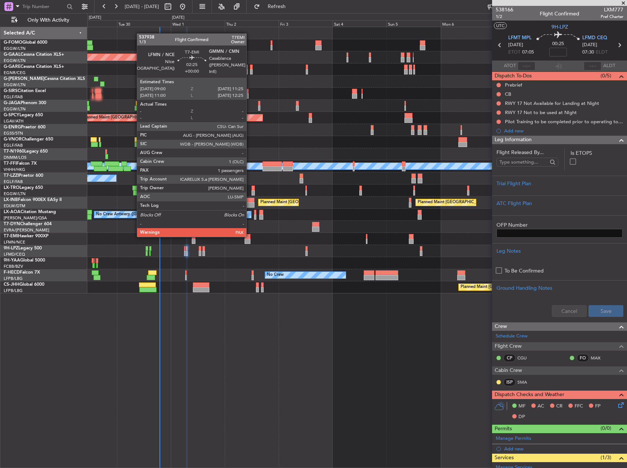
click at [250, 236] on div at bounding box center [246, 236] width 5 height 5
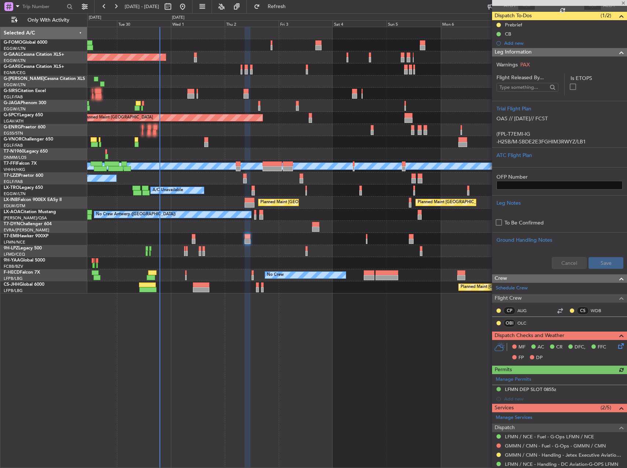
scroll to position [136, 0]
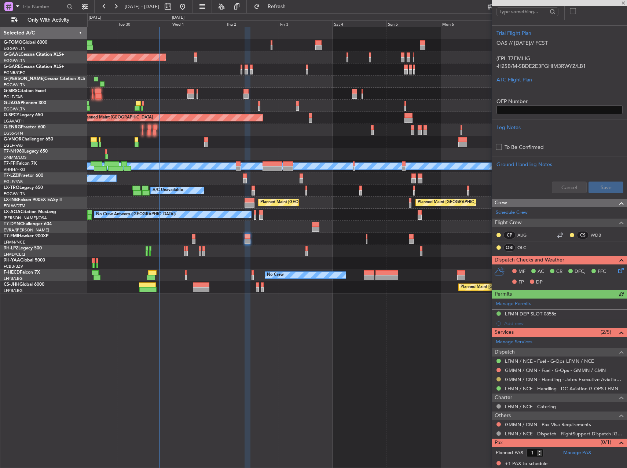
click at [499, 378] on button at bounding box center [498, 379] width 4 height 4
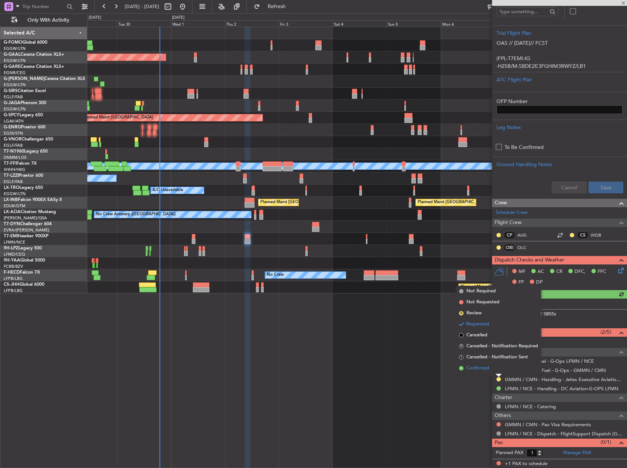
click at [477, 367] on span "Confirmed" at bounding box center [477, 367] width 23 height 7
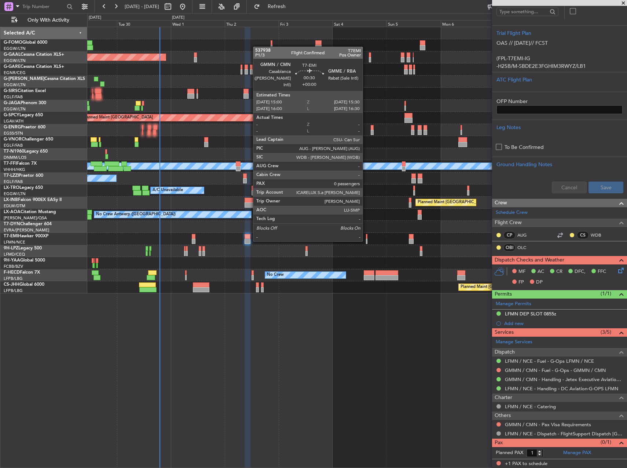
click at [366, 240] on div at bounding box center [366, 241] width 1 height 5
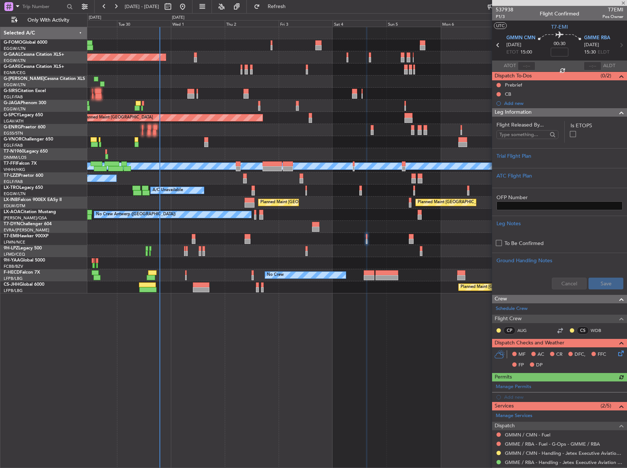
scroll to position [55, 0]
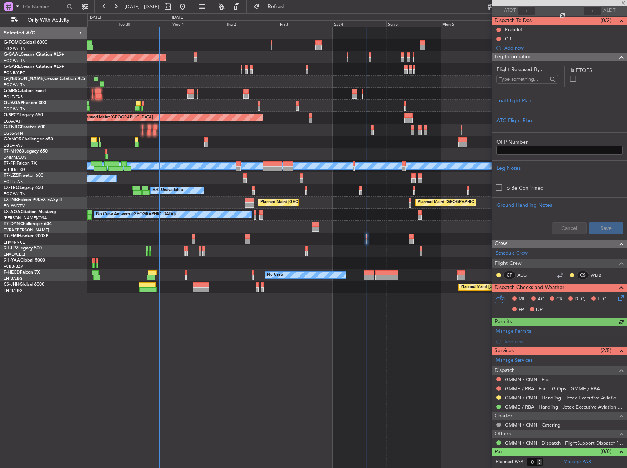
click at [498, 397] on mat-tooltip-component "Not Requested" at bounding box center [498, 399] width 41 height 19
click at [498, 396] on button at bounding box center [498, 397] width 4 height 4
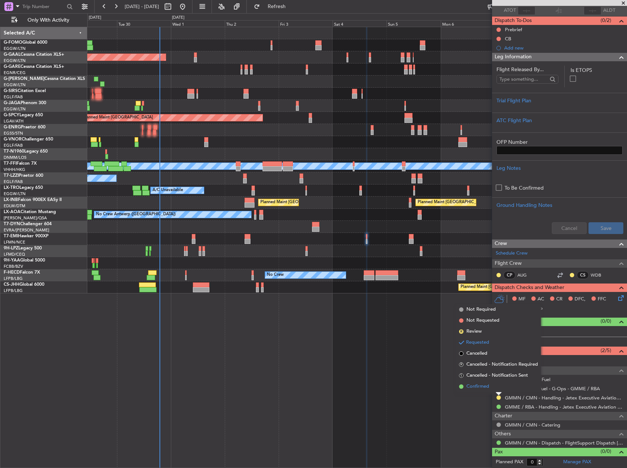
click at [474, 388] on span "Confirmed" at bounding box center [477, 386] width 23 height 7
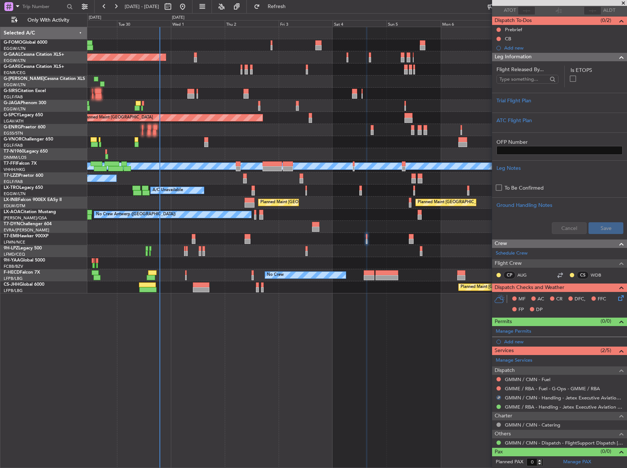
click at [291, 335] on div "Planned Maint Dusseldorf Owner Owner A/C Unavailable Planned Maint London (Luto…" at bounding box center [356, 247] width 539 height 441
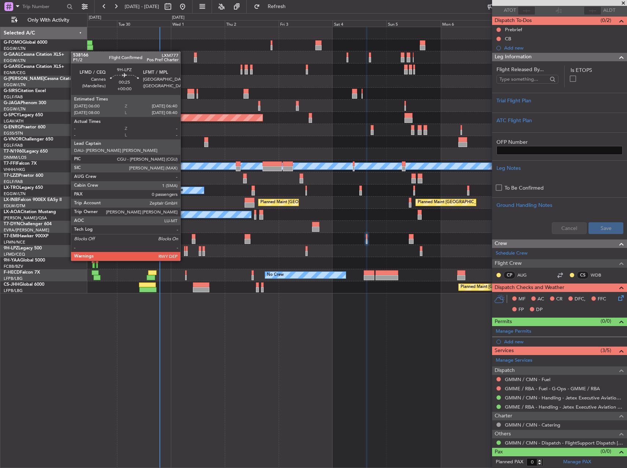
click at [184, 253] on div at bounding box center [185, 253] width 2 height 5
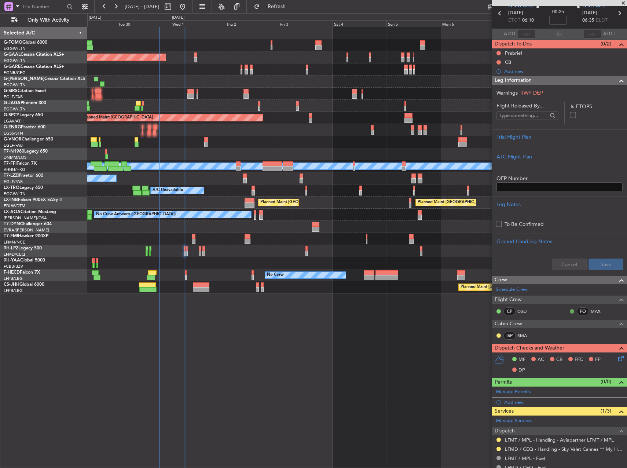
scroll to position [74, 0]
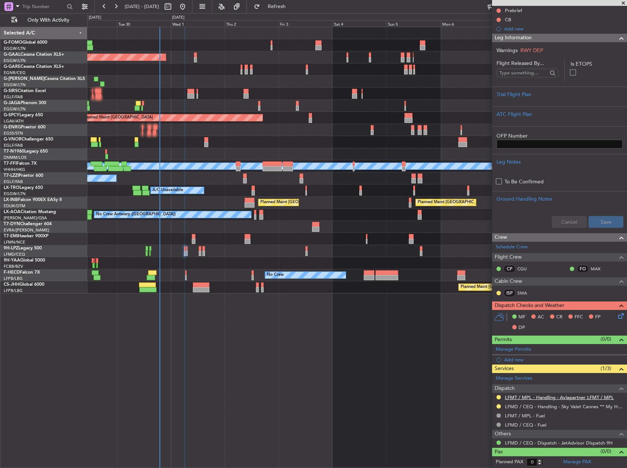
click at [540, 396] on link "LFMT / MPL - Handling - Aviapartner LFMT / MPL" at bounding box center [559, 397] width 109 height 6
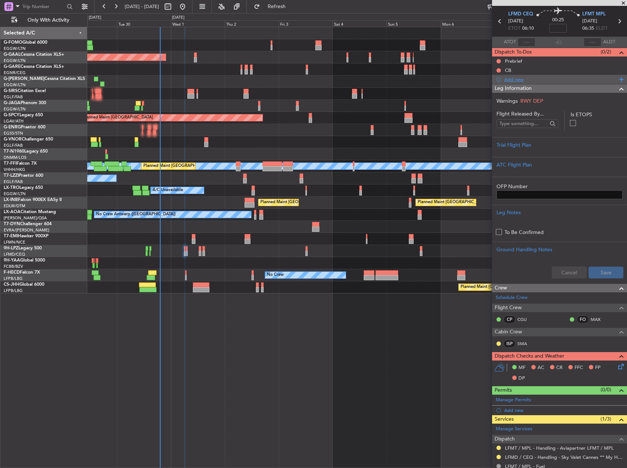
scroll to position [0, 0]
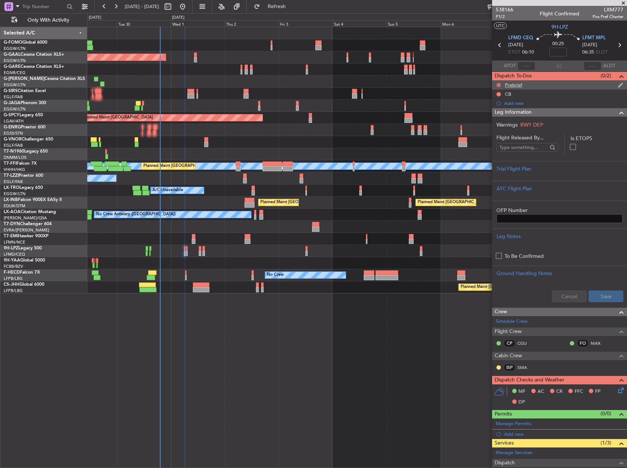
click at [499, 84] on button at bounding box center [498, 85] width 4 height 4
click at [496, 109] on span "In Progress" at bounding box center [501, 106] width 25 height 7
click at [499, 93] on button at bounding box center [498, 94] width 4 height 4
click at [499, 130] on li "Completed" at bounding box center [498, 126] width 39 height 11
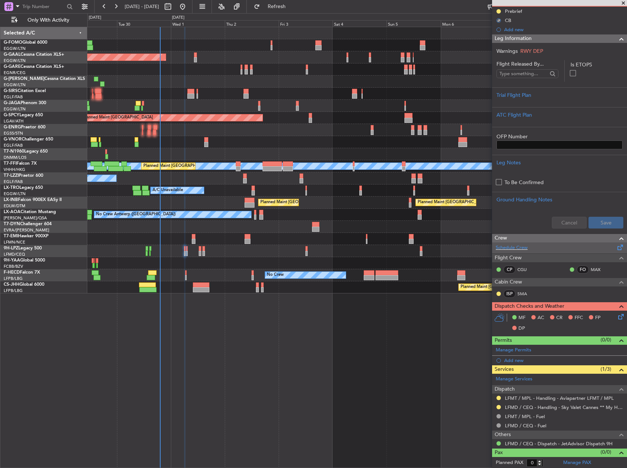
scroll to position [74, 0]
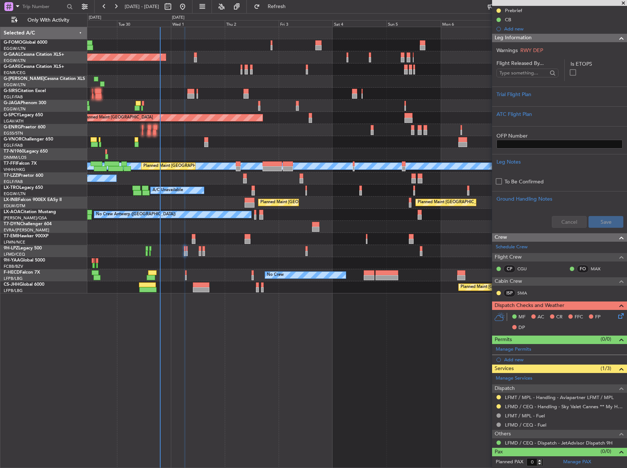
click at [616, 317] on icon at bounding box center [619, 314] width 6 height 6
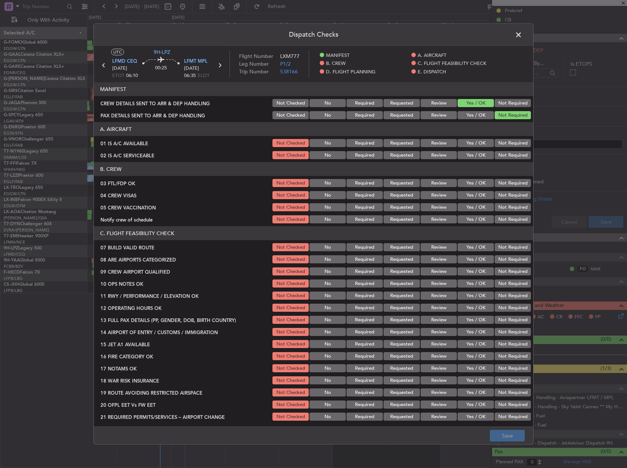
click at [473, 140] on button "Yes / OK" at bounding box center [475, 143] width 36 height 8
click at [473, 152] on button "Yes / OK" at bounding box center [475, 155] width 36 height 8
click at [474, 181] on button "Yes / OK" at bounding box center [475, 183] width 36 height 8
click at [494, 195] on button "Not Required" at bounding box center [512, 195] width 36 height 8
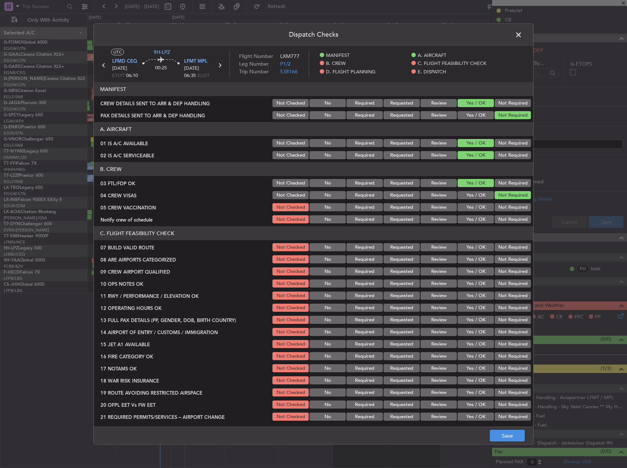
click at [495, 204] on button "Not Required" at bounding box center [512, 207] width 36 height 8
click at [482, 214] on section "B. CREW 03 FTL/FDP OK Not Checked No Required Requested Review Yes / OK Not Req…" at bounding box center [313, 193] width 439 height 62
click at [480, 217] on button "Yes / OK" at bounding box center [475, 219] width 36 height 8
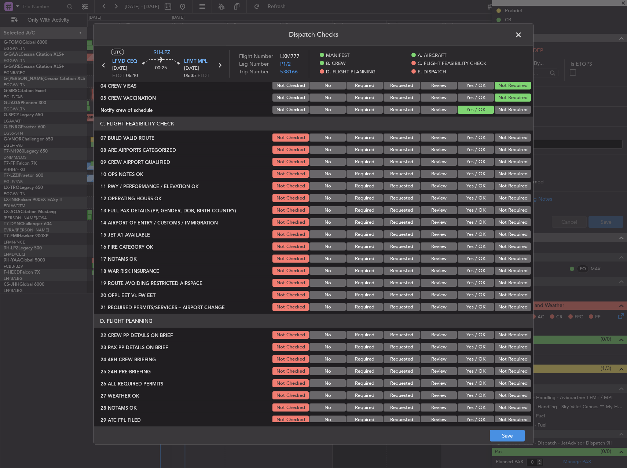
scroll to position [110, 0]
drag, startPoint x: 472, startPoint y: 137, endPoint x: 472, endPoint y: 142, distance: 5.1
click at [472, 137] on button "Yes / OK" at bounding box center [475, 137] width 36 height 8
click at [474, 153] on button "Yes / OK" at bounding box center [475, 149] width 36 height 8
drag, startPoint x: 474, startPoint y: 159, endPoint x: 473, endPoint y: 166, distance: 6.6
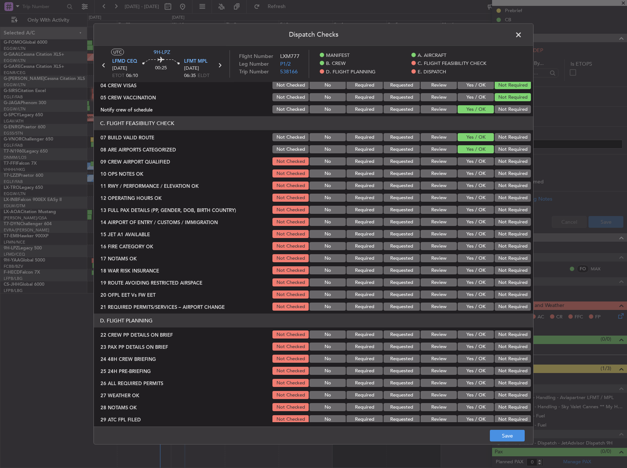
click at [474, 160] on button "Yes / OK" at bounding box center [475, 161] width 36 height 8
click at [473, 171] on button "Yes / OK" at bounding box center [475, 173] width 36 height 8
click at [474, 184] on button "Yes / OK" at bounding box center [475, 185] width 36 height 8
drag, startPoint x: 473, startPoint y: 194, endPoint x: 473, endPoint y: 199, distance: 4.8
click at [473, 195] on button "Yes / OK" at bounding box center [475, 197] width 36 height 8
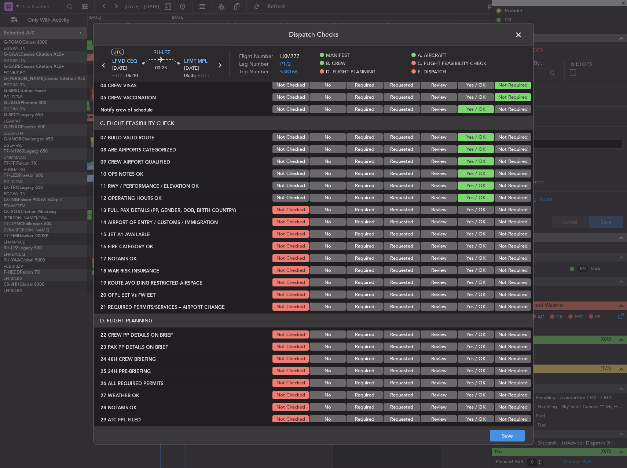
click at [473, 207] on button "Yes / OK" at bounding box center [475, 210] width 36 height 8
click at [474, 222] on button "Yes / OK" at bounding box center [475, 222] width 36 height 8
click at [475, 228] on section "C. FLIGHT FEASIBILITY CHECK 07 BUILD VALID ROUTE Not Checked No Required Reques…" at bounding box center [313, 213] width 439 height 195
click at [475, 239] on div "Yes / OK" at bounding box center [474, 234] width 37 height 10
click at [475, 236] on button "Yes / OK" at bounding box center [475, 234] width 36 height 8
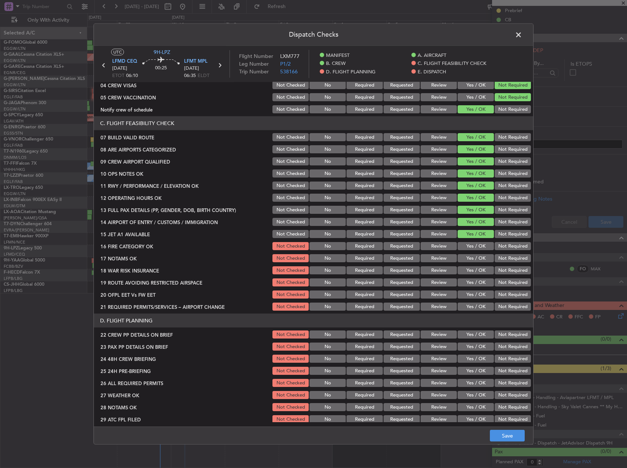
click at [474, 237] on button "Yes / OK" at bounding box center [475, 234] width 36 height 8
click at [475, 241] on div "Yes / OK" at bounding box center [474, 246] width 37 height 10
click at [475, 256] on button "Yes / OK" at bounding box center [475, 258] width 36 height 8
click at [474, 246] on button "Yes / OK" at bounding box center [475, 246] width 36 height 8
click at [467, 266] on div "Yes / OK" at bounding box center [474, 270] width 37 height 10
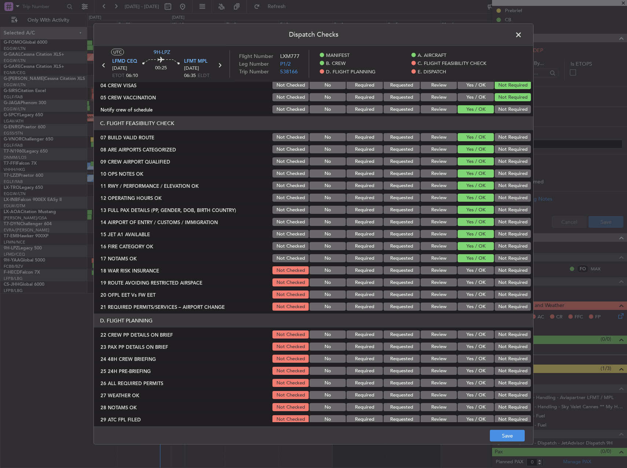
click at [497, 269] on button "Not Required" at bounding box center [512, 270] width 36 height 8
click at [476, 280] on button "Yes / OK" at bounding box center [475, 282] width 36 height 8
click at [471, 292] on button "Yes / OK" at bounding box center [475, 294] width 36 height 8
click at [494, 304] on button "Not Required" at bounding box center [512, 306] width 36 height 8
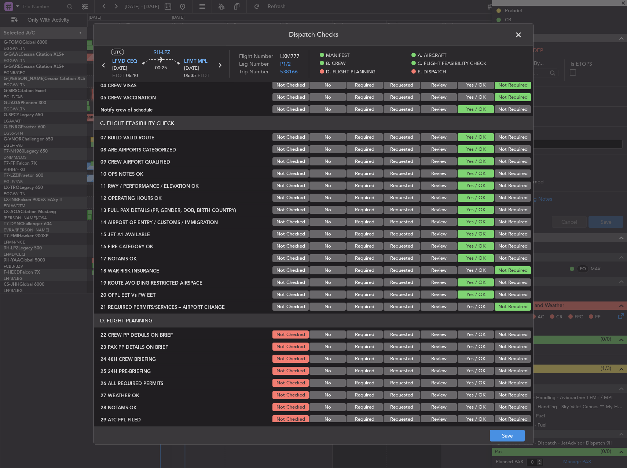
click at [485, 304] on button "Yes / OK" at bounding box center [475, 306] width 36 height 8
drag, startPoint x: 470, startPoint y: 335, endPoint x: 471, endPoint y: 345, distance: 10.0
click at [471, 336] on button "Yes / OK" at bounding box center [475, 334] width 36 height 8
click at [471, 345] on button "Yes / OK" at bounding box center [475, 346] width 36 height 8
click at [471, 358] on button "Yes / OK" at bounding box center [475, 358] width 36 height 8
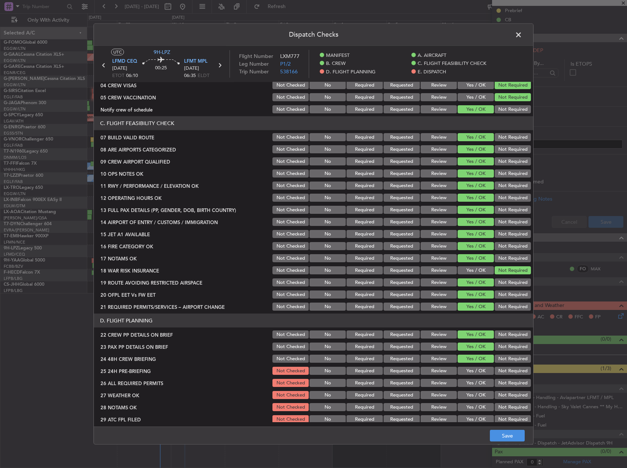
click at [499, 371] on button "Not Required" at bounding box center [512, 370] width 36 height 8
click at [511, 434] on button "Save" at bounding box center [506, 435] width 35 height 12
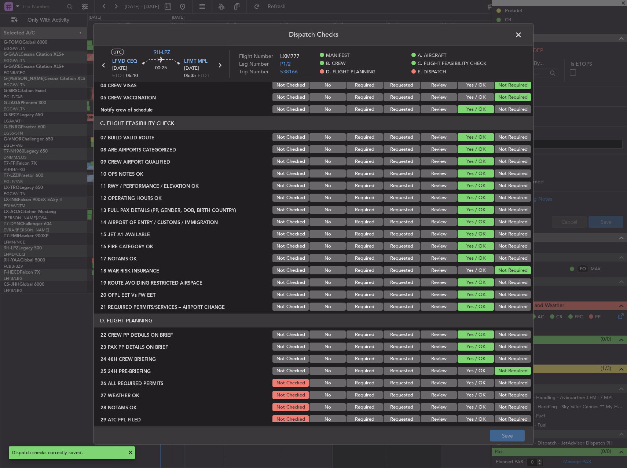
click at [522, 36] on span at bounding box center [522, 36] width 0 height 15
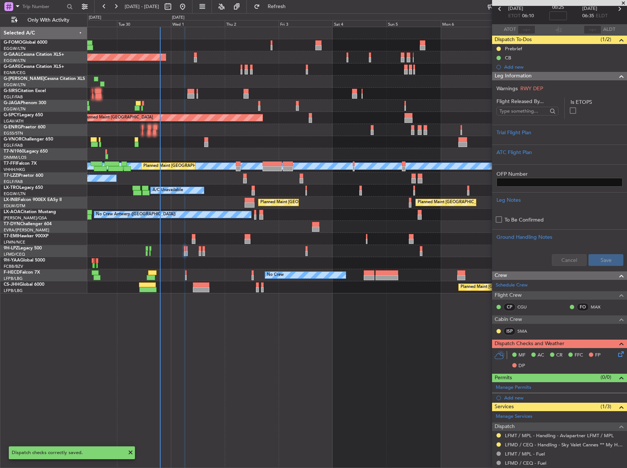
scroll to position [0, 0]
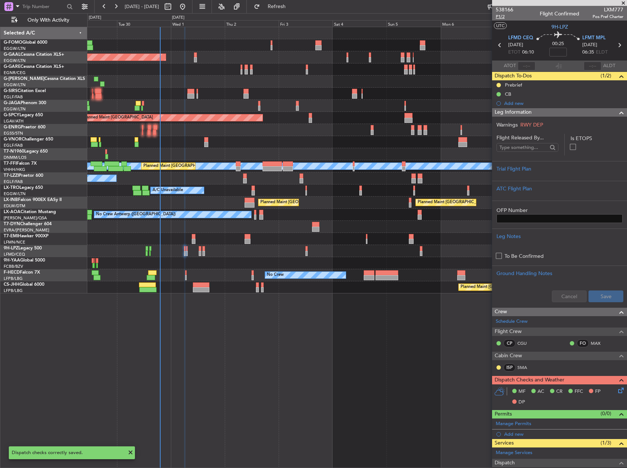
click at [498, 16] on span "P1/2" at bounding box center [504, 17] width 18 height 6
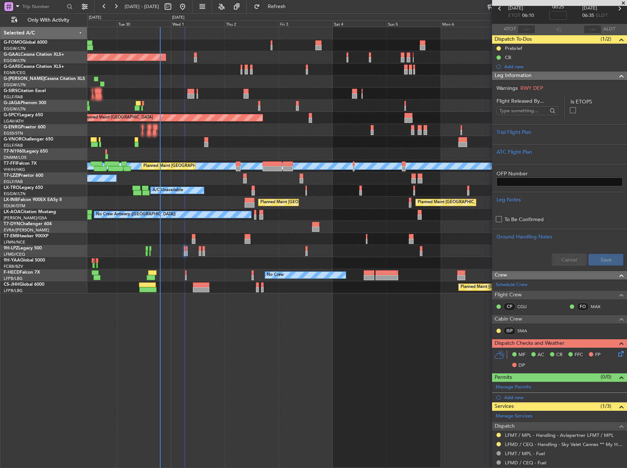
scroll to position [74, 0]
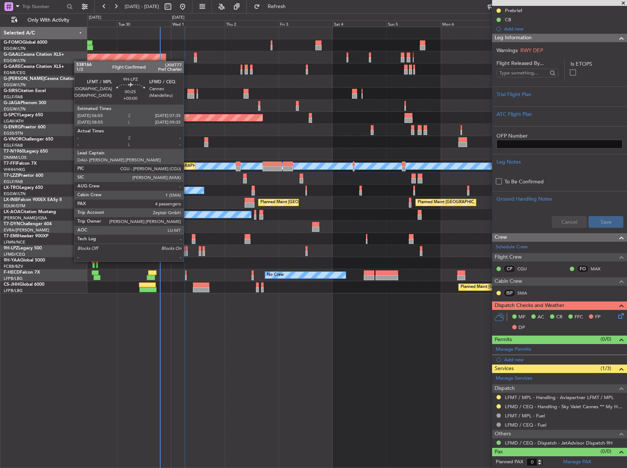
click at [187, 254] on div at bounding box center [187, 253] width 2 height 5
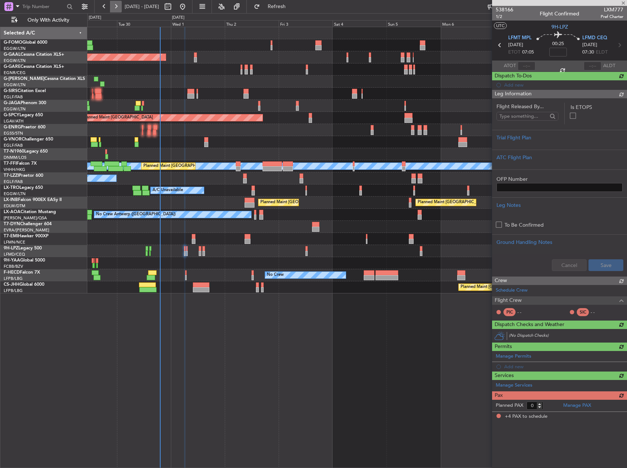
type input "4"
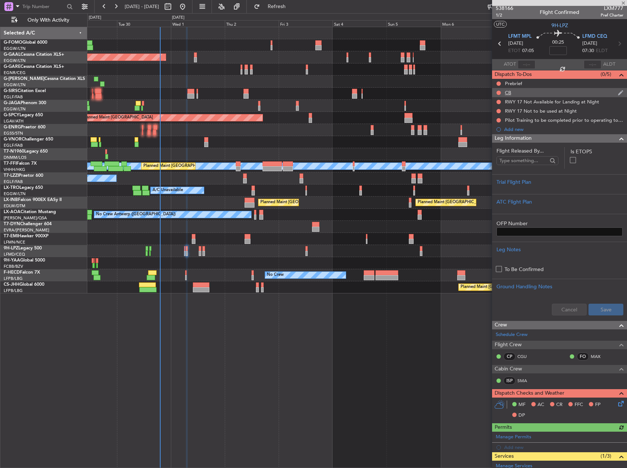
scroll to position [0, 0]
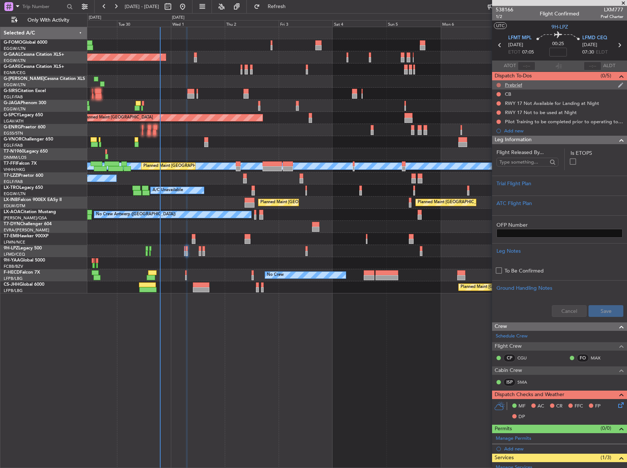
click at [499, 83] on button at bounding box center [498, 85] width 4 height 4
drag, startPoint x: 495, startPoint y: 119, endPoint x: 496, endPoint y: 98, distance: 21.3
click at [495, 119] on span "Completed" at bounding box center [501, 117] width 24 height 7
click at [498, 93] on button at bounding box center [498, 94] width 4 height 4
click at [498, 126] on span "Completed" at bounding box center [501, 126] width 24 height 7
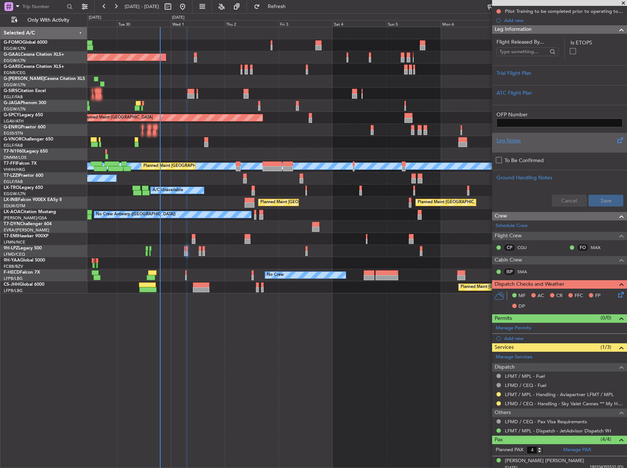
scroll to position [164, 0]
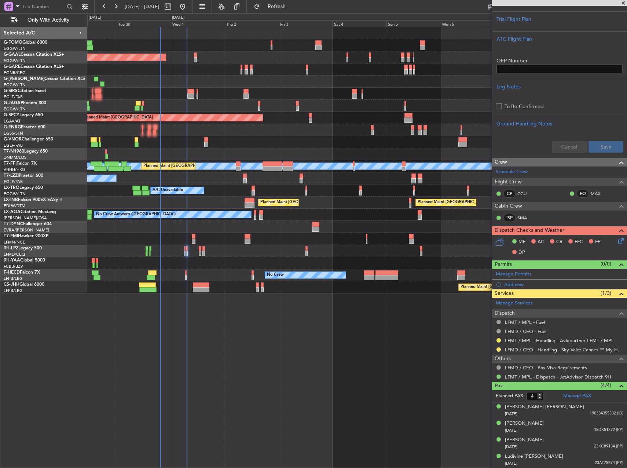
click at [616, 240] on icon at bounding box center [619, 239] width 6 height 6
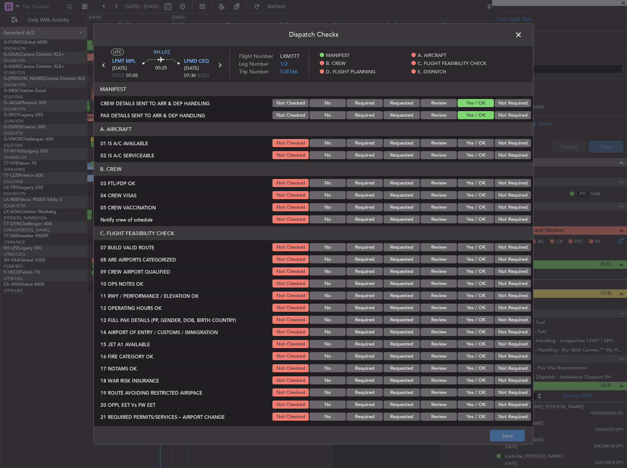
click at [470, 142] on button "Yes / OK" at bounding box center [475, 143] width 36 height 8
click at [471, 156] on button "Yes / OK" at bounding box center [475, 155] width 36 height 8
click at [483, 186] on button "Yes / OK" at bounding box center [475, 183] width 36 height 8
drag, startPoint x: 498, startPoint y: 198, endPoint x: 499, endPoint y: 204, distance: 5.6
click at [498, 199] on button "Not Required" at bounding box center [512, 195] width 36 height 8
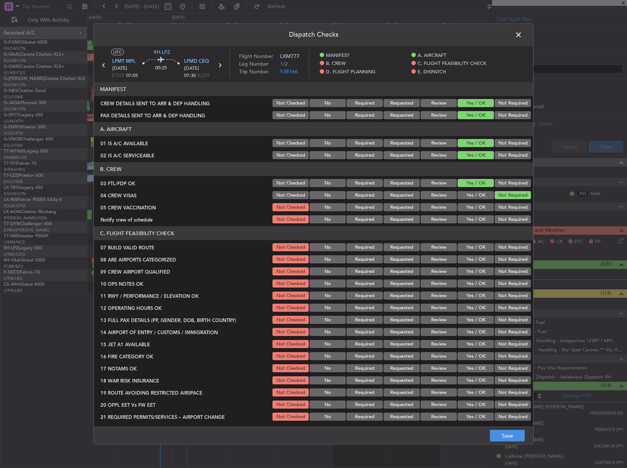
drag, startPoint x: 500, startPoint y: 205, endPoint x: 483, endPoint y: 216, distance: 19.8
click at [500, 206] on button "Not Required" at bounding box center [512, 207] width 36 height 8
drag, startPoint x: 478, startPoint y: 219, endPoint x: 472, endPoint y: 234, distance: 16.8
click at [478, 219] on button "Yes / OK" at bounding box center [475, 219] width 36 height 8
click at [466, 251] on div "Yes / OK" at bounding box center [474, 247] width 37 height 10
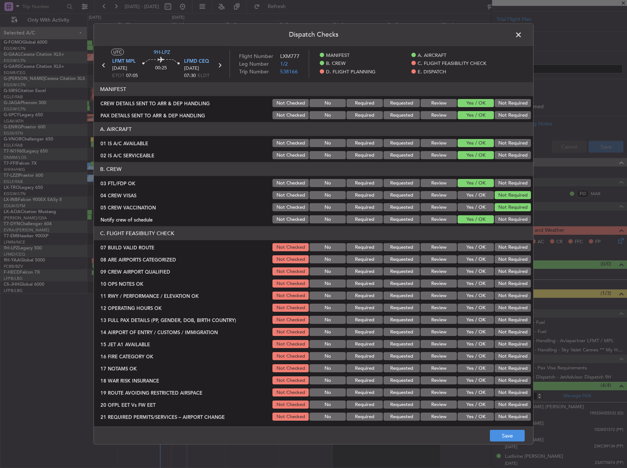
click at [466, 250] on button "Yes / OK" at bounding box center [475, 247] width 36 height 8
click at [467, 259] on button "Yes / OK" at bounding box center [475, 259] width 36 height 8
drag, startPoint x: 469, startPoint y: 267, endPoint x: 468, endPoint y: 275, distance: 7.3
click at [469, 268] on button "Yes / OK" at bounding box center [475, 271] width 36 height 8
drag, startPoint x: 468, startPoint y: 275, endPoint x: 469, endPoint y: 284, distance: 9.2
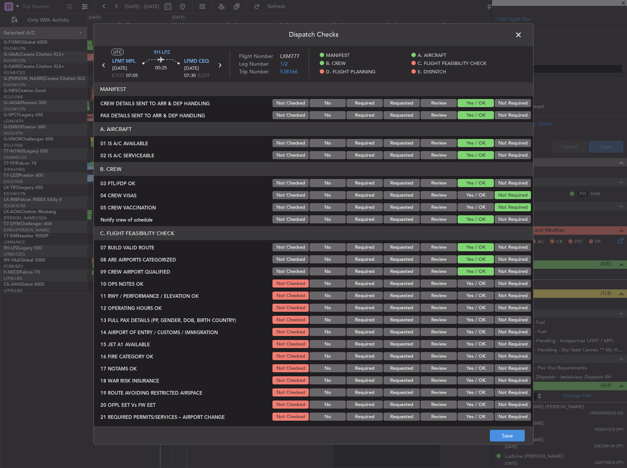
click at [468, 276] on div "Yes / OK" at bounding box center [474, 271] width 37 height 10
click at [469, 284] on button "Yes / OK" at bounding box center [475, 283] width 36 height 8
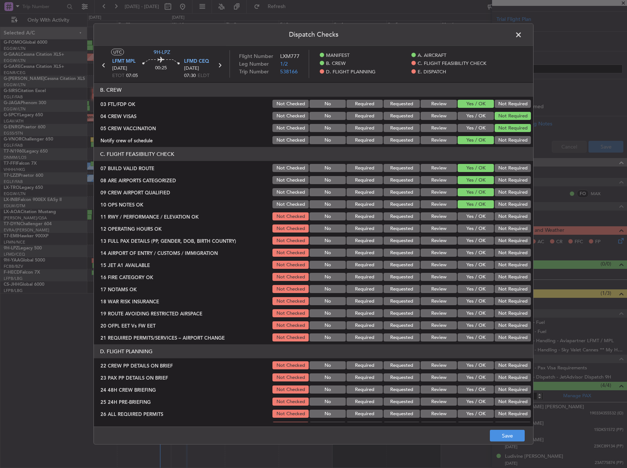
scroll to position [183, 0]
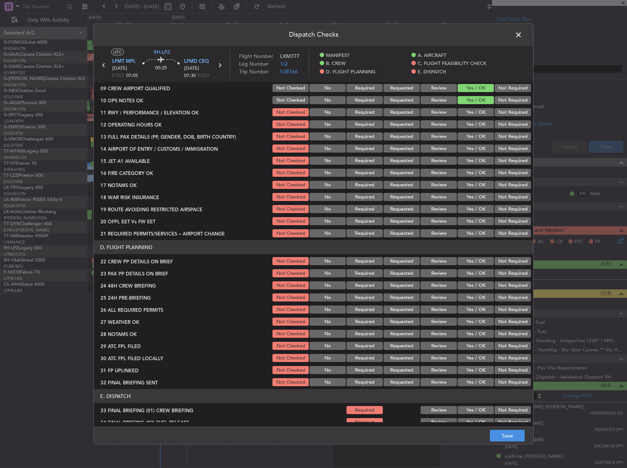
drag, startPoint x: 472, startPoint y: 116, endPoint x: 471, endPoint y: 126, distance: 9.6
click at [472, 116] on div "Yes / OK" at bounding box center [474, 112] width 37 height 10
click at [471, 126] on button "Yes / OK" at bounding box center [475, 124] width 36 height 8
click at [467, 112] on button "Yes / OK" at bounding box center [475, 112] width 36 height 8
drag, startPoint x: 471, startPoint y: 136, endPoint x: 471, endPoint y: 143, distance: 7.0
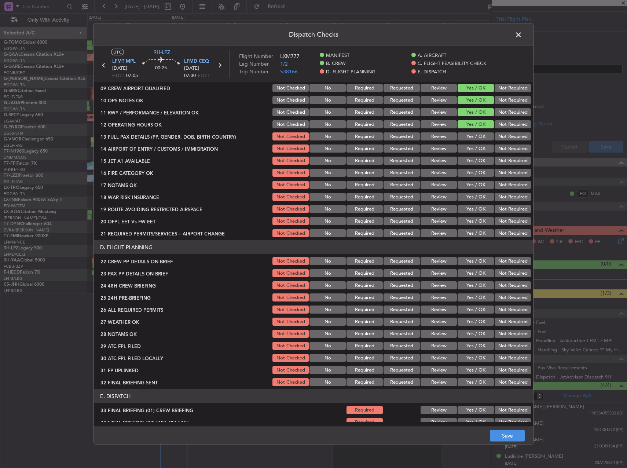
click at [471, 136] on button "Yes / OK" at bounding box center [475, 136] width 36 height 8
drag, startPoint x: 471, startPoint y: 148, endPoint x: 472, endPoint y: 158, distance: 10.3
click at [471, 149] on button "Yes / OK" at bounding box center [475, 148] width 36 height 8
click at [472, 160] on button "Yes / OK" at bounding box center [475, 160] width 36 height 8
click at [472, 175] on button "Yes / OK" at bounding box center [475, 173] width 36 height 8
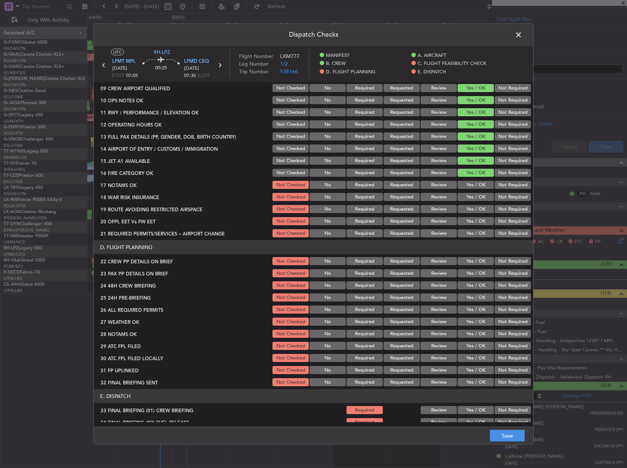
click at [473, 182] on button "Yes / OK" at bounding box center [475, 185] width 36 height 8
drag, startPoint x: 474, startPoint y: 192, endPoint x: 478, endPoint y: 199, distance: 7.9
click at [474, 192] on div "Yes / OK" at bounding box center [474, 197] width 37 height 10
click at [478, 199] on button "Yes / OK" at bounding box center [475, 197] width 36 height 8
click at [496, 194] on button "Not Required" at bounding box center [512, 197] width 36 height 8
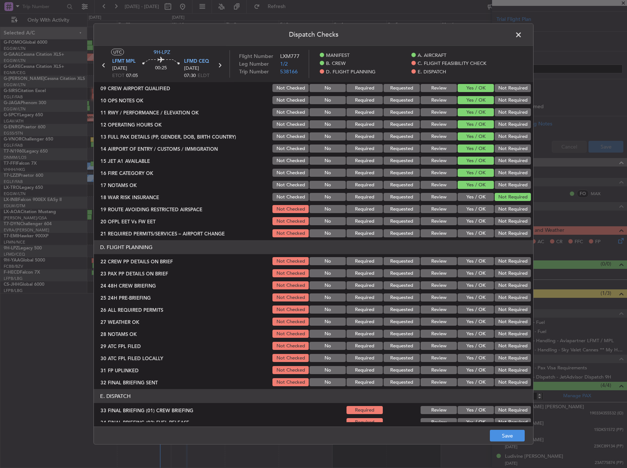
click at [484, 202] on section "C. FLIGHT FEASIBILITY CHECK 07 BUILD VALID ROUTE Not Checked No Required Reques…" at bounding box center [313, 140] width 439 height 195
click at [481, 206] on button "Yes / OK" at bounding box center [475, 209] width 36 height 8
drag, startPoint x: 480, startPoint y: 212, endPoint x: 479, endPoint y: 218, distance: 5.5
click at [479, 213] on button "Yes / OK" at bounding box center [475, 209] width 36 height 8
drag, startPoint x: 479, startPoint y: 218, endPoint x: 478, endPoint y: 226, distance: 8.6
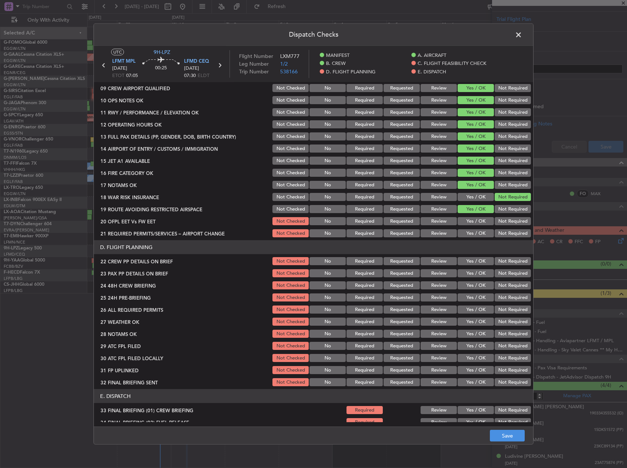
click at [479, 218] on button "Yes / OK" at bounding box center [475, 221] width 36 height 8
drag, startPoint x: 478, startPoint y: 227, endPoint x: 478, endPoint y: 233, distance: 6.6
click at [478, 228] on section "C. FLIGHT FEASIBILITY CHECK 07 BUILD VALID ROUTE Not Checked No Required Reques…" at bounding box center [313, 140] width 439 height 195
click at [478, 236] on button "Yes / OK" at bounding box center [475, 233] width 36 height 8
drag, startPoint x: 477, startPoint y: 259, endPoint x: 477, endPoint y: 263, distance: 4.4
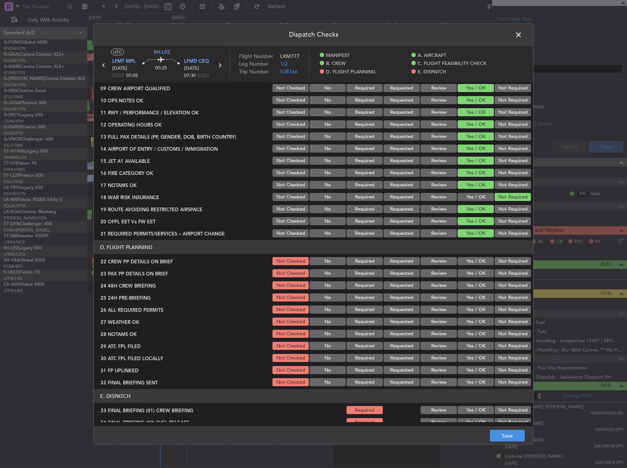
click at [477, 261] on button "Yes / OK" at bounding box center [475, 261] width 36 height 8
click at [477, 271] on button "Yes / OK" at bounding box center [475, 273] width 36 height 8
click at [478, 283] on button "Yes / OK" at bounding box center [475, 285] width 36 height 8
click at [511, 303] on section "D. FLIGHT PLANNING 22 CREW PP DETAILS ON BRIEF Not Checked No Required Requeste…" at bounding box center [313, 313] width 439 height 147
click at [506, 299] on button "Not Required" at bounding box center [512, 297] width 36 height 8
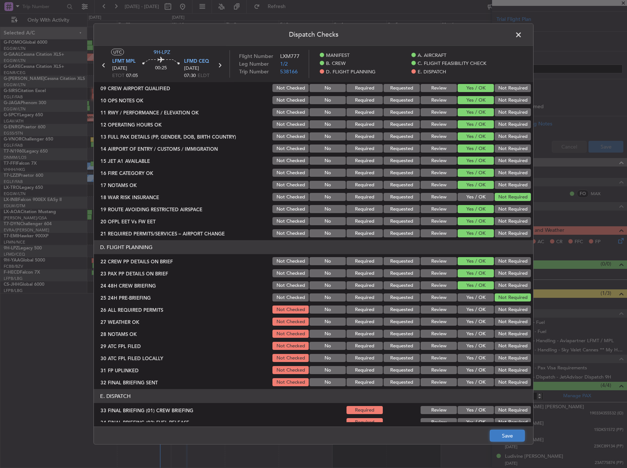
click at [511, 433] on button "Save" at bounding box center [506, 435] width 35 height 12
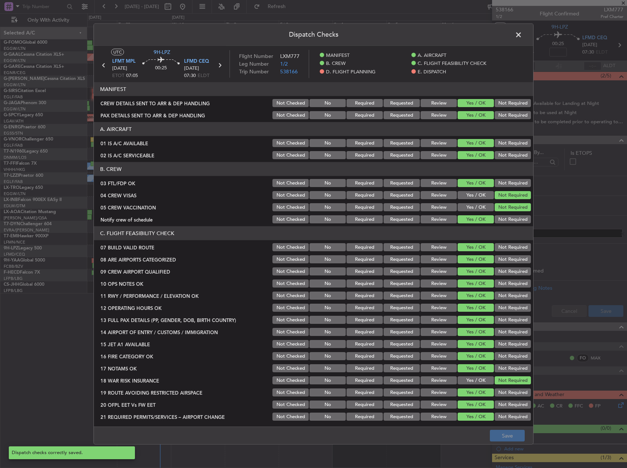
scroll to position [183, 0]
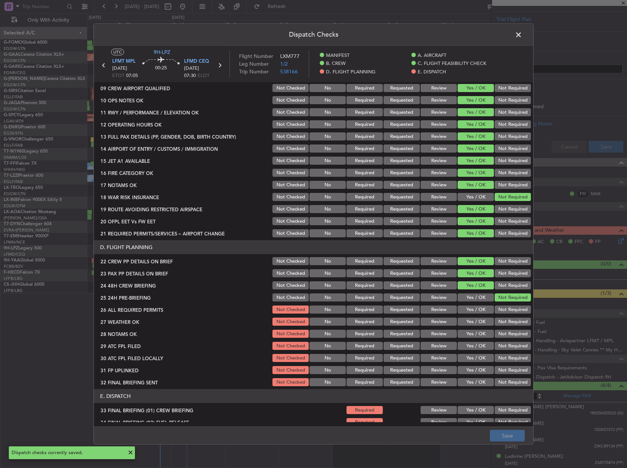
click at [522, 31] on span at bounding box center [522, 36] width 0 height 15
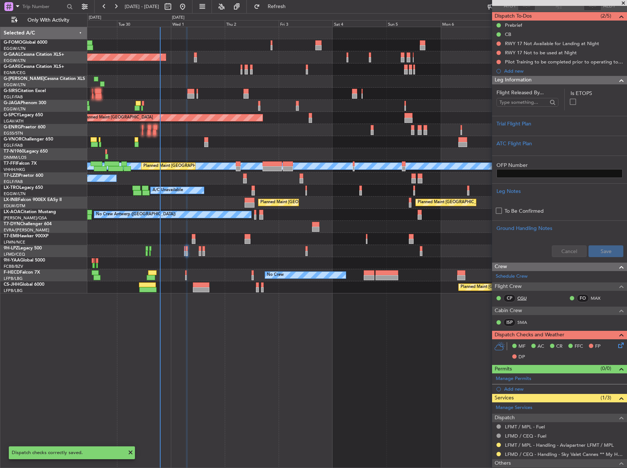
scroll to position [0, 0]
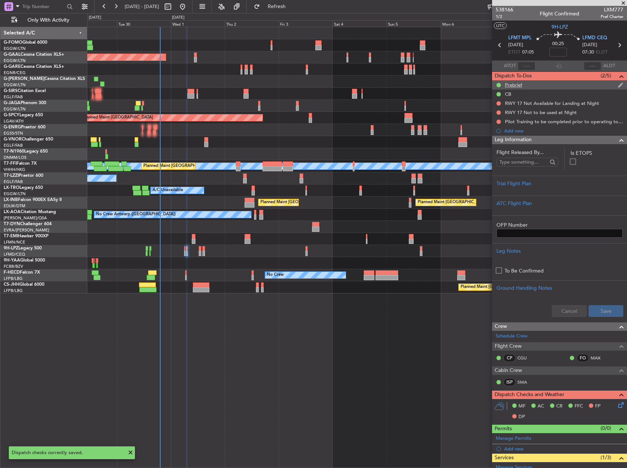
click at [513, 88] on div "Prebrief" at bounding box center [559, 84] width 135 height 9
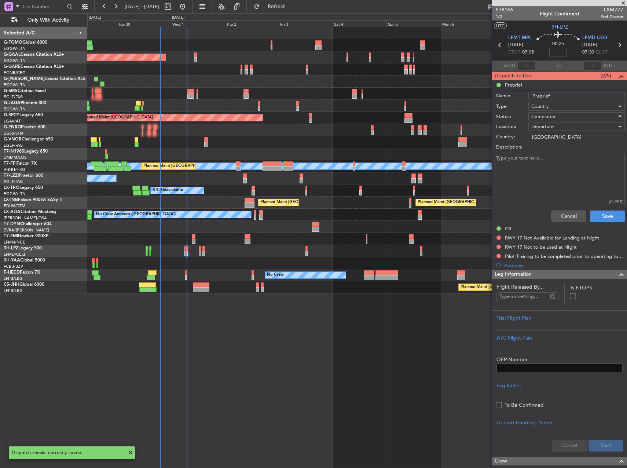
click at [529, 167] on textarea "Description:" at bounding box center [560, 180] width 130 height 52
type textarea "remaining"
click at [606, 219] on button "Save" at bounding box center [607, 216] width 35 height 12
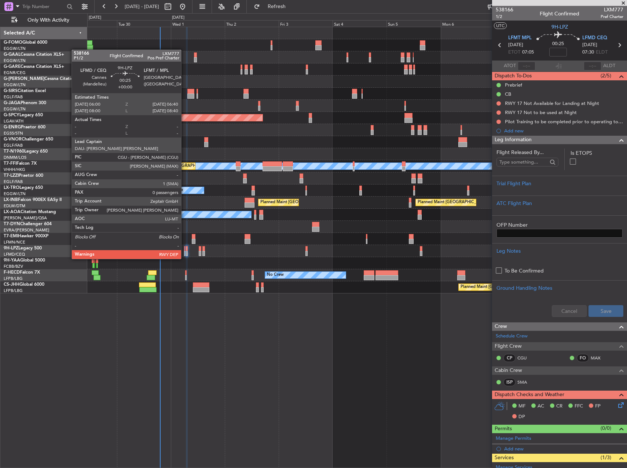
click at [184, 251] on div at bounding box center [185, 253] width 2 height 5
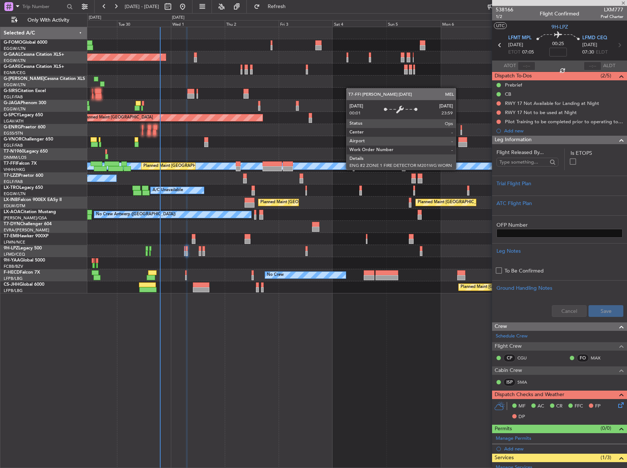
type input "0"
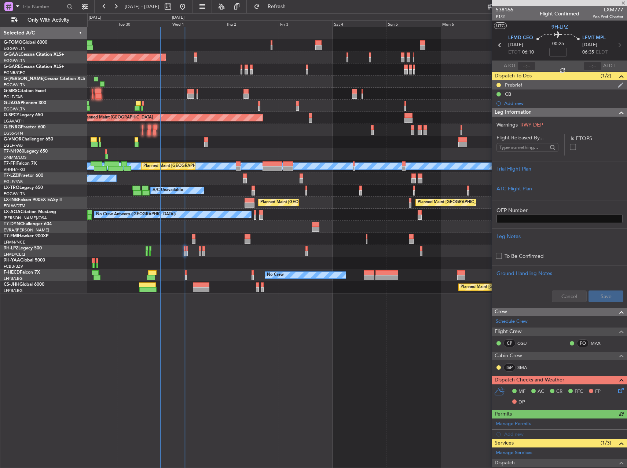
click at [515, 83] on div "Prebrief" at bounding box center [513, 85] width 17 height 6
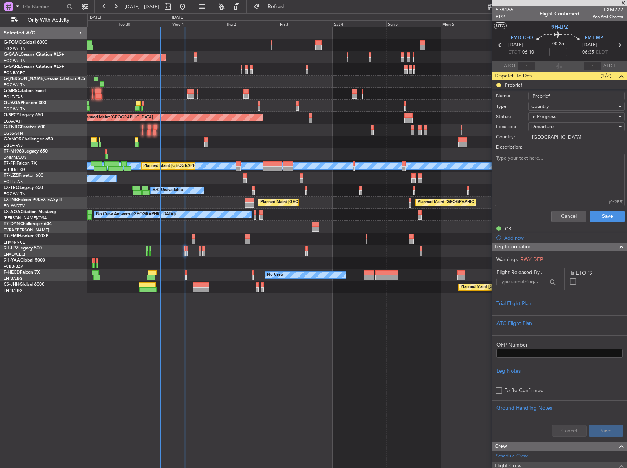
click at [554, 165] on textarea "Description:" at bounding box center [560, 180] width 130 height 52
type textarea "3500"
click at [545, 116] on span "In Progress" at bounding box center [543, 116] width 25 height 7
drag, startPoint x: 557, startPoint y: 153, endPoint x: 562, endPoint y: 167, distance: 15.0
click at [556, 153] on span "Completed" at bounding box center [573, 153] width 86 height 11
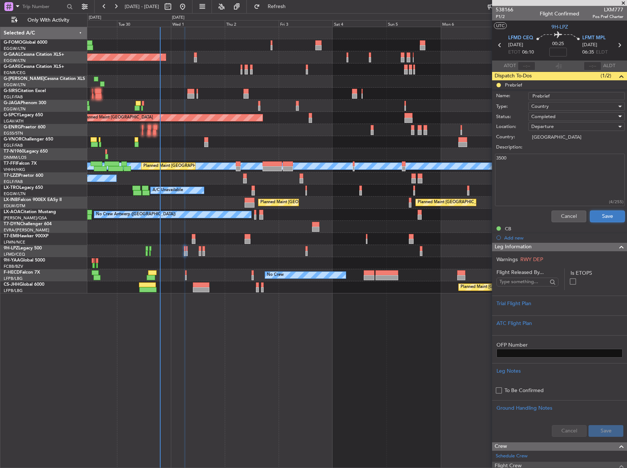
click at [593, 214] on button "Save" at bounding box center [607, 216] width 35 height 12
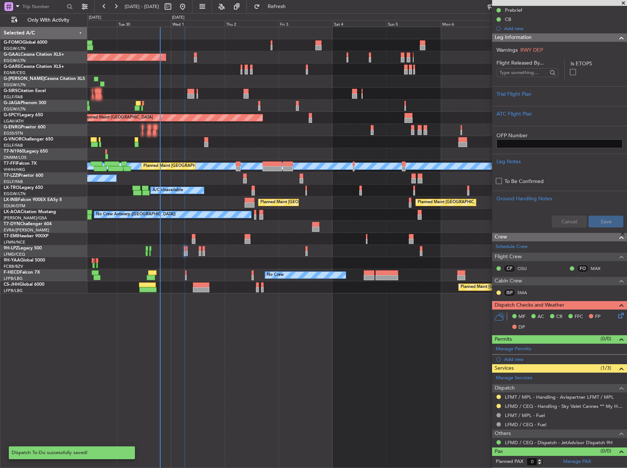
scroll to position [49, 0]
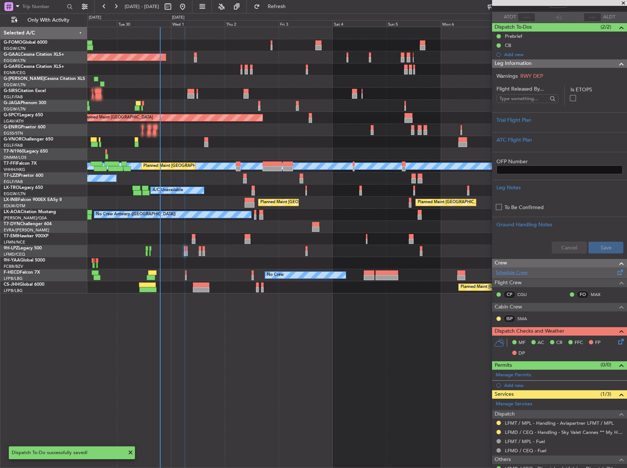
click at [512, 273] on link "Schedule Crew" at bounding box center [511, 272] width 32 height 7
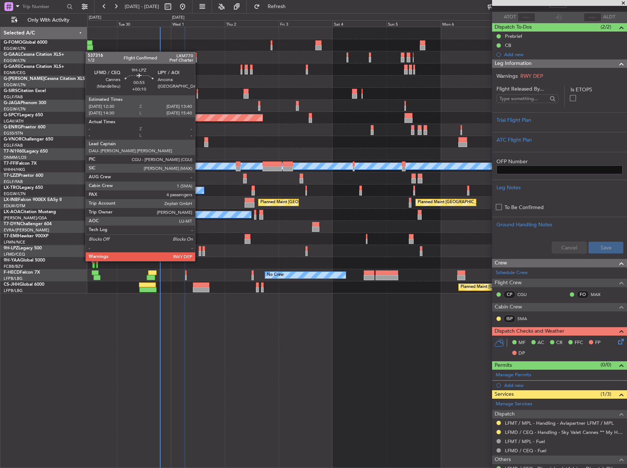
click at [199, 254] on div at bounding box center [200, 253] width 3 height 5
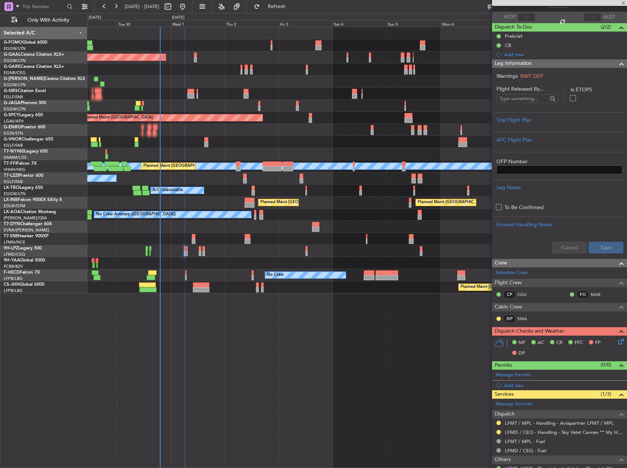
type input "+00:10"
type input "4"
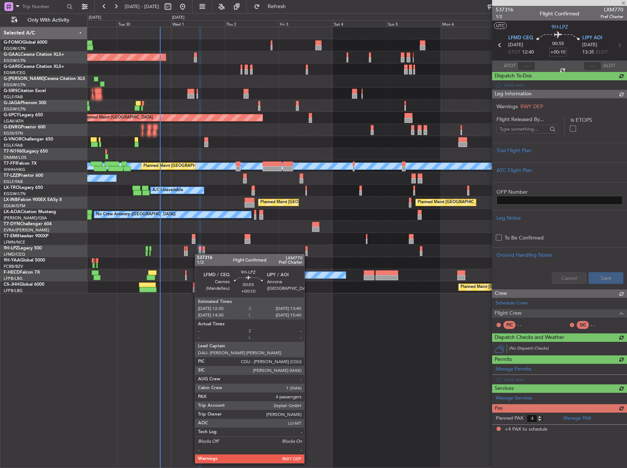
scroll to position [0, 0]
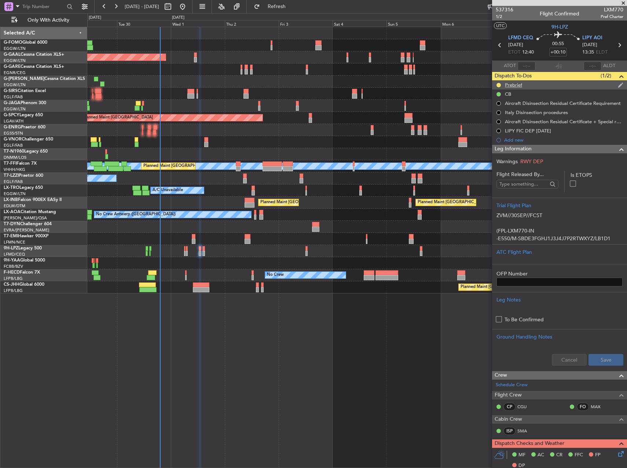
click at [522, 85] on div "Prebrief" at bounding box center [559, 84] width 135 height 9
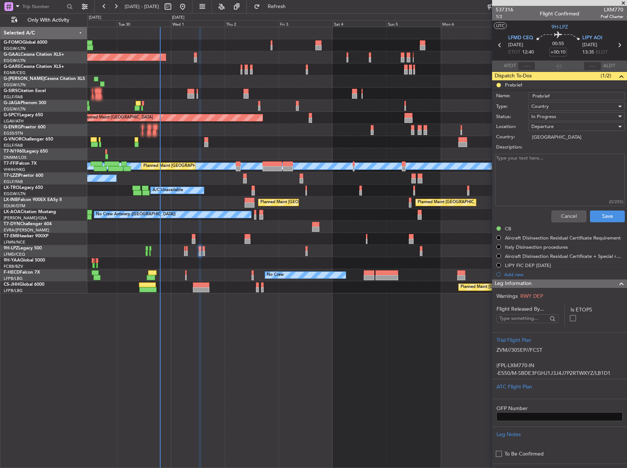
click at [549, 162] on textarea "Description:" at bounding box center [560, 180] width 130 height 52
type textarea "3500"
click at [540, 113] on span "In Progress" at bounding box center [543, 116] width 25 height 7
click at [550, 155] on span "Completed" at bounding box center [573, 153] width 86 height 11
click at [590, 216] on button "Save" at bounding box center [607, 216] width 35 height 12
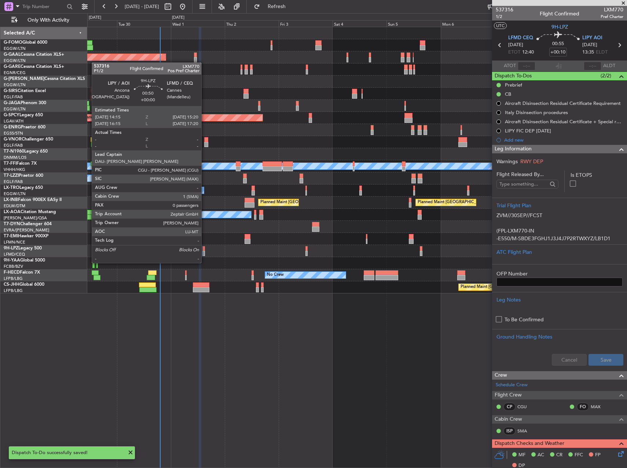
click at [204, 255] on div at bounding box center [203, 253] width 3 height 5
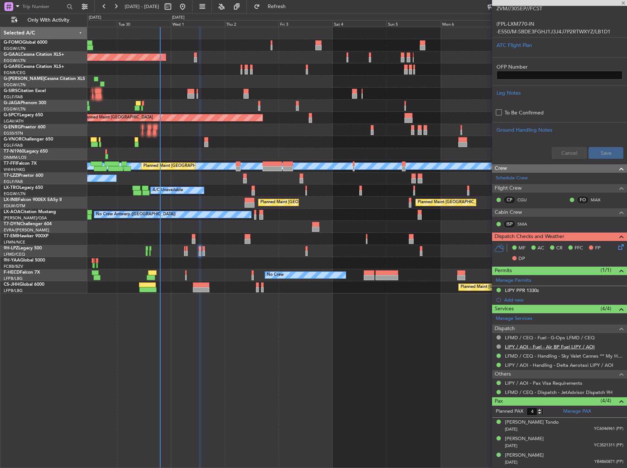
scroll to position [220, 0]
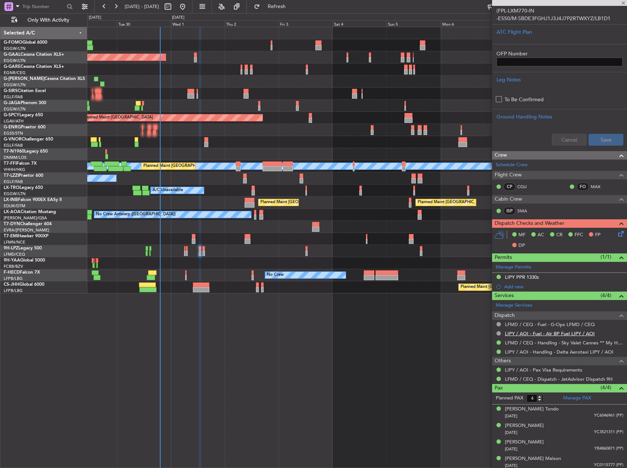
type input "0"
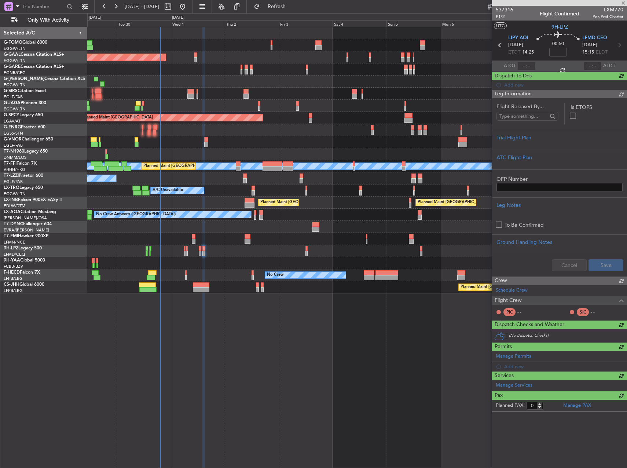
scroll to position [0, 0]
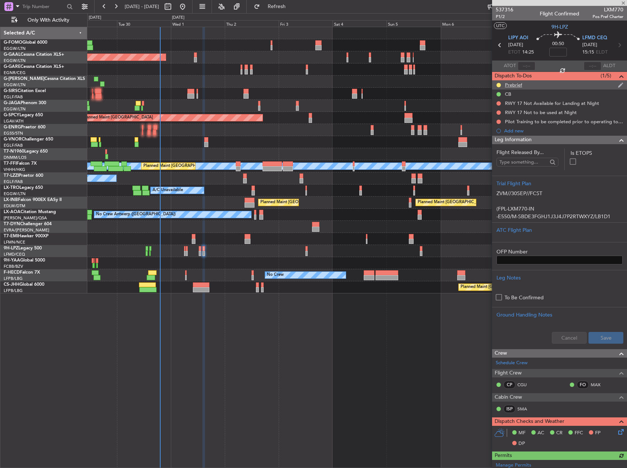
click at [515, 83] on div "Prebrief" at bounding box center [513, 85] width 17 height 6
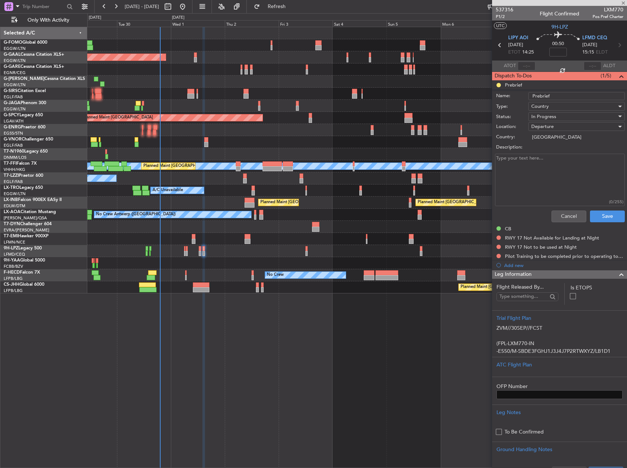
click at [540, 164] on textarea "Description:" at bounding box center [560, 180] width 130 height 52
type textarea "remaining"
click at [540, 115] on span "In Progress" at bounding box center [543, 116] width 25 height 7
click at [560, 153] on span "Completed" at bounding box center [573, 153] width 86 height 11
click at [601, 217] on button "Save" at bounding box center [607, 216] width 35 height 12
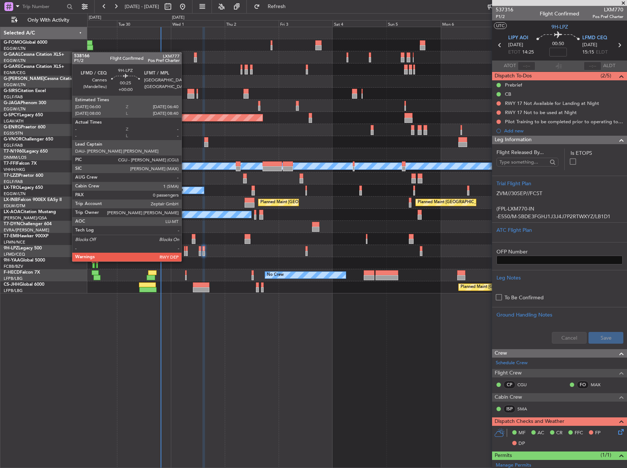
click at [185, 254] on div at bounding box center [185, 253] width 2 height 5
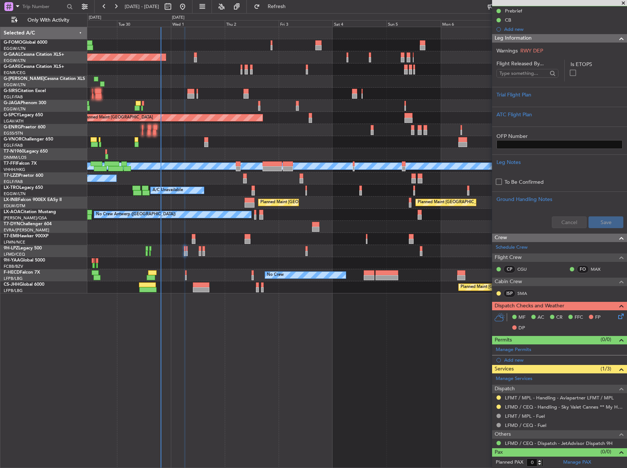
scroll to position [74, 0]
click at [539, 399] on link "LFMT / MPL - Handling - Aviapartner LFMT / MPL" at bounding box center [559, 397] width 109 height 6
click at [555, 399] on link "LFMT / MPL - Handling - Aviapartner LFMT / MPL" at bounding box center [559, 397] width 109 height 6
